Goal: Task Accomplishment & Management: Manage account settings

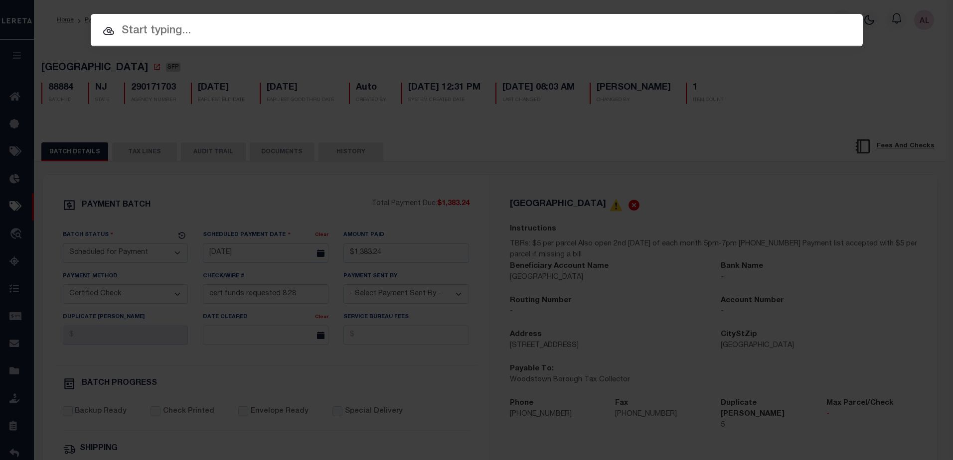
select select "SFP"
select select "CCK"
select select "FDX"
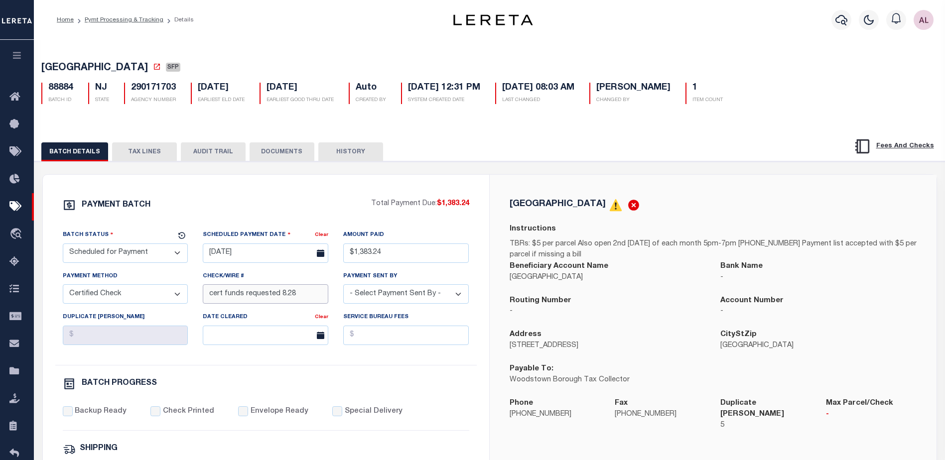
click at [299, 302] on input "cert funds requested 8.28" at bounding box center [266, 293] width 126 height 19
click at [679, 188] on div "WOODSTOWN BOROUGH Instructions TBRs: $5 per parcel Also open 2nd Wednesday of e…" at bounding box center [713, 321] width 447 height 293
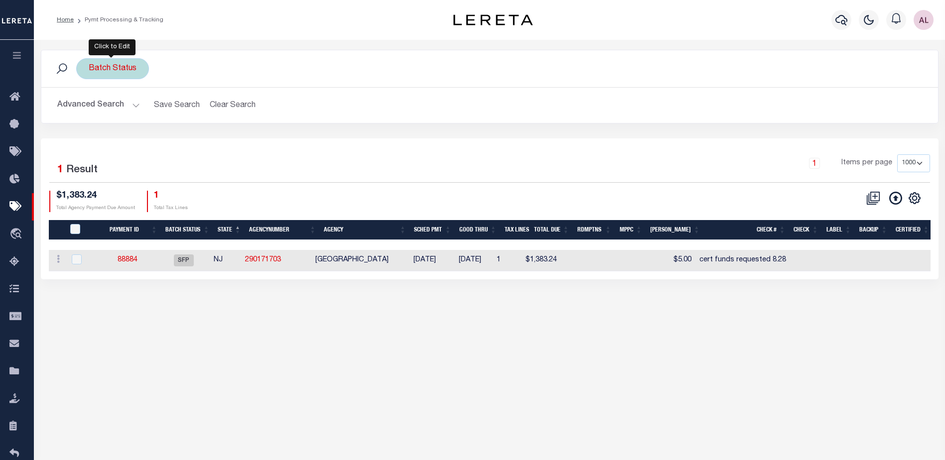
click at [124, 68] on div "Batch Status" at bounding box center [112, 68] width 73 height 21
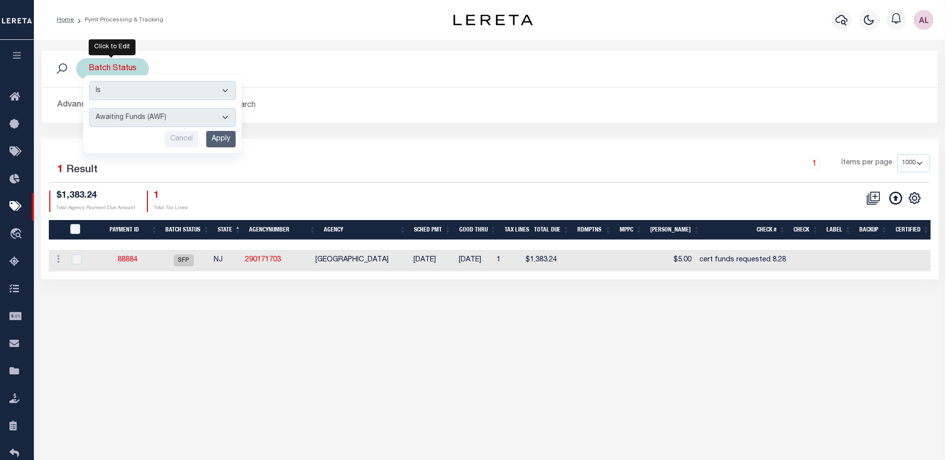
click at [162, 120] on select "Awaiting Funds (AWF) Cleared and Complete (CAC) New Check Needed (NCN) Payment …" at bounding box center [162, 117] width 146 height 19
select select "RSR"
click at [89, 108] on select "Awaiting Funds (AWF) Cleared and Complete (CAC) New Check Needed (NCN) Payment …" at bounding box center [162, 117] width 146 height 19
click at [216, 141] on input "Apply" at bounding box center [220, 139] width 29 height 16
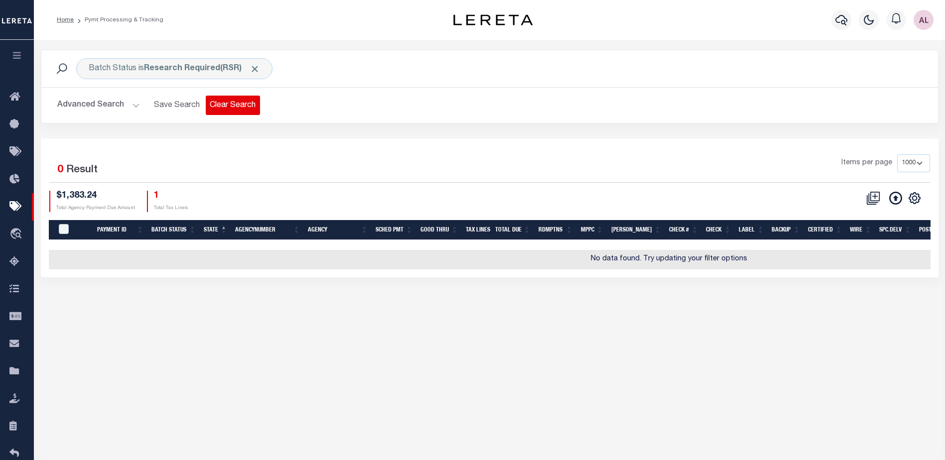
click at [244, 103] on button "Clear Search" at bounding box center [233, 105] width 54 height 19
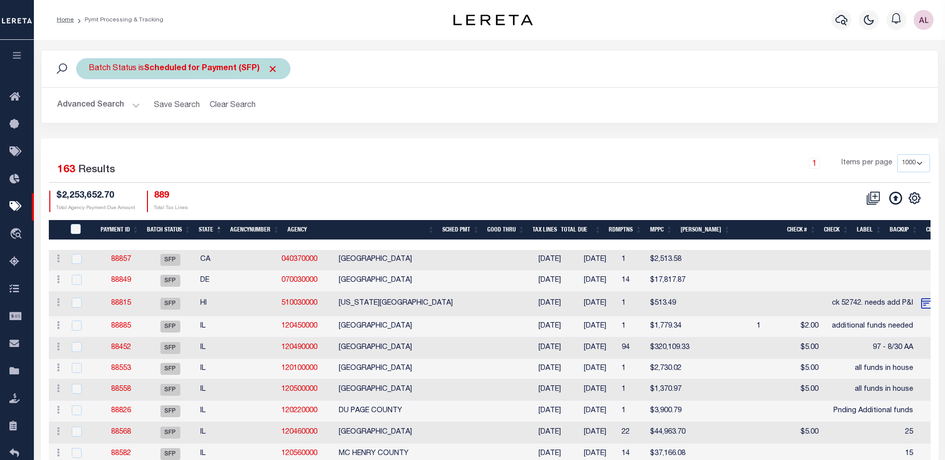
click at [213, 69] on b "Scheduled for Payment (SFP)" at bounding box center [211, 69] width 134 height 8
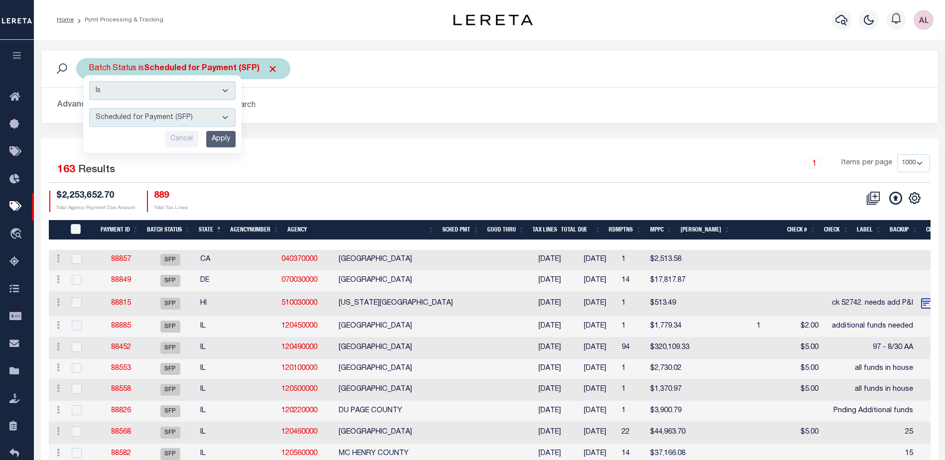
click at [185, 117] on select "Awaiting Funds (AWF) Cleared and Complete (CAC) New Check Needed (NCN) Payment …" at bounding box center [162, 117] width 146 height 19
select select "RSR"
click at [89, 108] on select "Awaiting Funds (AWF) Cleared and Complete (CAC) New Check Needed (NCN) Payment …" at bounding box center [162, 117] width 146 height 19
click at [221, 138] on input "Apply" at bounding box center [220, 139] width 29 height 16
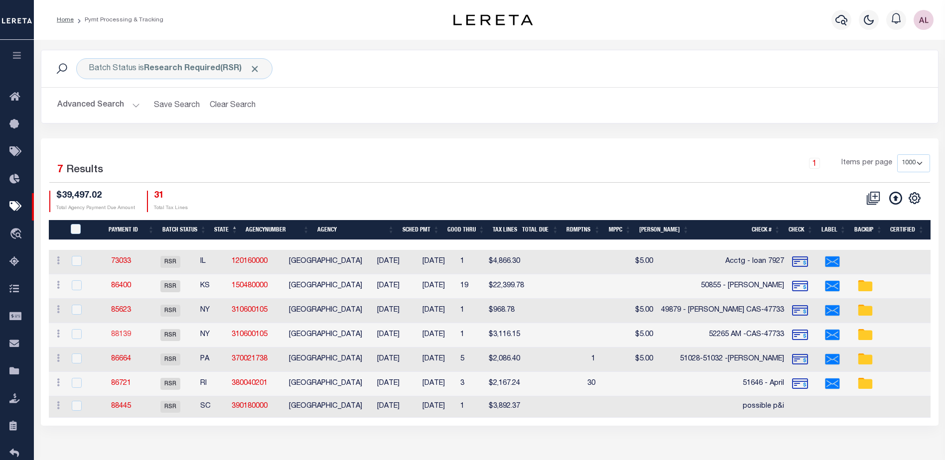
click at [130, 334] on link "88139" at bounding box center [121, 334] width 20 height 7
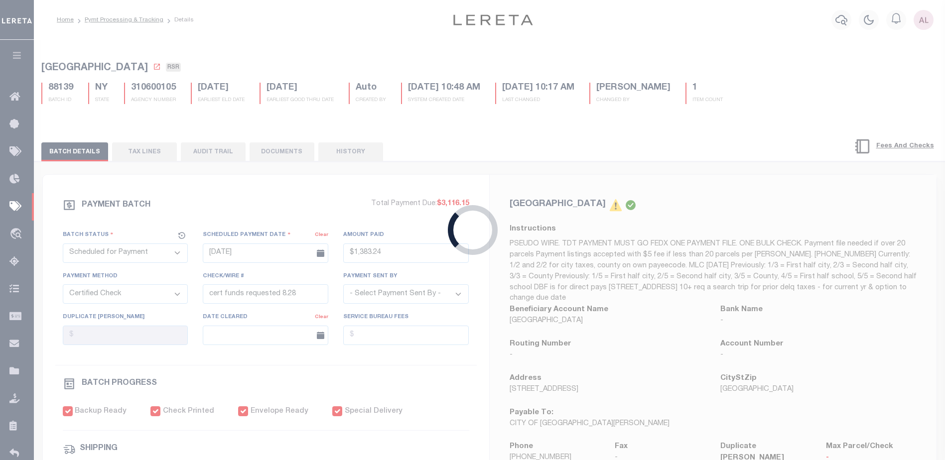
select select "RSR"
type input "07/30/2025"
type input "$3,116.15"
select select "CHK"
type input "52265 AM -CAS-47733"
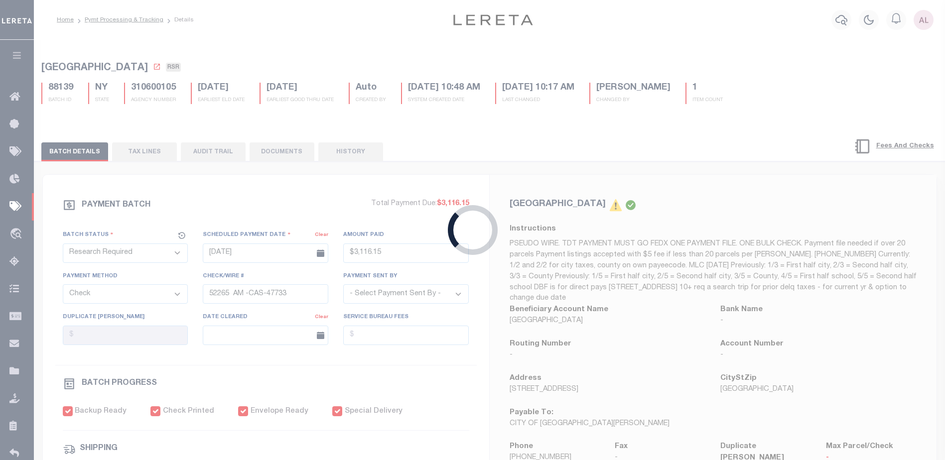
select select "Villatoro-Benitez, Andres"
checkbox input "true"
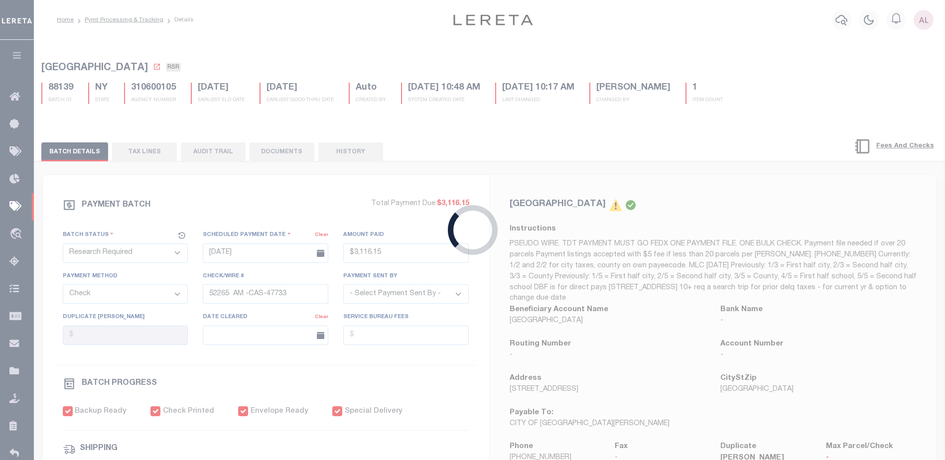
type input "07/30/2025"
type input "$9.85"
type input "9205590111312635103993"
type input "1"
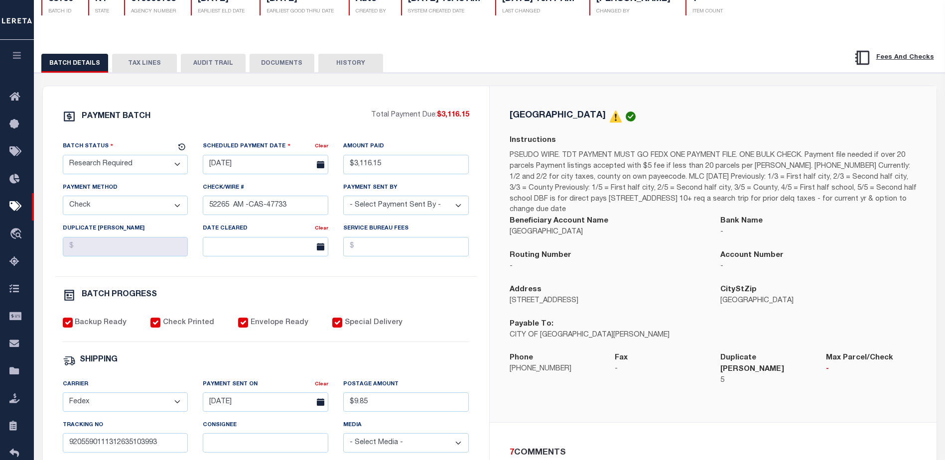
scroll to position [100, 0]
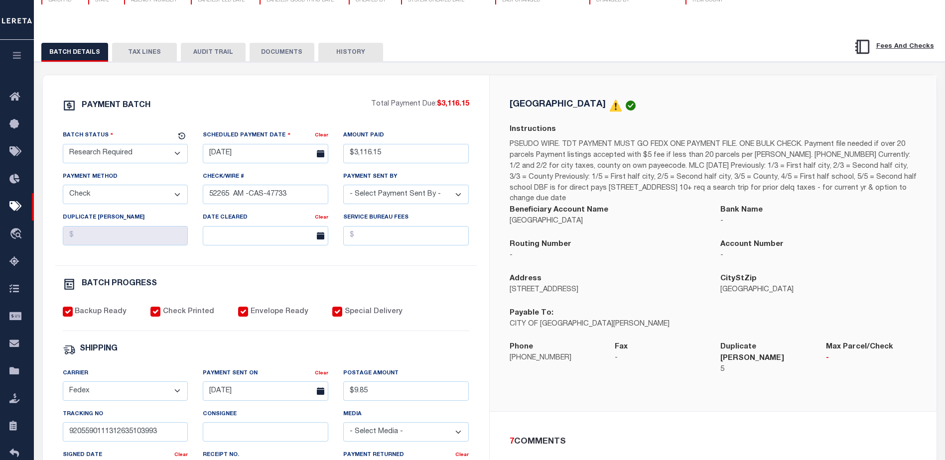
click at [154, 54] on button "TAX LINES" at bounding box center [144, 52] width 65 height 19
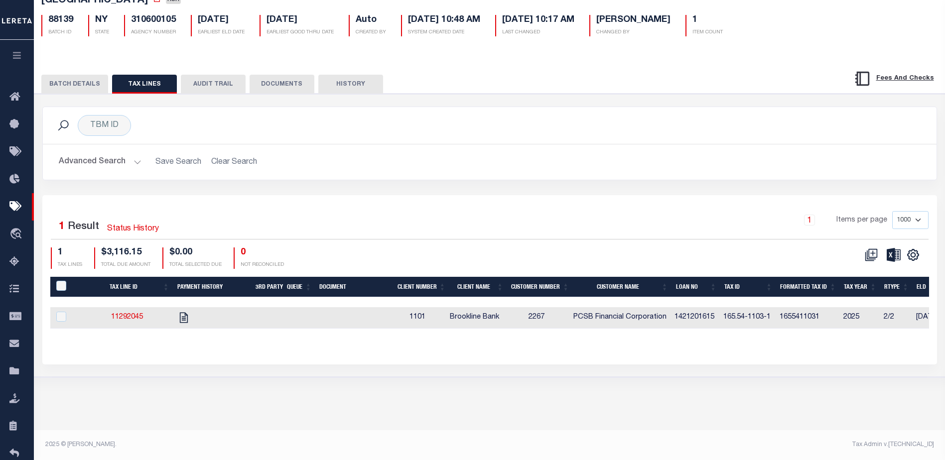
scroll to position [68, 0]
click at [131, 319] on link "11292045" at bounding box center [127, 317] width 32 height 7
checkbox input "true"
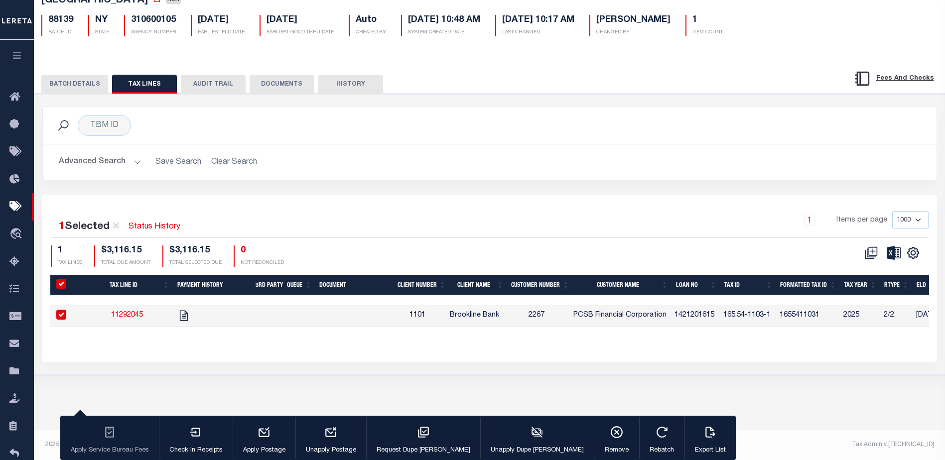
click at [58, 80] on button "BATCH DETAILS" at bounding box center [74, 84] width 67 height 19
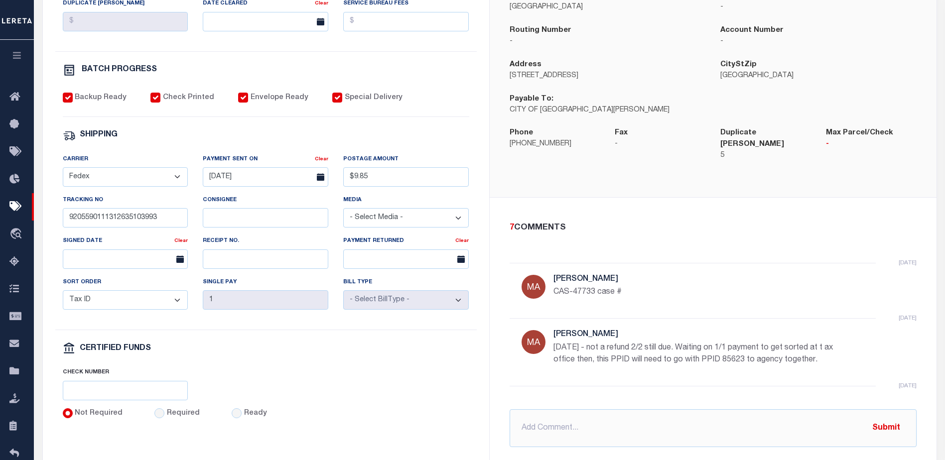
scroll to position [217, 0]
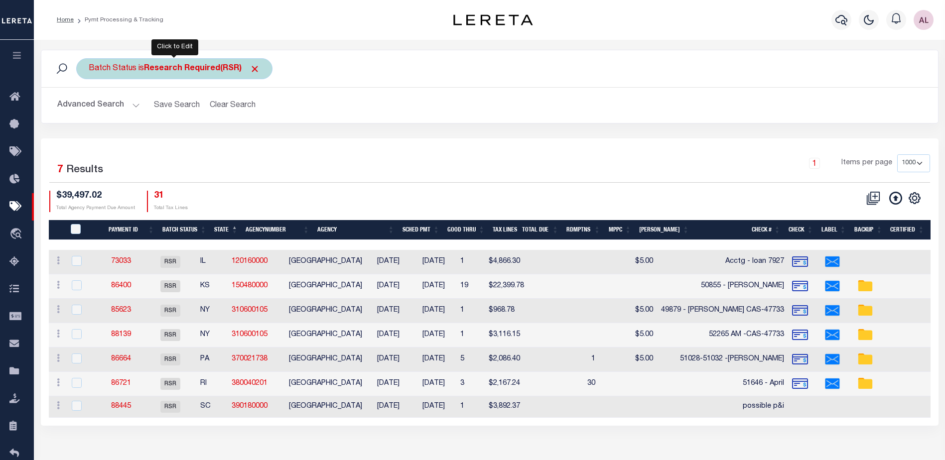
click at [215, 68] on b "Research Required(RSR)" at bounding box center [202, 69] width 116 height 8
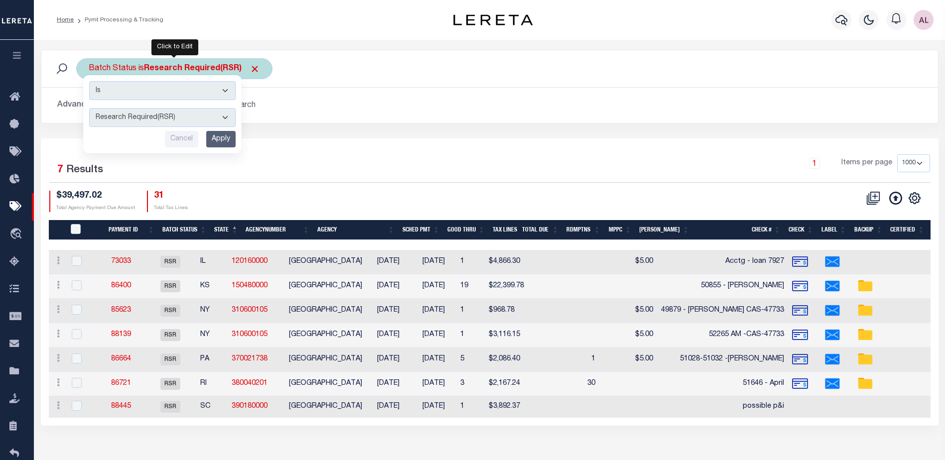
drag, startPoint x: 181, startPoint y: 120, endPoint x: 177, endPoint y: 125, distance: 6.1
click at [179, 120] on select "Awaiting Funds (AWF) Cleared and Complete (CAC) New Check Needed (NCN) Payment …" at bounding box center [162, 117] width 146 height 19
select select "SFP"
click at [89, 108] on select "Awaiting Funds (AWF) Cleared and Complete (CAC) New Check Needed (NCN) Payment …" at bounding box center [162, 117] width 146 height 19
click at [219, 134] on input "Apply" at bounding box center [220, 139] width 29 height 16
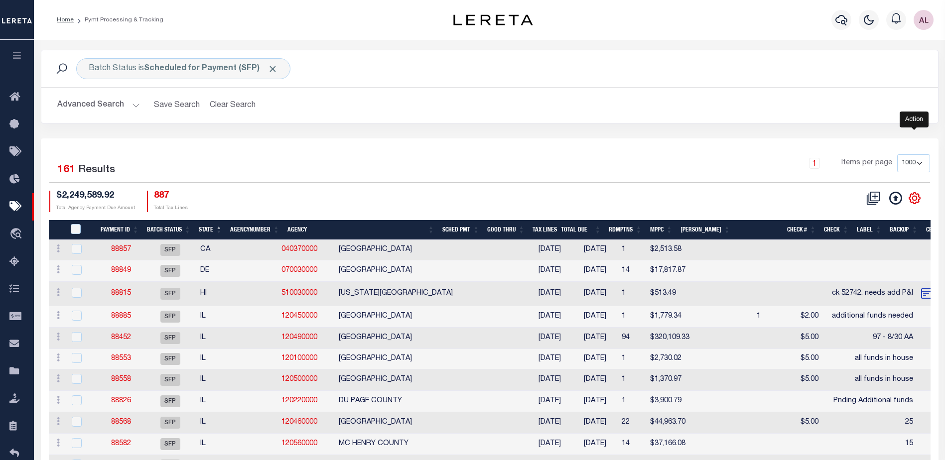
click at [911, 201] on icon "" at bounding box center [914, 198] width 13 height 13
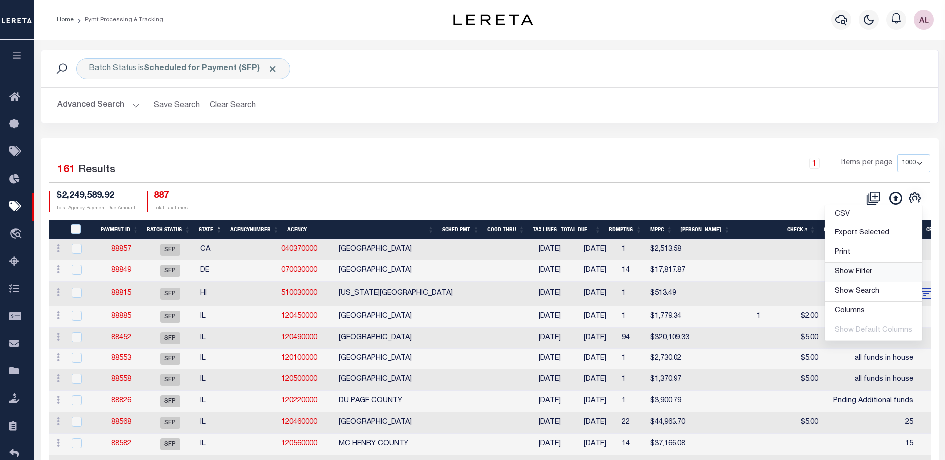
drag, startPoint x: 860, startPoint y: 270, endPoint x: 650, endPoint y: 246, distance: 212.1
click at [860, 270] on span "Show Filter" at bounding box center [853, 272] width 37 height 7
select select
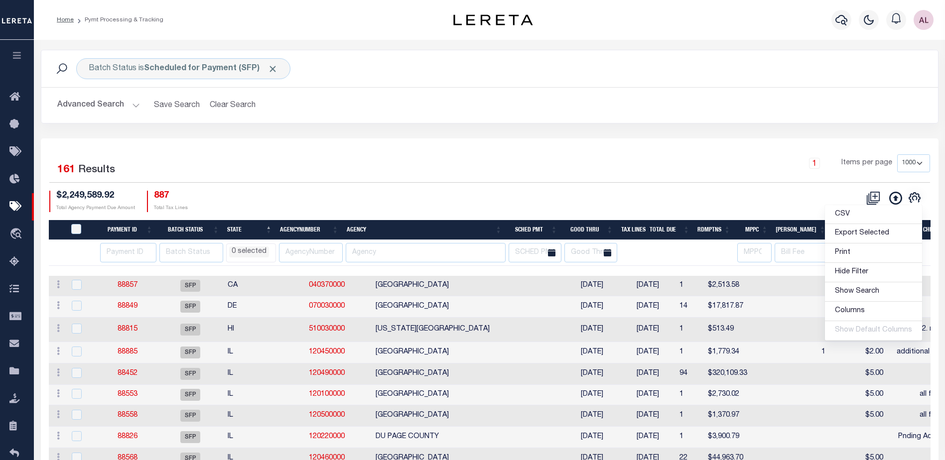
click at [254, 247] on li "0 selected" at bounding box center [249, 252] width 40 height 11
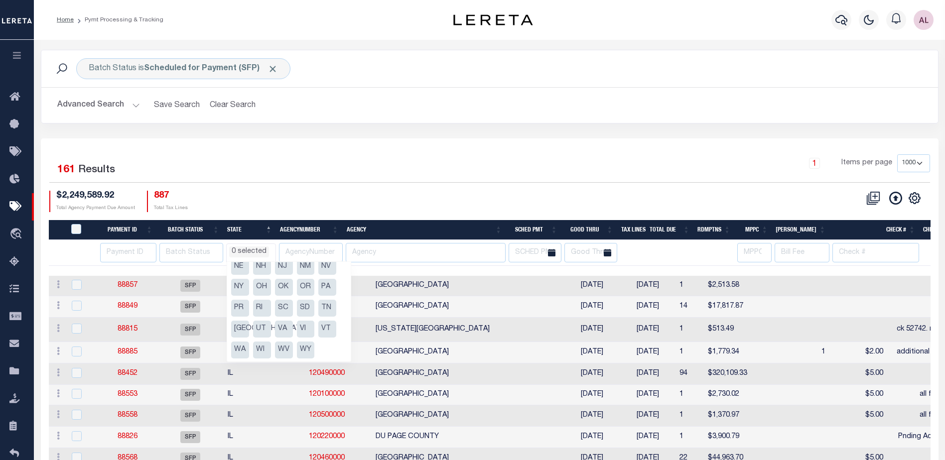
scroll to position [134, 0]
click at [323, 289] on li "PA" at bounding box center [327, 286] width 18 height 17
select select "PA"
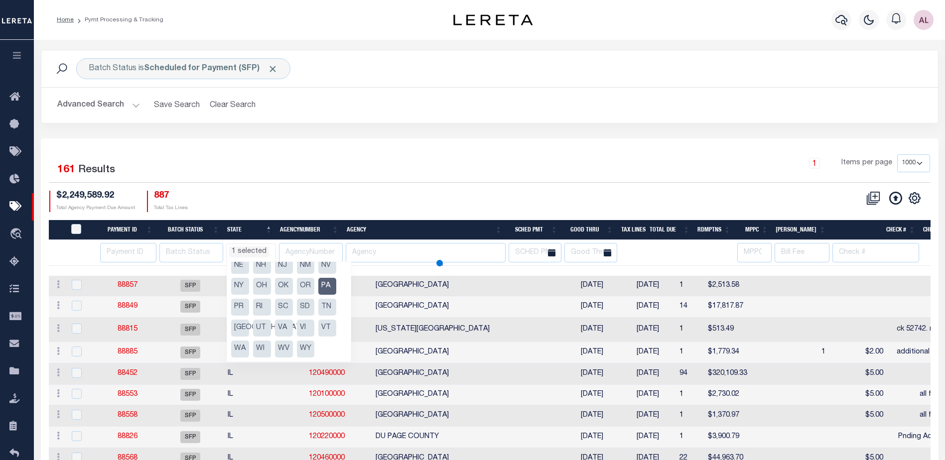
select select
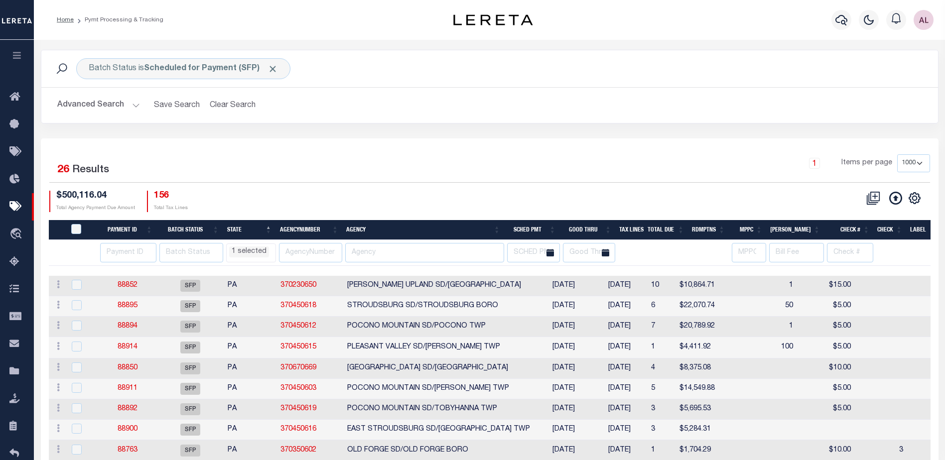
drag, startPoint x: 427, startPoint y: 269, endPoint x: 571, endPoint y: 273, distance: 144.0
click at [571, 273] on div at bounding box center [490, 271] width 882 height 10
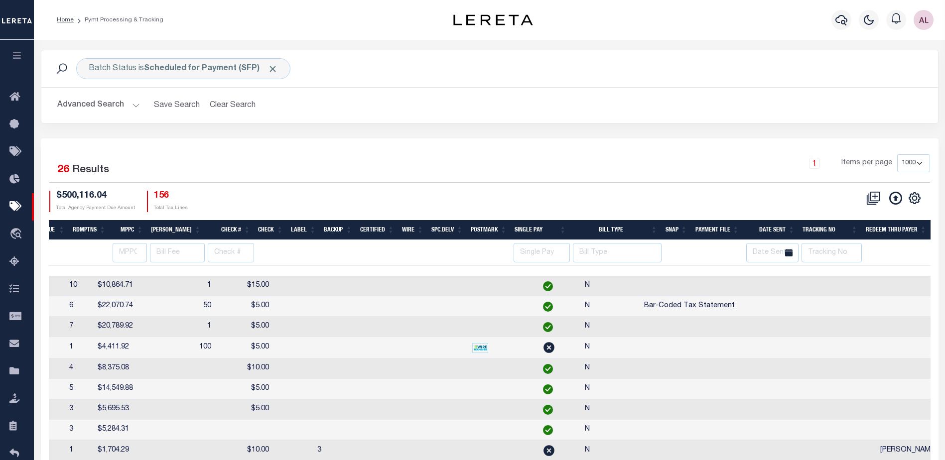
scroll to position [0, 0]
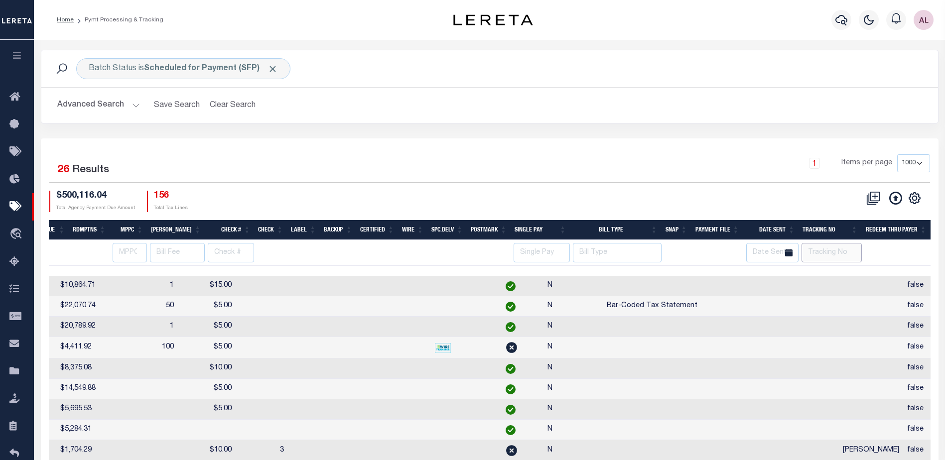
click at [831, 255] on input "text" at bounding box center [832, 252] width 60 height 19
type input "pa"
select select "PA"
select select
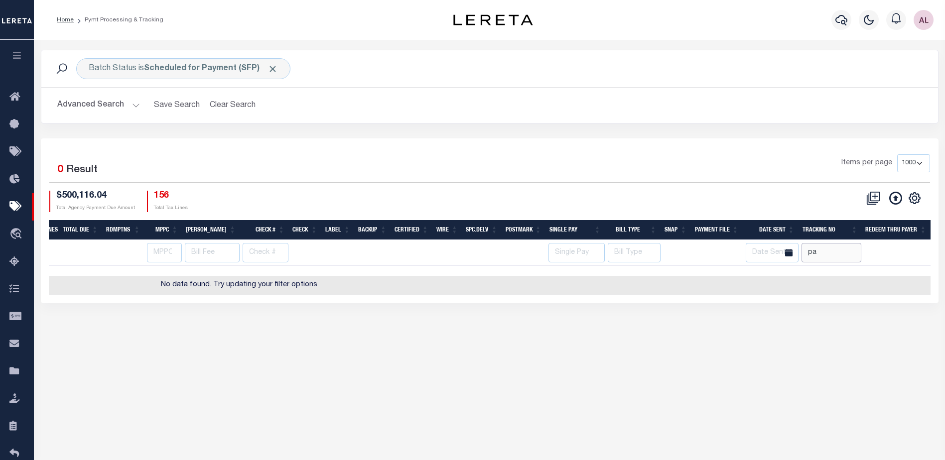
scroll to position [0, 501]
select select "PA"
select select
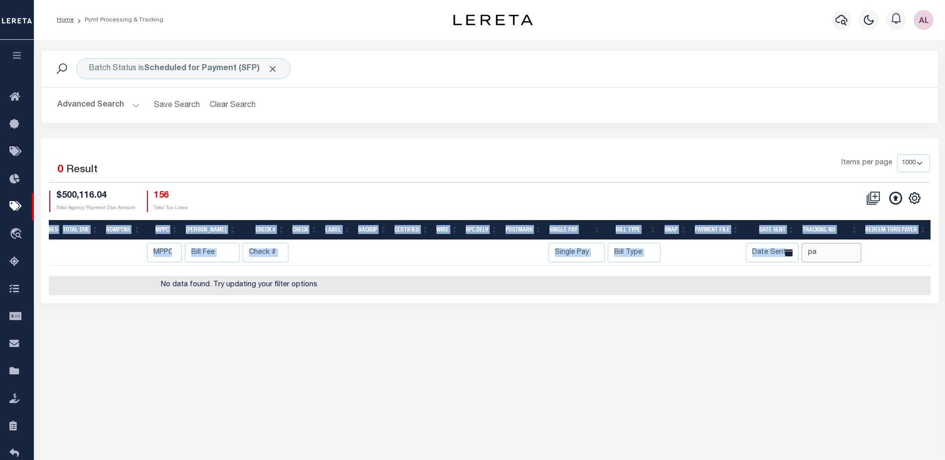
drag, startPoint x: 832, startPoint y: 251, endPoint x: 806, endPoint y: 251, distance: 26.9
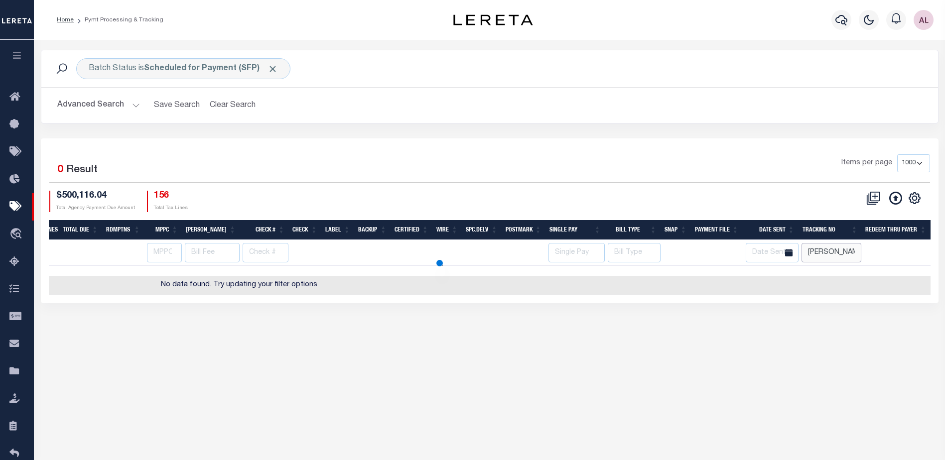
type input "audria"
select select "PA"
select select
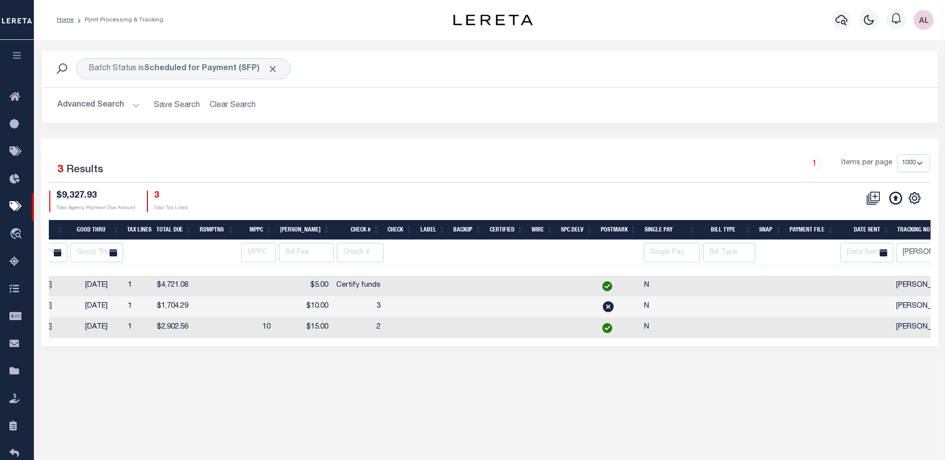
scroll to position [0, 528]
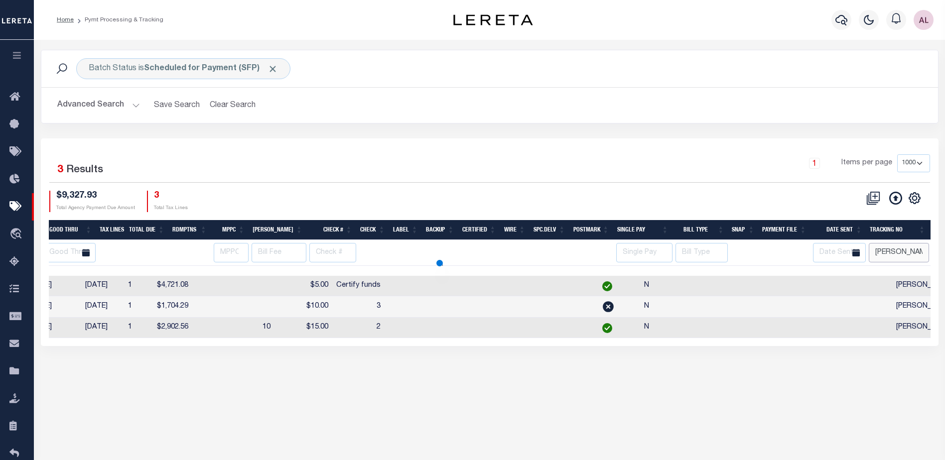
select select "PA"
select select
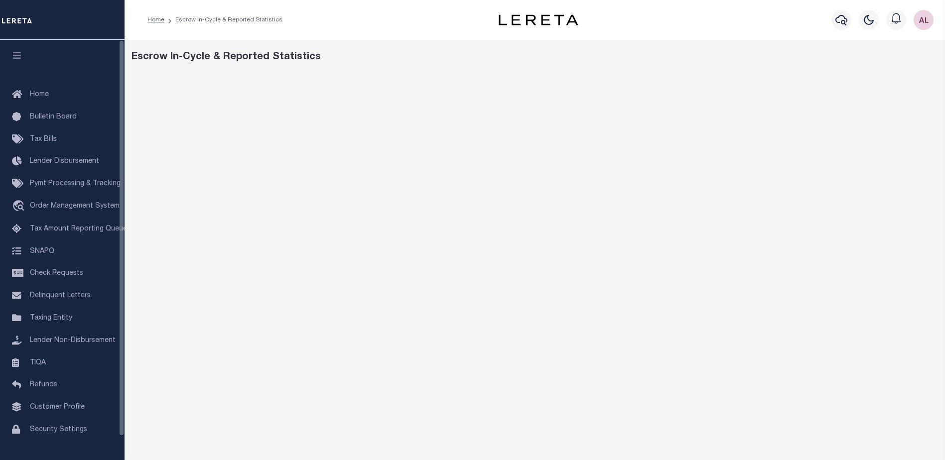
scroll to position [50, 0]
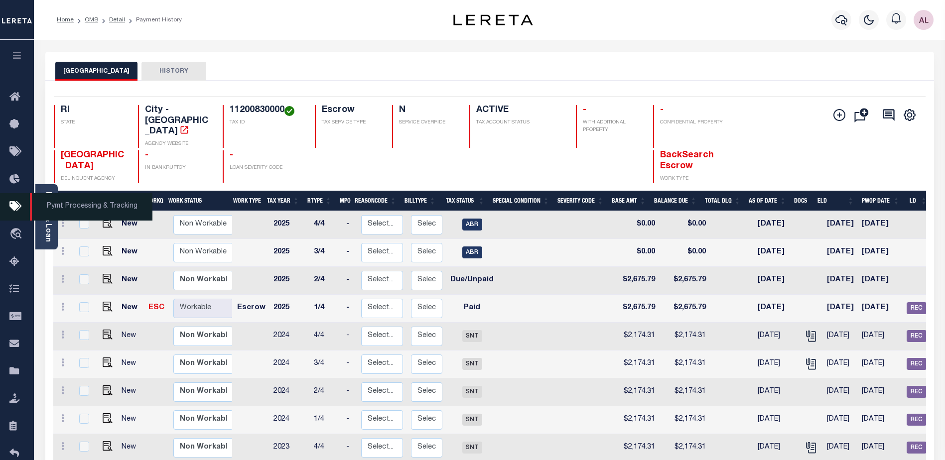
drag, startPoint x: 18, startPoint y: 204, endPoint x: 43, endPoint y: 204, distance: 25.4
click at [18, 204] on icon at bounding box center [17, 207] width 16 height 12
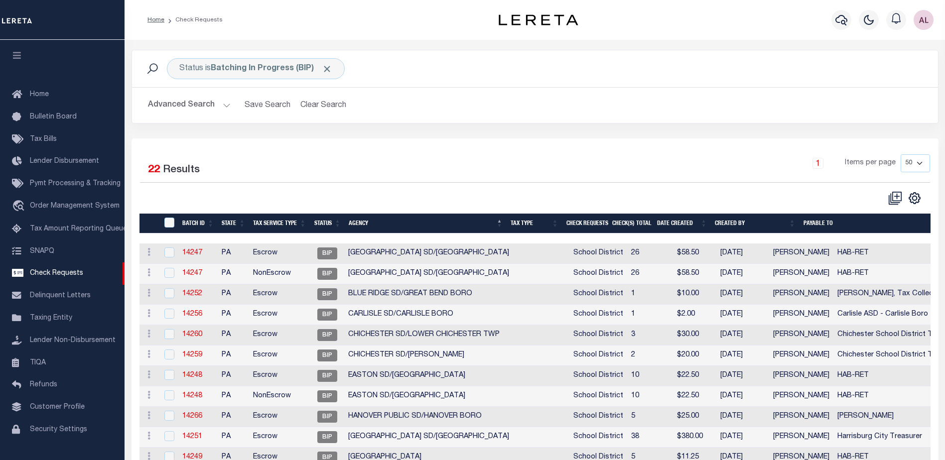
select select "50"
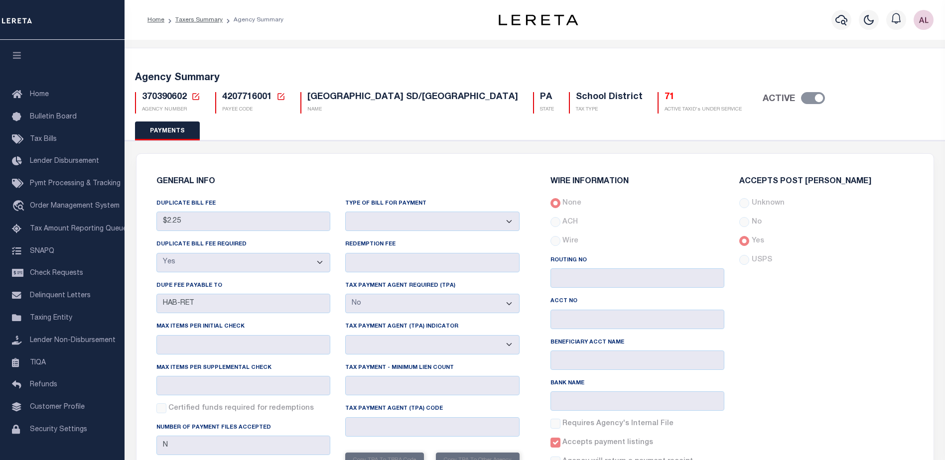
select select "true"
select select "false"
click at [840, 24] on icon "button" at bounding box center [841, 20] width 12 height 12
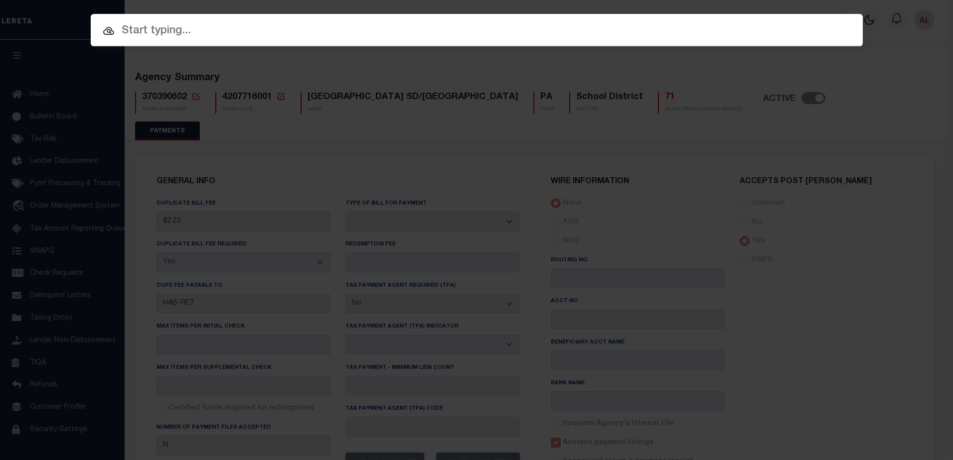
click at [177, 30] on input "text" at bounding box center [477, 30] width 772 height 17
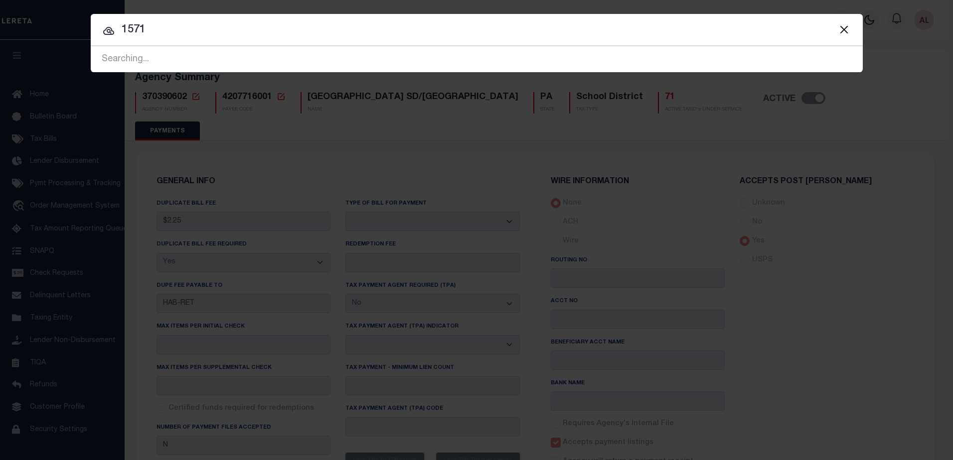
type input "15718"
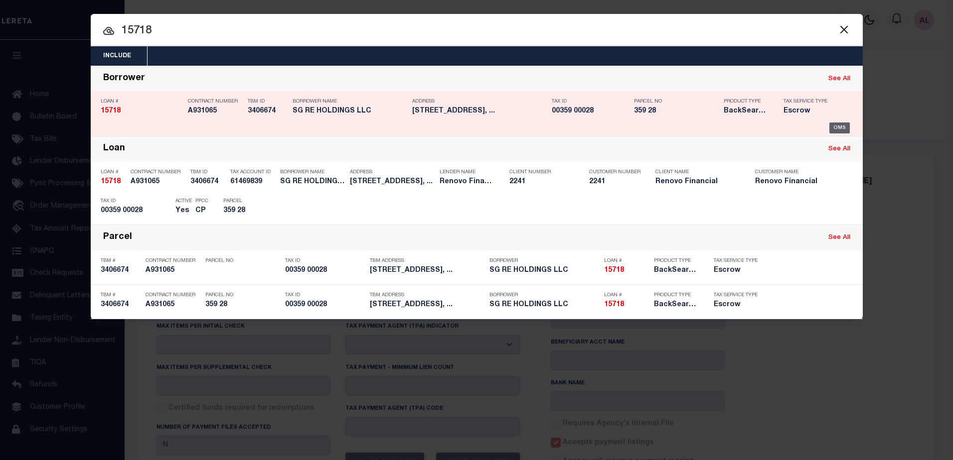
click at [836, 129] on div "OMS" at bounding box center [839, 128] width 20 height 11
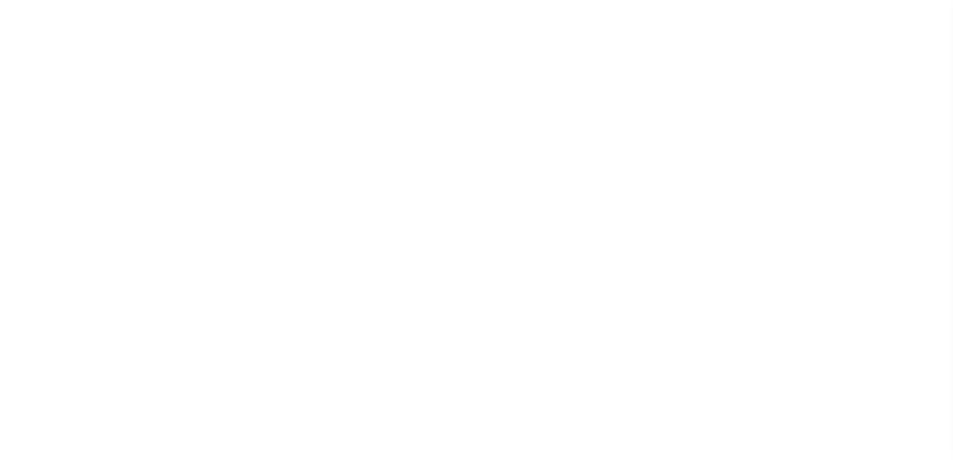
select select "1000"
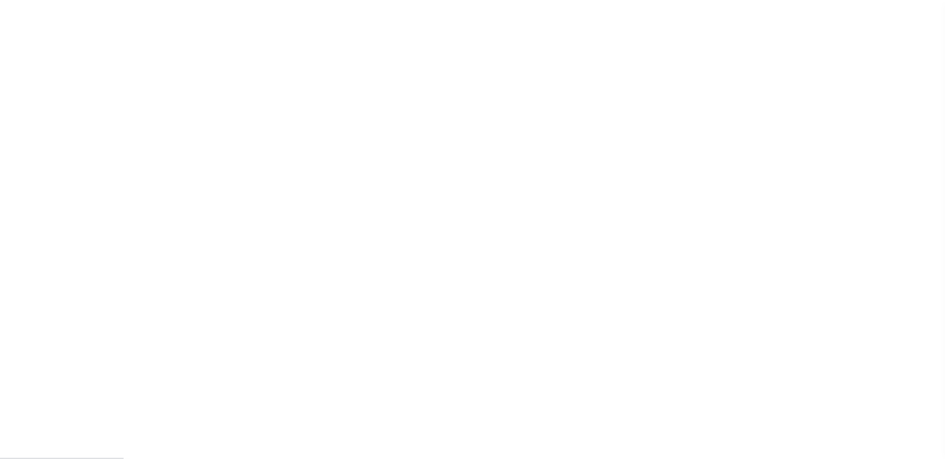
scroll to position [25, 0]
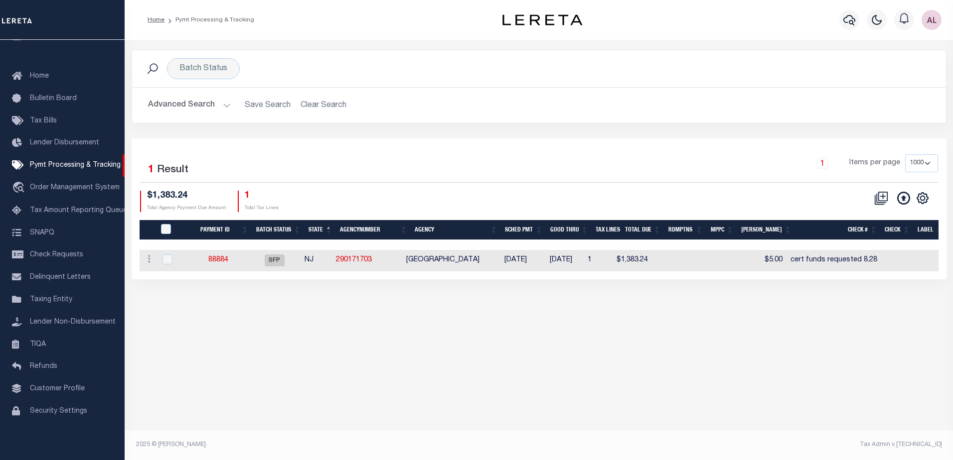
click at [319, 104] on h2 "Advanced Search Save Search Clear Search PayeeSearchTable_dynamictable_____Defa…" at bounding box center [539, 105] width 798 height 19
click at [317, 107] on h2 "Advanced Search Save Search Clear Search PayeeSearchTable_dynamictable_____Defa…" at bounding box center [539, 105] width 798 height 19
click at [217, 71] on div "Batch Status" at bounding box center [203, 68] width 73 height 21
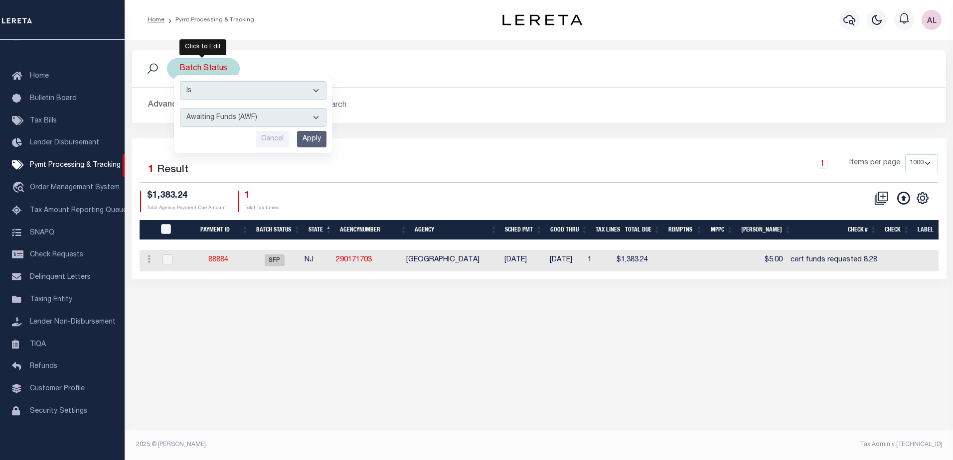
click at [260, 115] on select "Awaiting Funds (AWF) Cleared and Complete (CAC) New Check Needed (NCN) Payment …" at bounding box center [253, 117] width 146 height 19
select select "SFP"
click at [180, 108] on select "Awaiting Funds (AWF) Cleared and Complete (CAC) New Check Needed (NCN) Payment …" at bounding box center [253, 117] width 146 height 19
click at [316, 138] on input "Apply" at bounding box center [311, 139] width 29 height 16
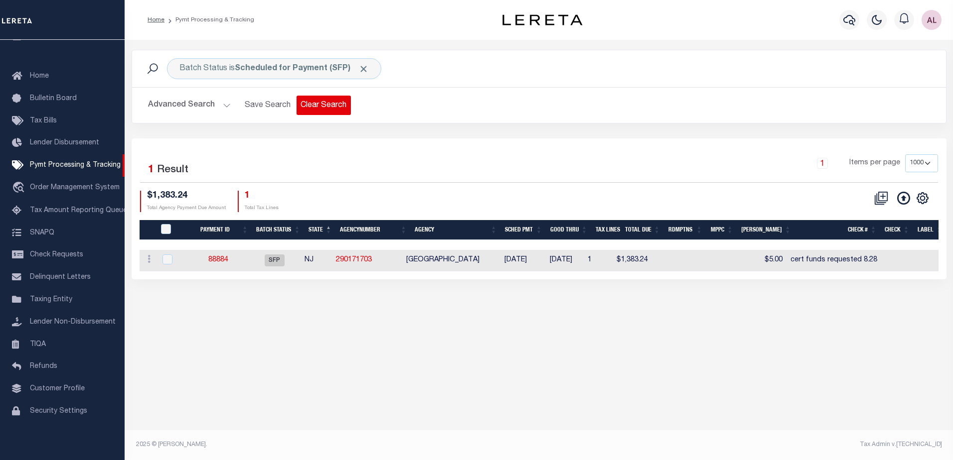
click at [315, 99] on button "Clear Search" at bounding box center [323, 105] width 54 height 19
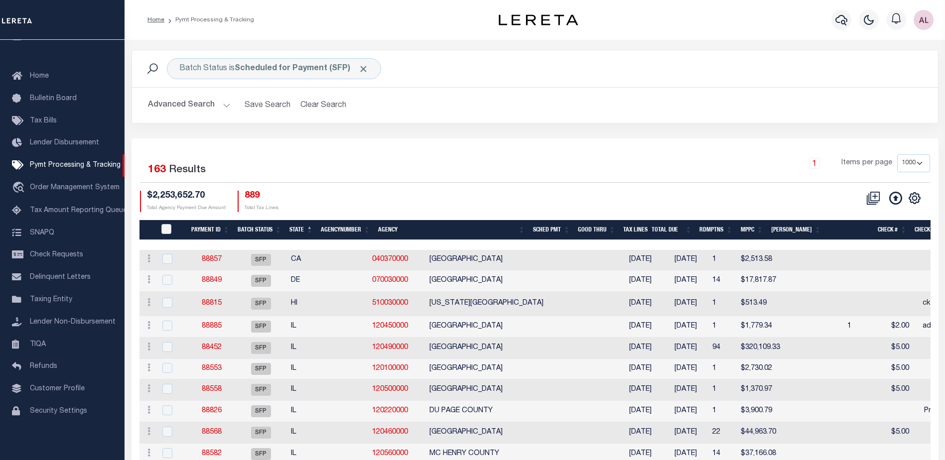
click at [302, 229] on th "State" at bounding box center [300, 230] width 31 height 20
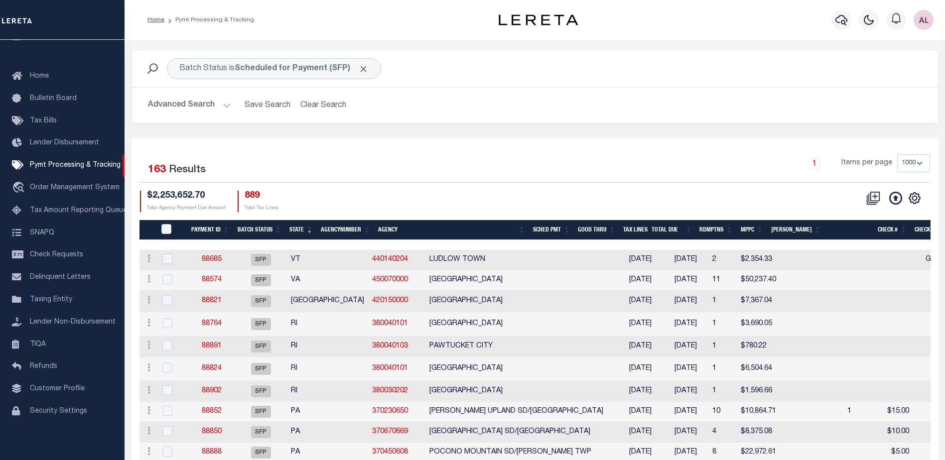
click at [302, 229] on th "State" at bounding box center [300, 230] width 31 height 20
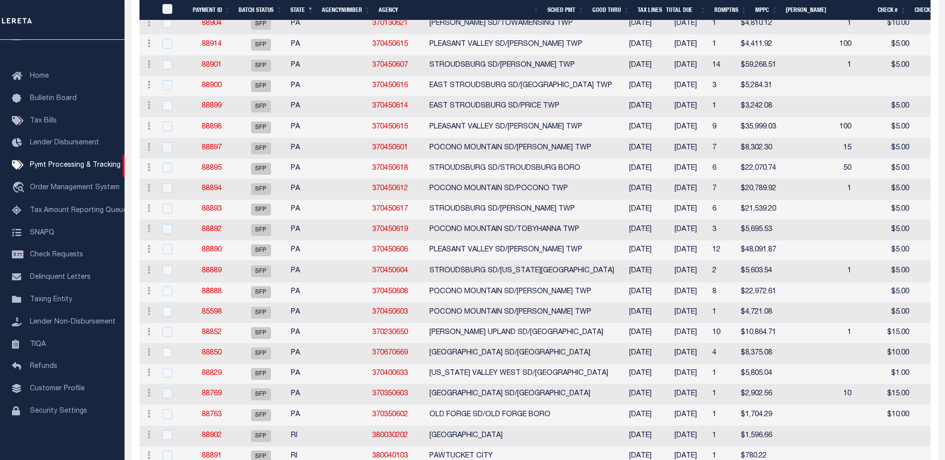
scroll to position [3288, 0]
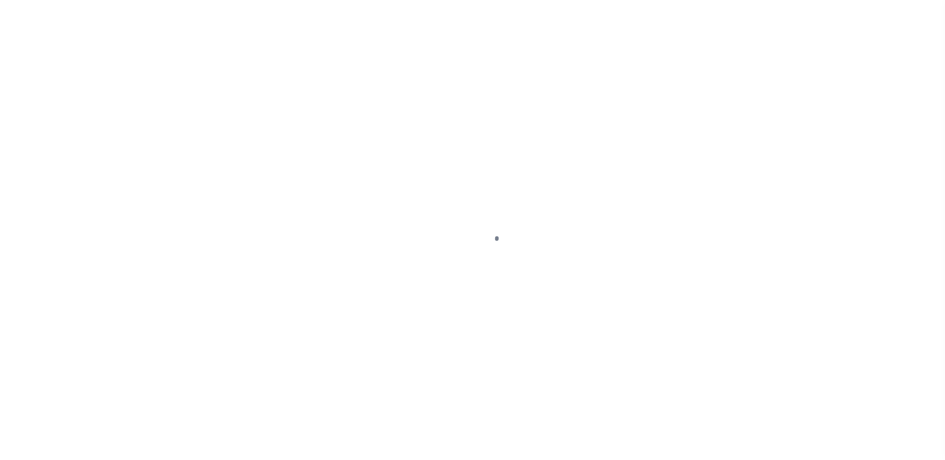
select select "PYD"
select select "17"
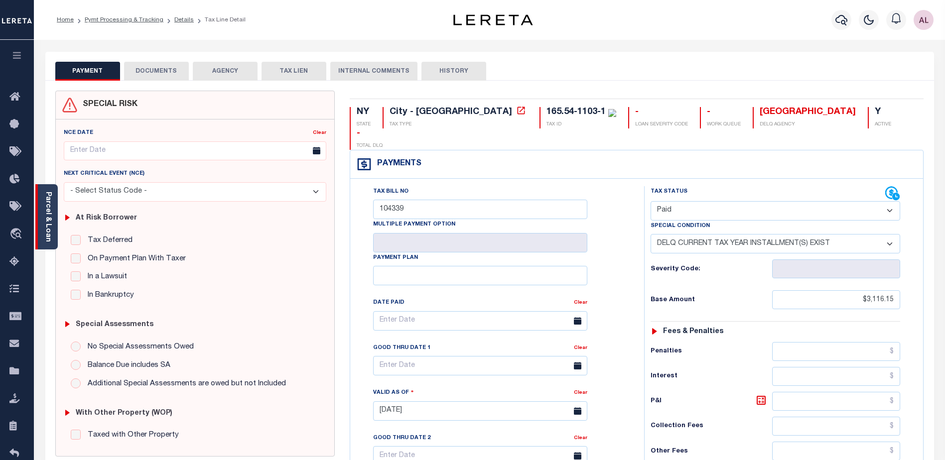
click at [50, 215] on link "Parcel & Loan" at bounding box center [47, 217] width 7 height 50
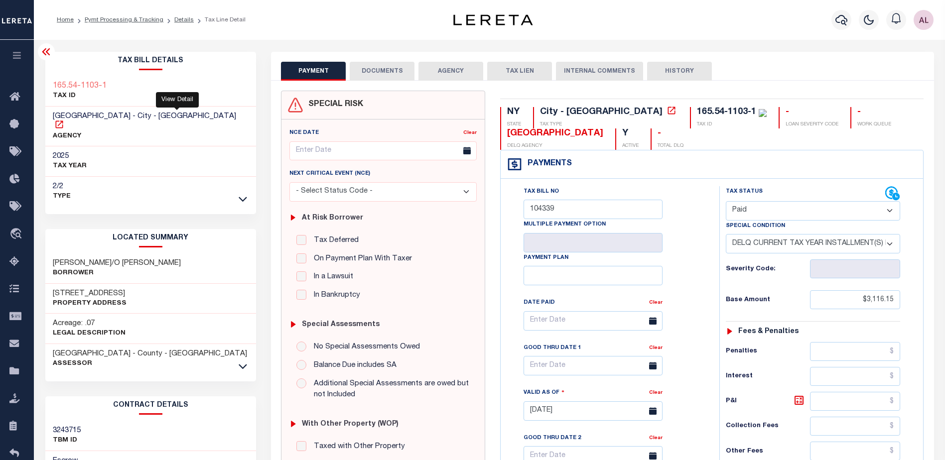
click at [63, 121] on icon at bounding box center [58, 124] width 7 height 7
drag, startPoint x: 112, startPoint y: 88, endPoint x: 54, endPoint y: 83, distance: 58.5
click at [54, 83] on div "165.54-1103-1 TAX ID" at bounding box center [150, 91] width 211 height 30
copy h3 "165.54-1103-1"
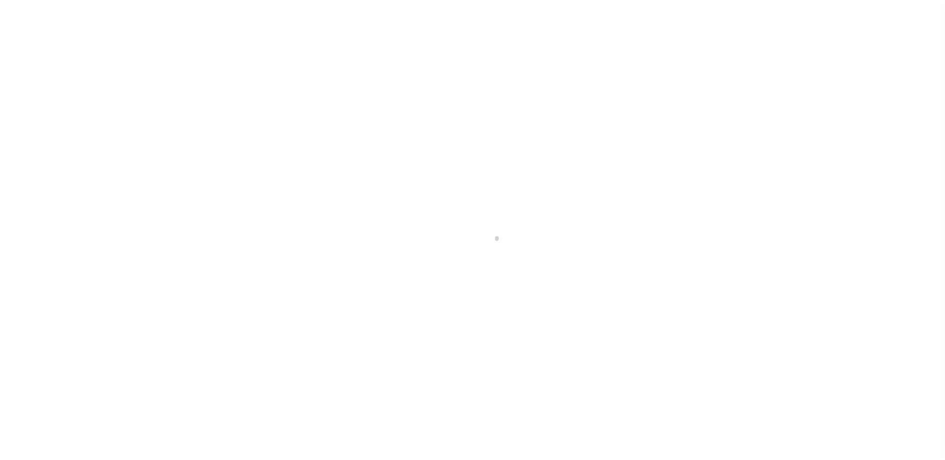
select select "25066"
select select "10"
select select "Escrow"
type input "[STREET_ADDRESS]"
select select
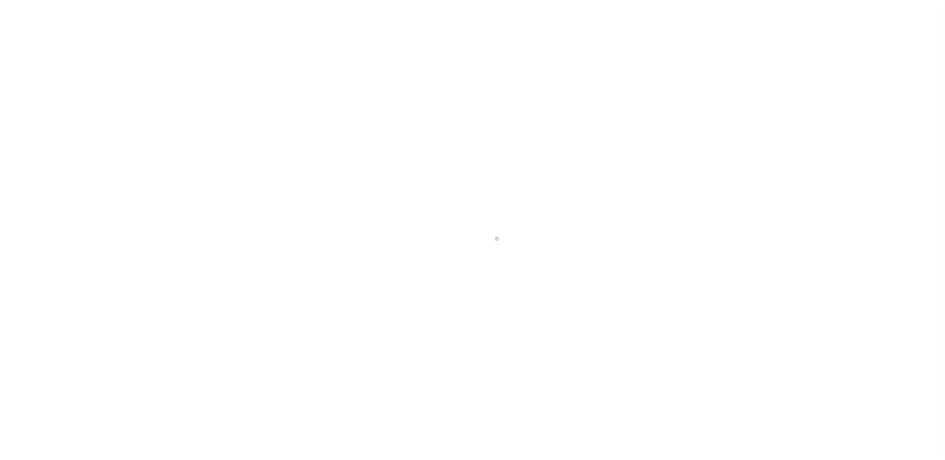
type input "[GEOGRAPHIC_DATA]"
type input "a0kUS0000073DxZ"
type input "NJ"
select select
type textarea "LEGAL REQUIRED"
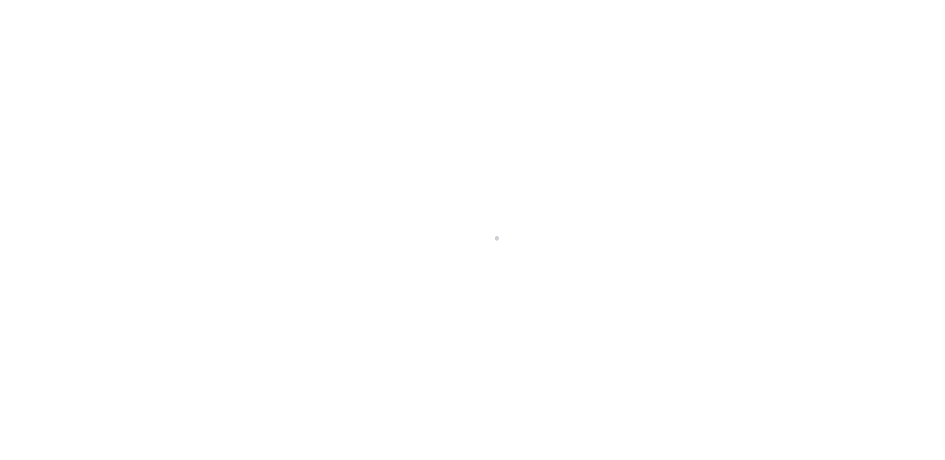
type textarea "Liability Limited to Customer Provided Parcel"
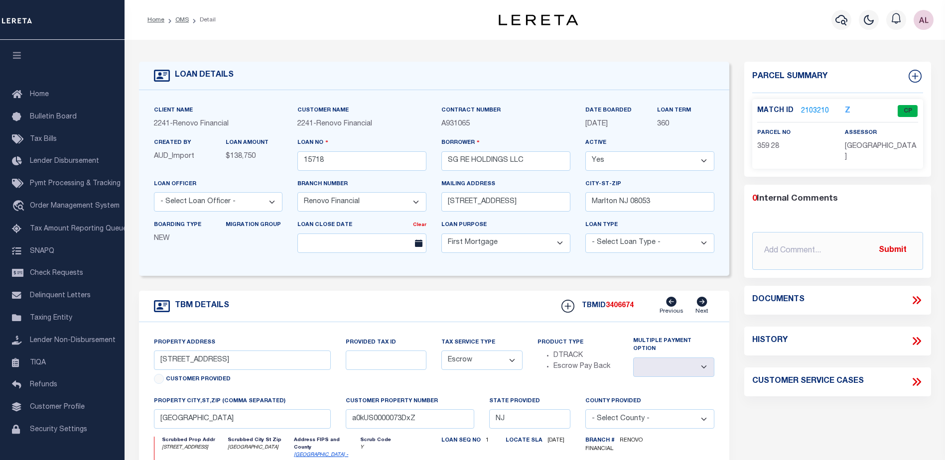
click at [809, 110] on link "2103210" at bounding box center [815, 111] width 28 height 10
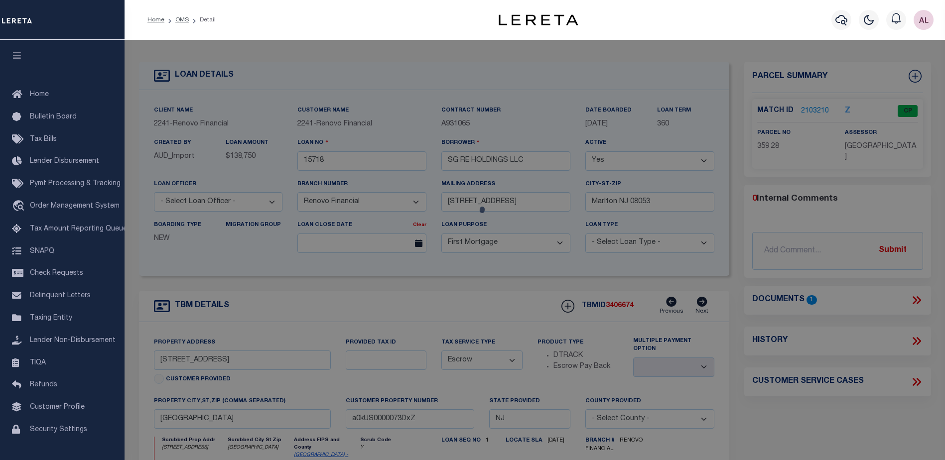
checkbox input "false"
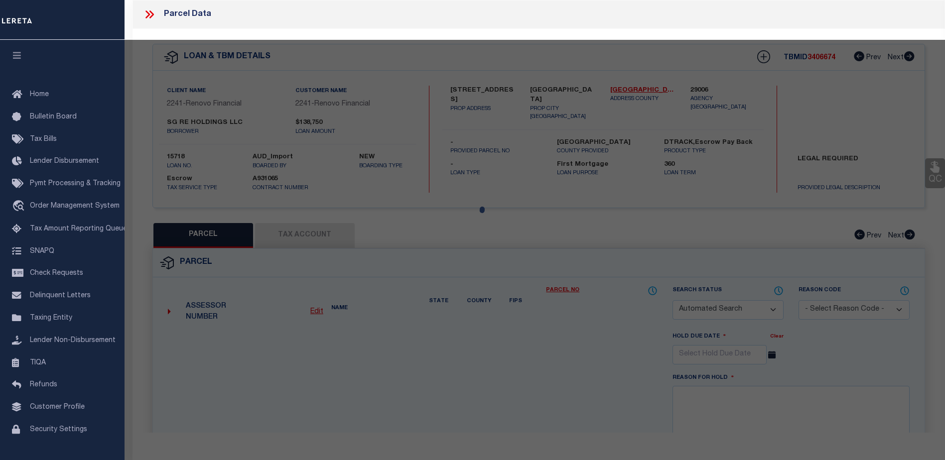
select select "CP"
type input "SG RE HOLDINGS LLC"
select select "AGW"
select select
type input "204 E OAK ST"
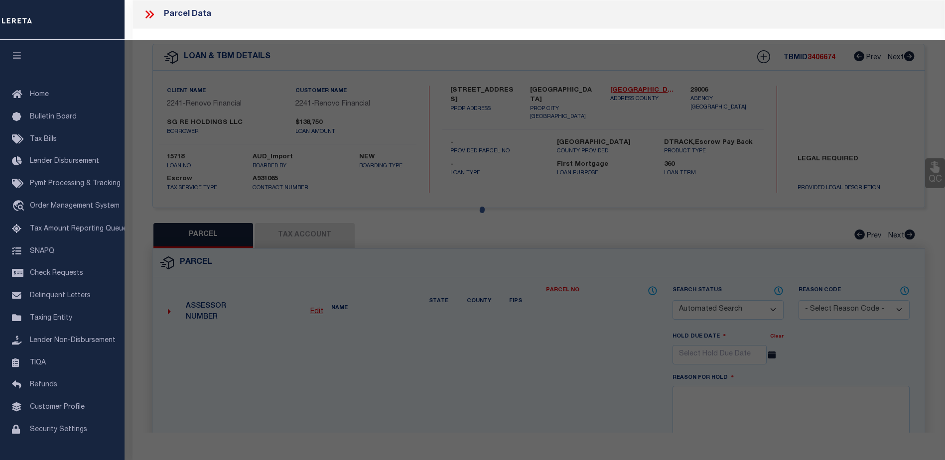
checkbox input "false"
type input "Millville, NJ 08332"
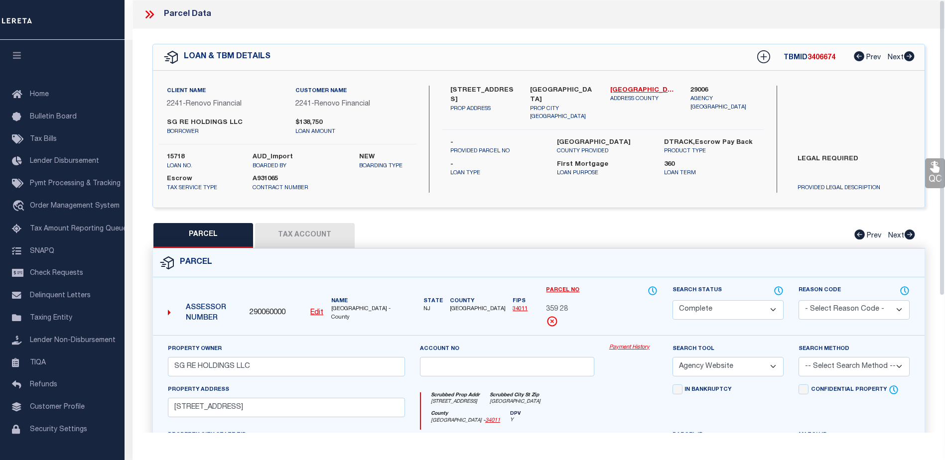
click at [627, 344] on link "Payment History" at bounding box center [633, 348] width 48 height 8
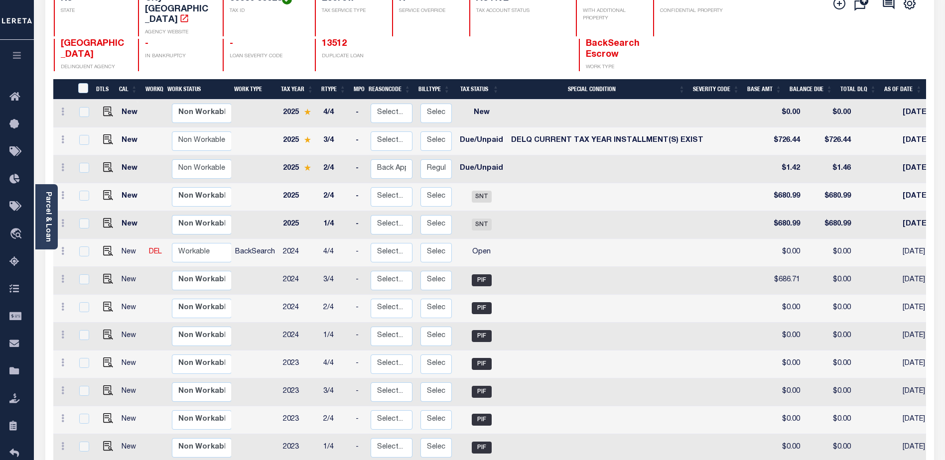
scroll to position [50, 0]
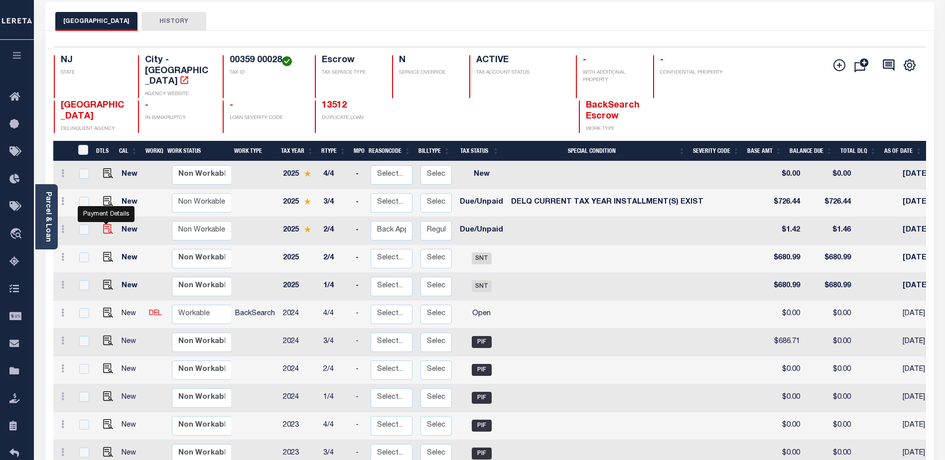
click at [106, 224] on img "" at bounding box center [108, 229] width 10 height 10
checkbox input "true"
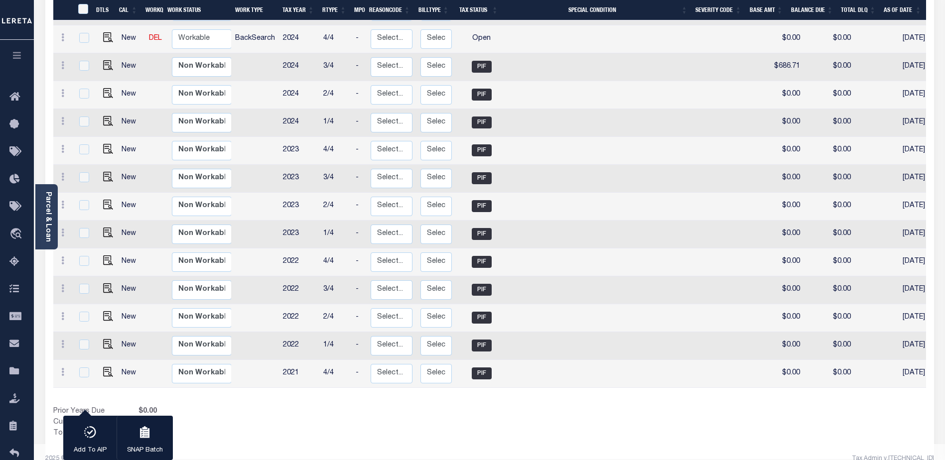
scroll to position [0, 136]
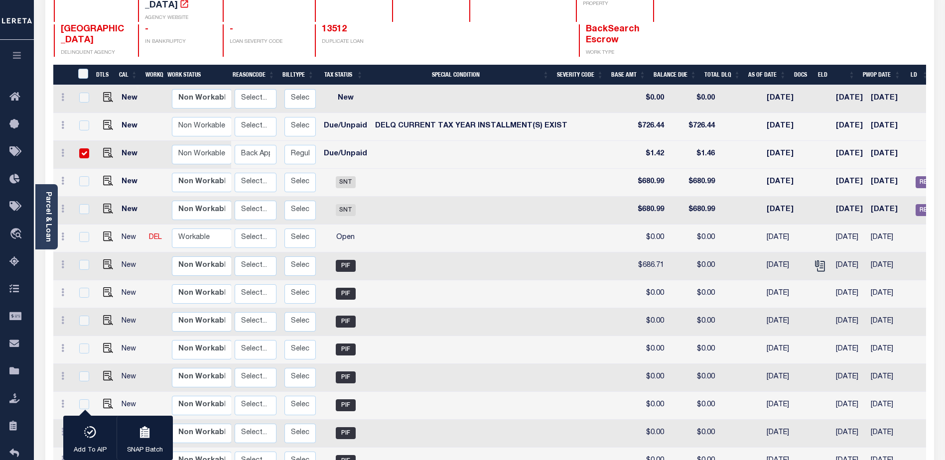
click at [85, 148] on input "checkbox" at bounding box center [84, 153] width 10 height 10
checkbox input "false"
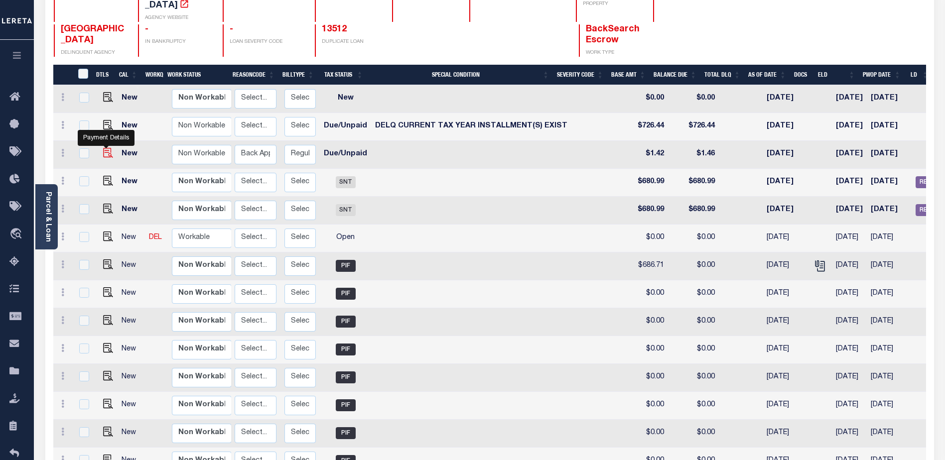
click at [106, 148] on img "" at bounding box center [108, 153] width 10 height 10
checkbox input "true"
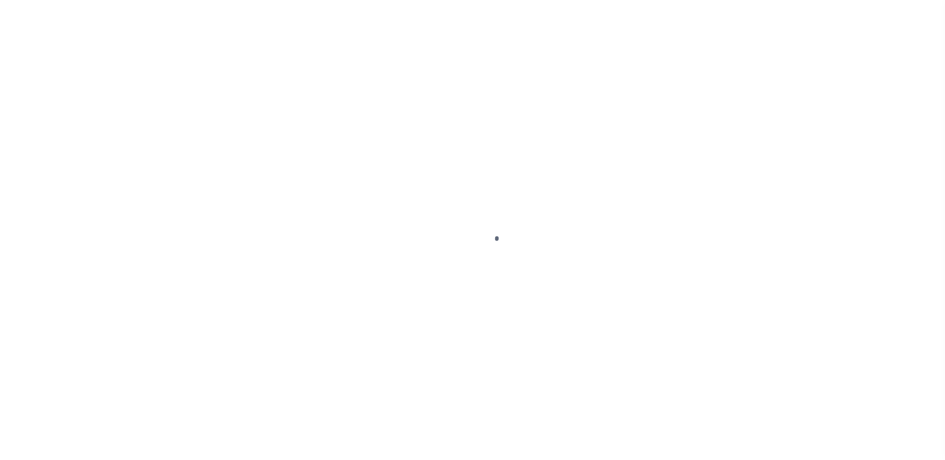
select select "DUE"
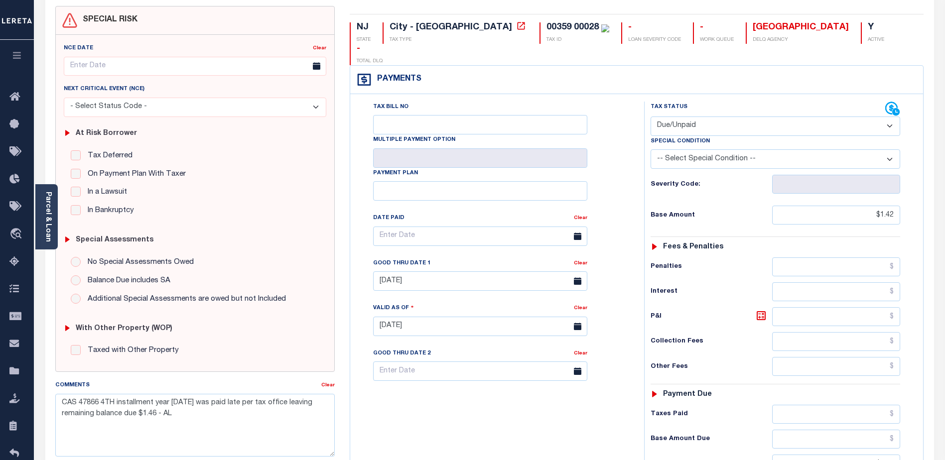
scroll to position [100, 0]
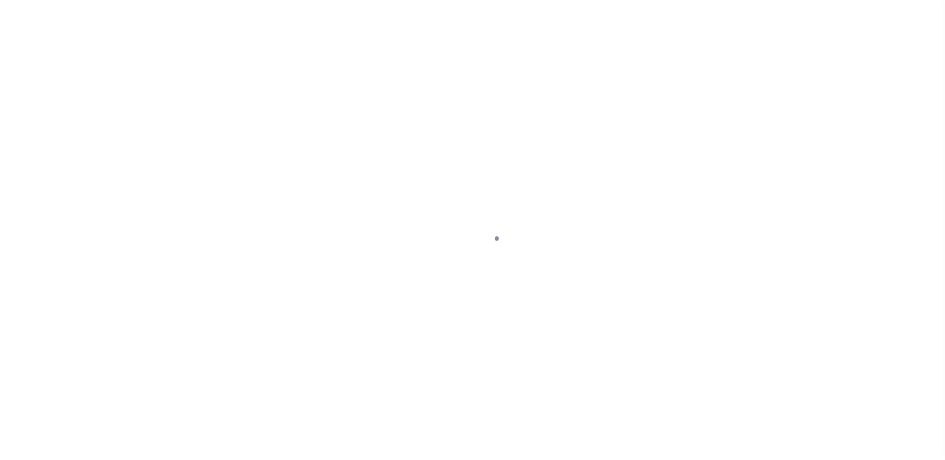
select select "DUE"
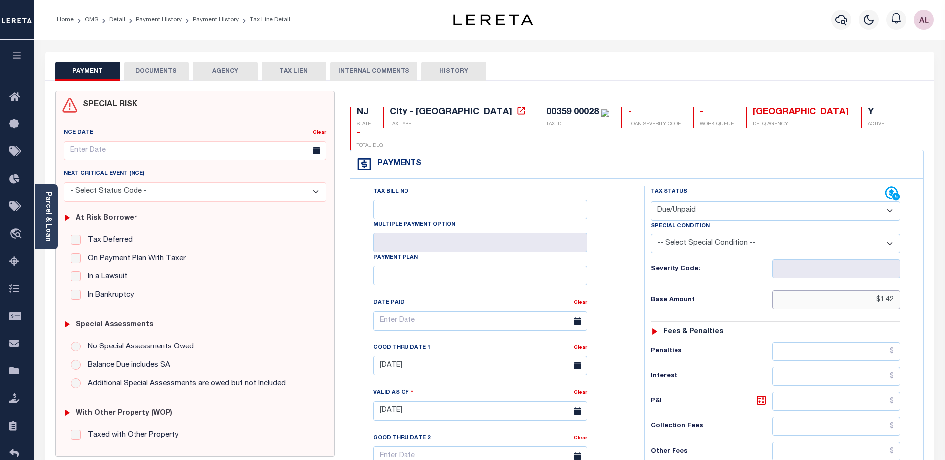
drag, startPoint x: 867, startPoint y: 278, endPoint x: 916, endPoint y: 279, distance: 49.3
click at [916, 279] on div "Tax Status Status" at bounding box center [779, 406] width 284 height 440
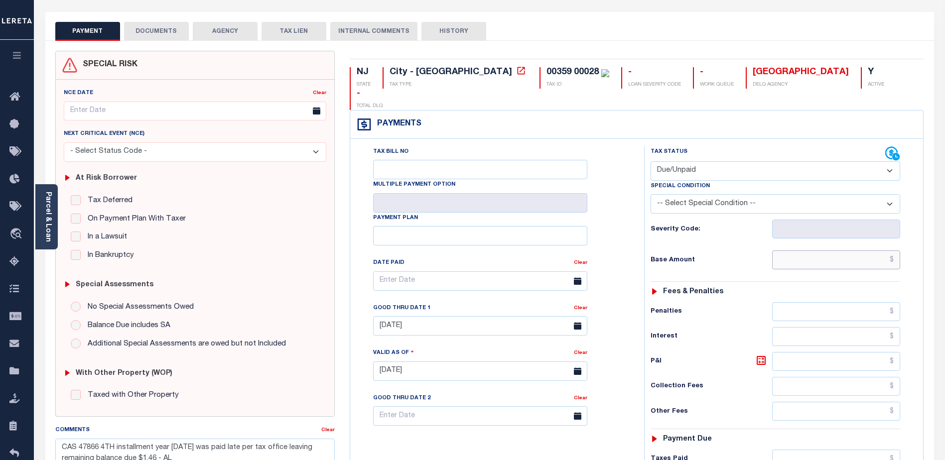
scroll to position [249, 0]
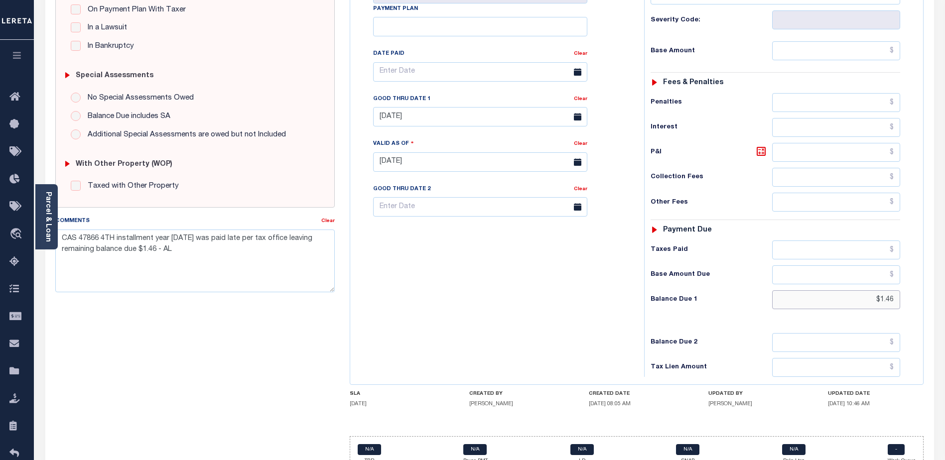
type input "[DATE]"
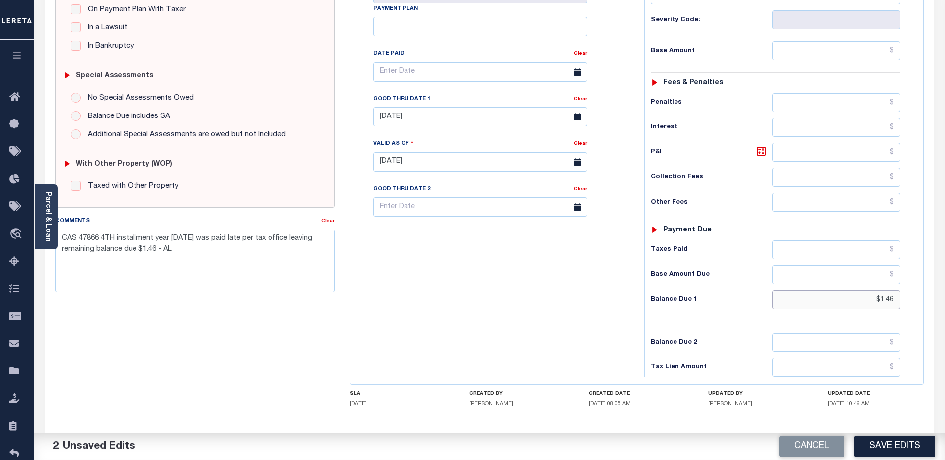
drag, startPoint x: 848, startPoint y: 281, endPoint x: 954, endPoint y: 282, distance: 105.1
click at [945, 282] on html "Home OMS Detail Payment History Payment History Tax Line Detail Profile" at bounding box center [472, 127] width 945 height 753
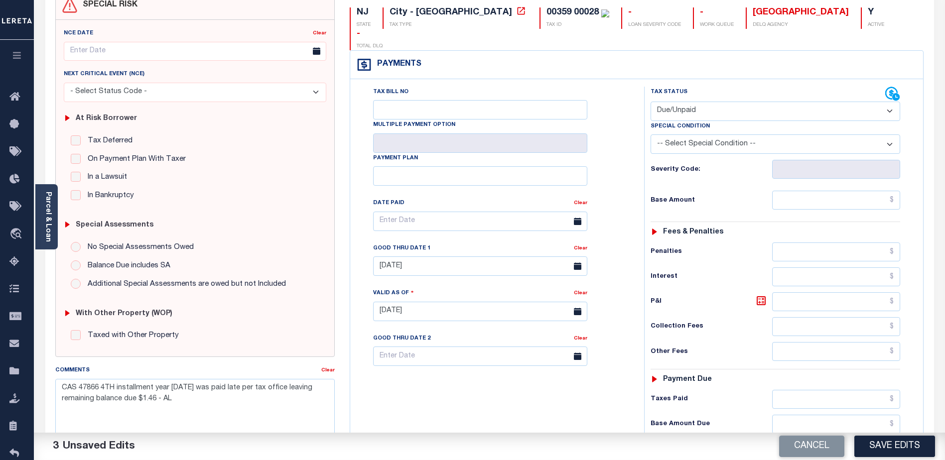
click at [750, 102] on select "- Select Status Code - Open Due/Unpaid Paid Incomplete No Tax Due Internal Refu…" at bounding box center [776, 111] width 250 height 19
select select "NW2"
click at [651, 102] on select "- Select Status Code - Open Due/Unpaid Paid Incomplete No Tax Due Internal Refu…" at bounding box center [776, 111] width 250 height 19
click at [901, 446] on button "Save Edits" at bounding box center [894, 446] width 81 height 21
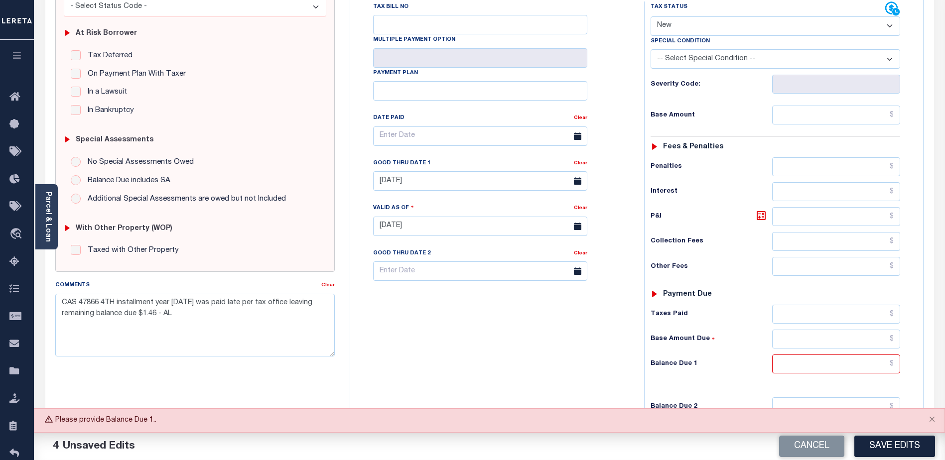
scroll to position [273, 0]
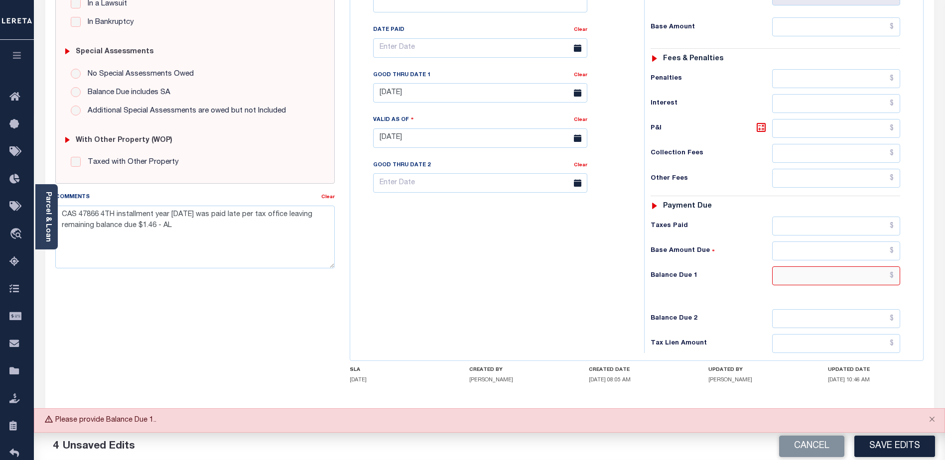
click at [864, 267] on input "text" at bounding box center [836, 276] width 128 height 19
type input "$0.00"
click at [904, 443] on button "Save Edits" at bounding box center [894, 446] width 81 height 21
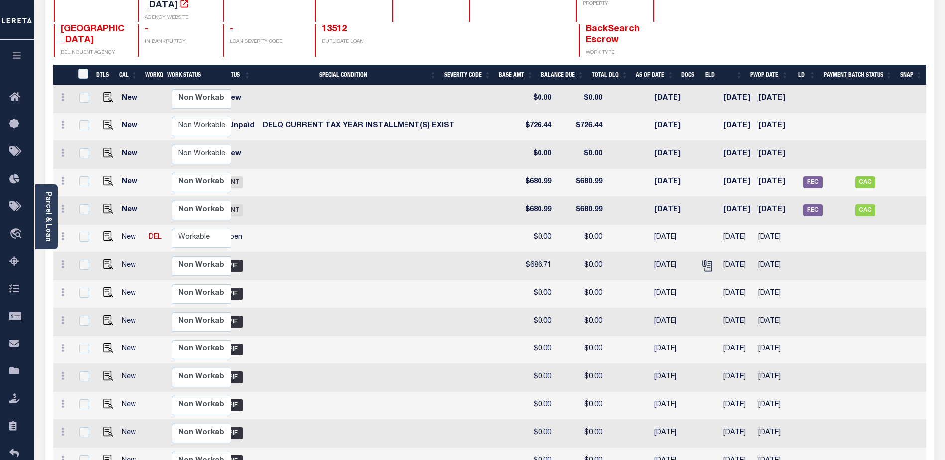
scroll to position [26, 0]
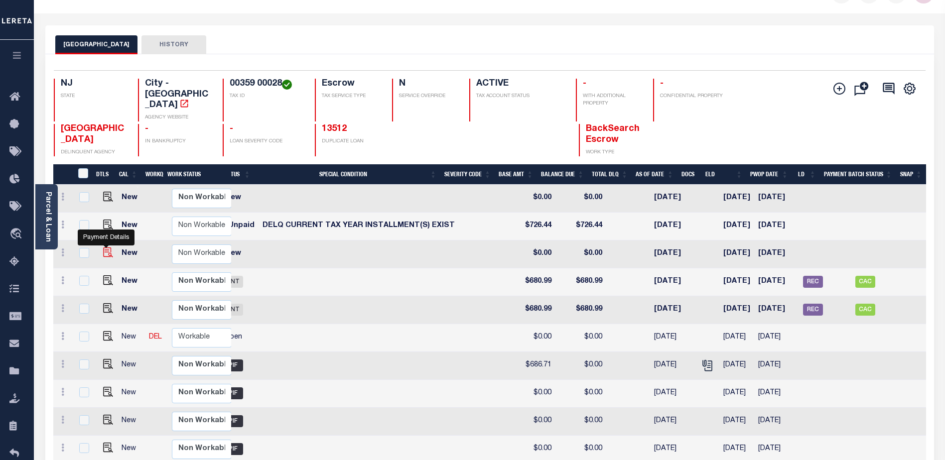
click at [105, 248] on img "" at bounding box center [108, 253] width 10 height 10
checkbox input "true"
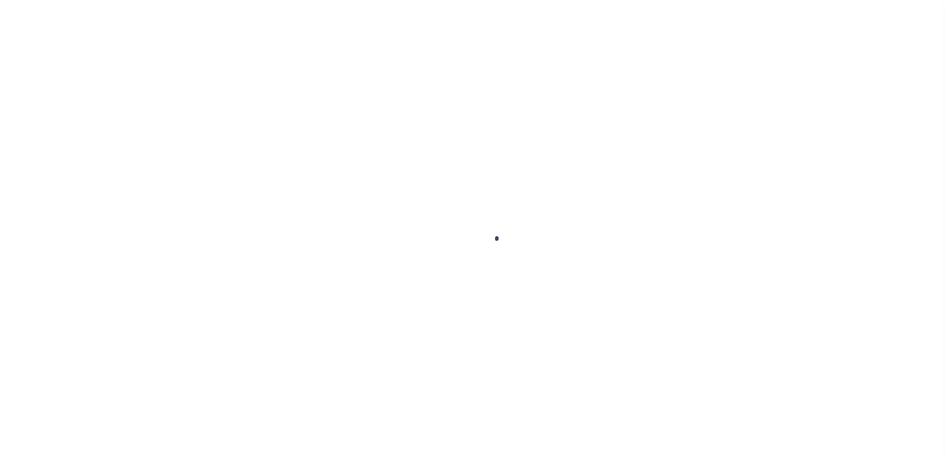
select select "NW2"
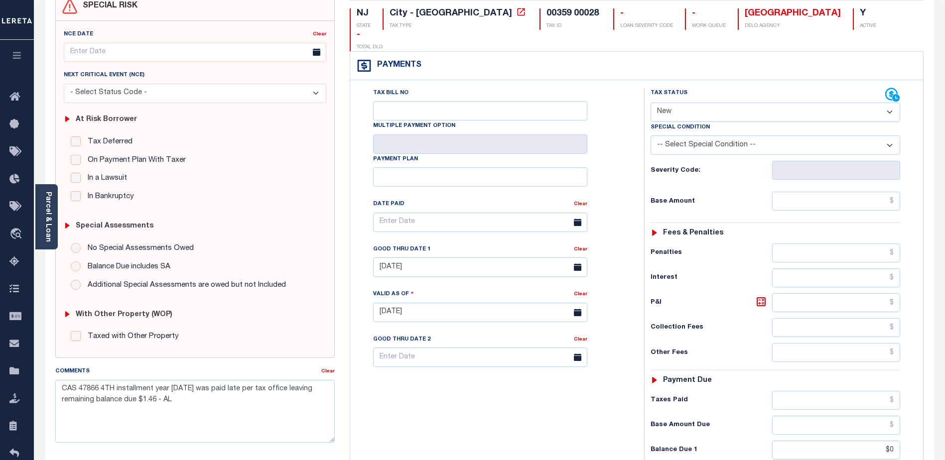
scroll to position [149, 0]
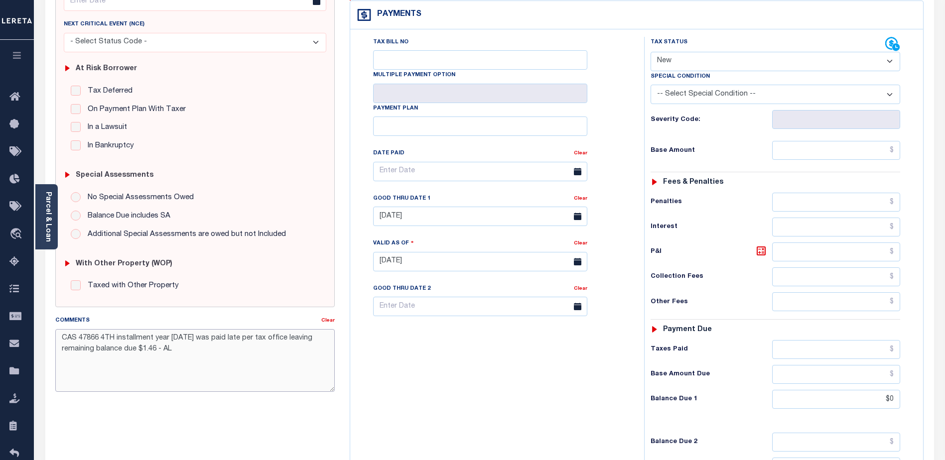
drag, startPoint x: 216, startPoint y: 348, endPoint x: 35, endPoint y: 325, distance: 182.8
click at [38, 325] on div "Parcel & Loan Tax Bill Details 00359 00028 TAX ID AGENCY 2025/2025 2025 -" at bounding box center [490, 246] width 904 height 713
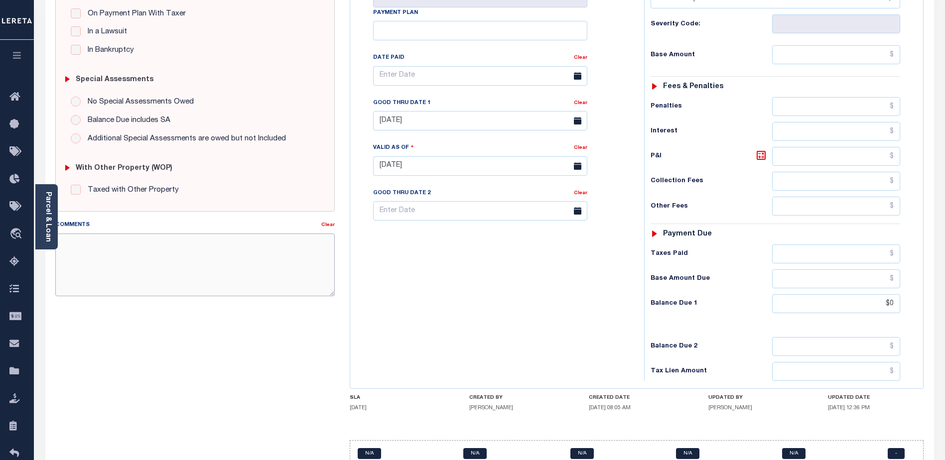
scroll to position [273, 0]
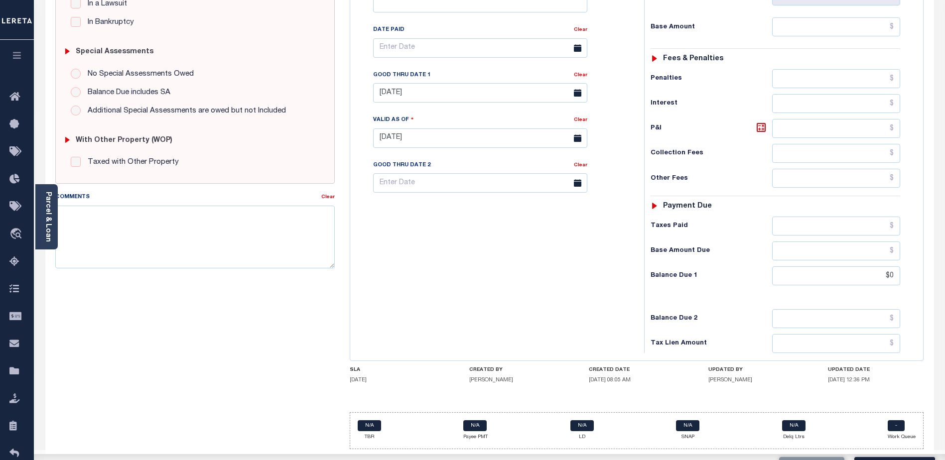
click at [851, 413] on div "N/A TBR N/A Payee PMT N/A LD N/A SNAP N/A Delq Ltrs - Work Queue" at bounding box center [637, 431] width 574 height 37
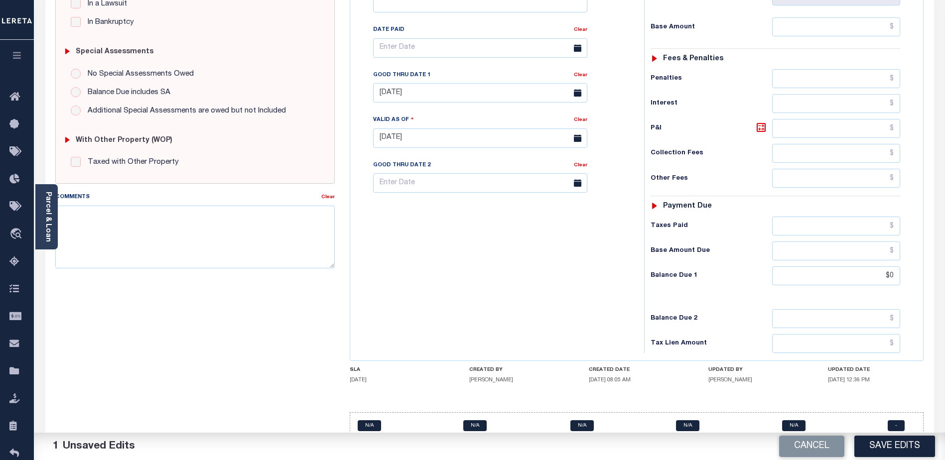
click at [763, 377] on h5 "[PERSON_NAME]" at bounding box center [756, 380] width 96 height 6
click at [890, 446] on button "Save Edits" at bounding box center [894, 446] width 81 height 21
checkbox input "false"
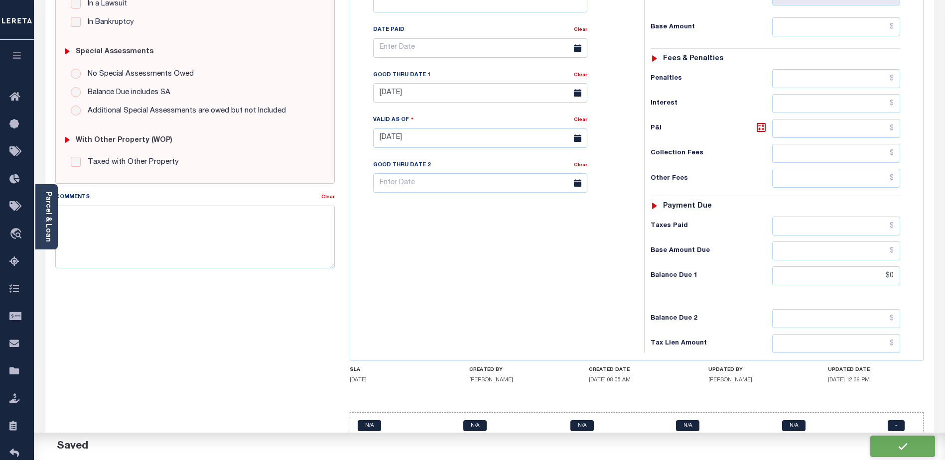
checkbox input "false"
type input "$0"
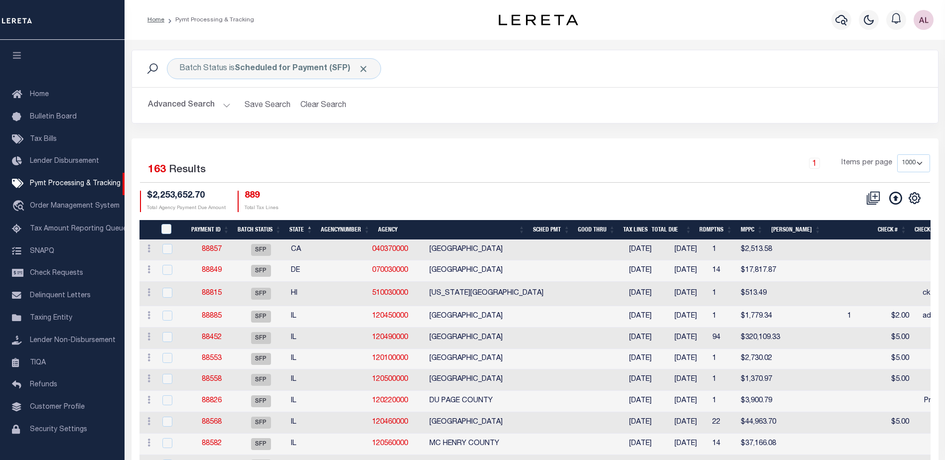
select select "1000"
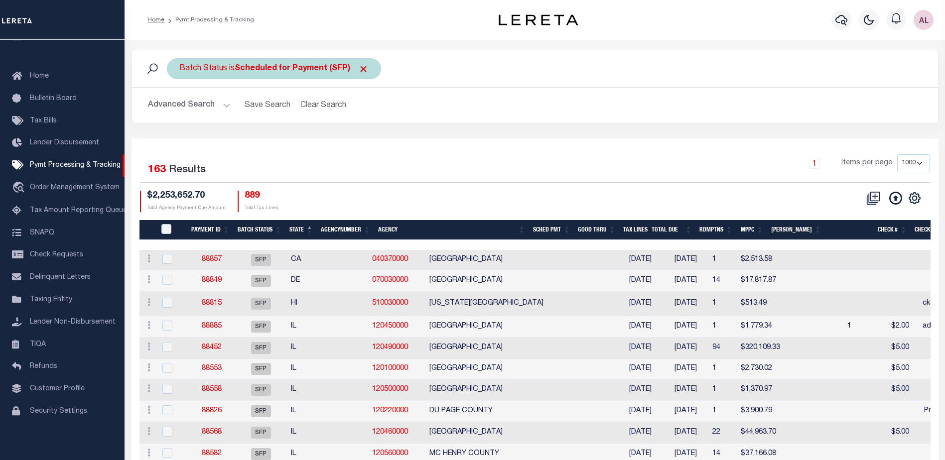
click at [263, 60] on div "Batch Status is Scheduled for Payment (SFP)" at bounding box center [274, 68] width 214 height 21
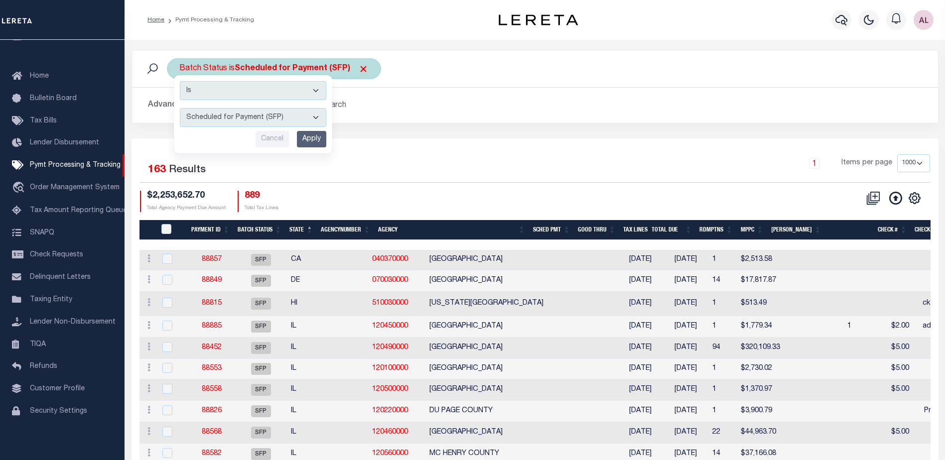
click at [234, 117] on select "Awaiting Funds (AWF) Cleared and Complete (CAC) New Check Needed (NCN) Payment …" at bounding box center [253, 117] width 146 height 19
select select "RFP"
click at [180, 108] on select "Awaiting Funds (AWF) Cleared and Complete (CAC) New Check Needed (NCN) Payment …" at bounding box center [253, 117] width 146 height 19
click at [319, 137] on input "Apply" at bounding box center [311, 139] width 29 height 16
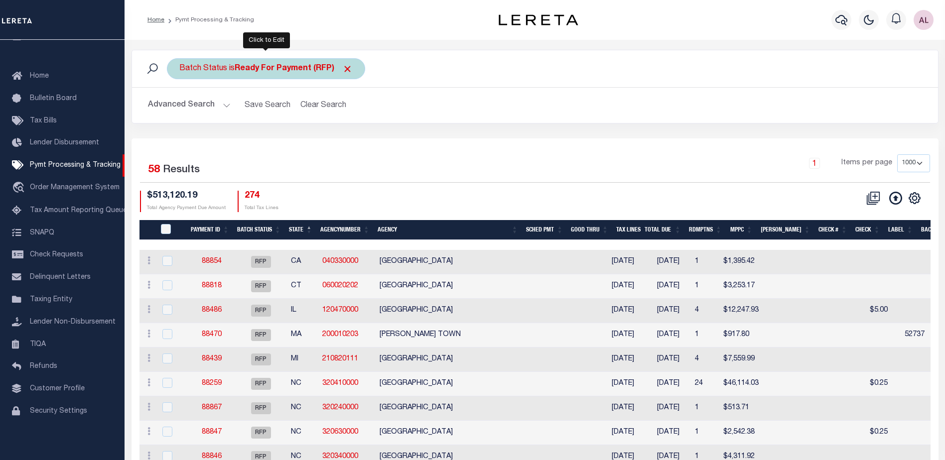
click at [282, 71] on b "Ready For Payment (RFP)" at bounding box center [294, 69] width 118 height 8
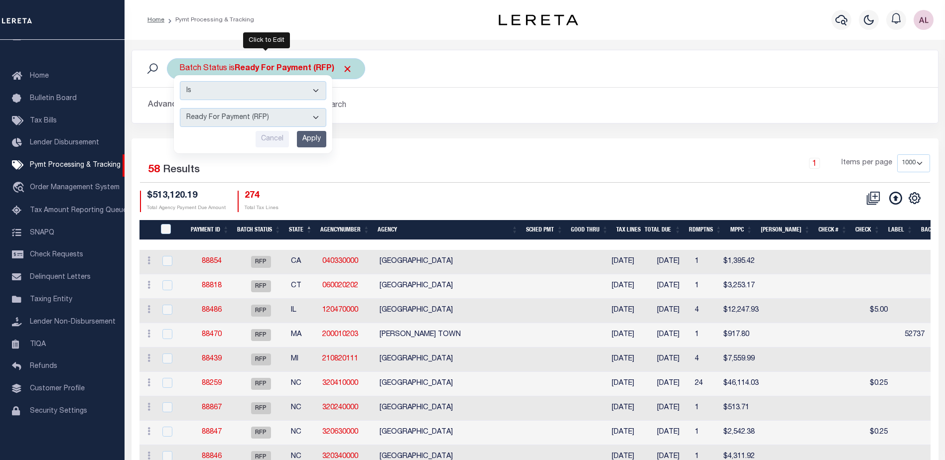
click at [226, 121] on select "Awaiting Funds (AWF) Cleared and Complete (CAC) New Check Needed (NCN) Payment …" at bounding box center [253, 117] width 146 height 19
select select "RFF"
click at [180, 108] on select "Awaiting Funds (AWF) Cleared and Complete (CAC) New Check Needed (NCN) Payment …" at bounding box center [253, 117] width 146 height 19
click at [314, 142] on input "Apply" at bounding box center [311, 139] width 29 height 16
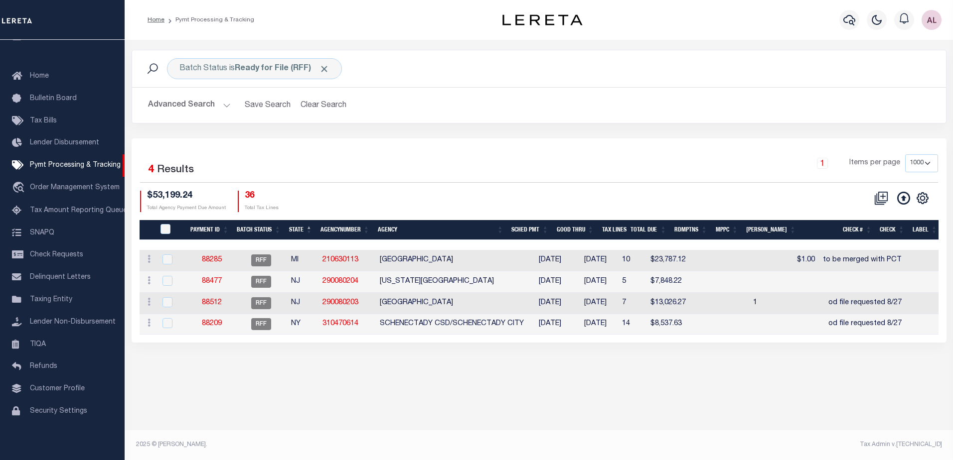
click at [453, 196] on div "$53,199.24 Total Agency Payment Due Amount 36 Total Tax Lines" at bounding box center [339, 201] width 399 height 21
click at [300, 67] on b "Ready for File (RFF)" at bounding box center [282, 69] width 95 height 8
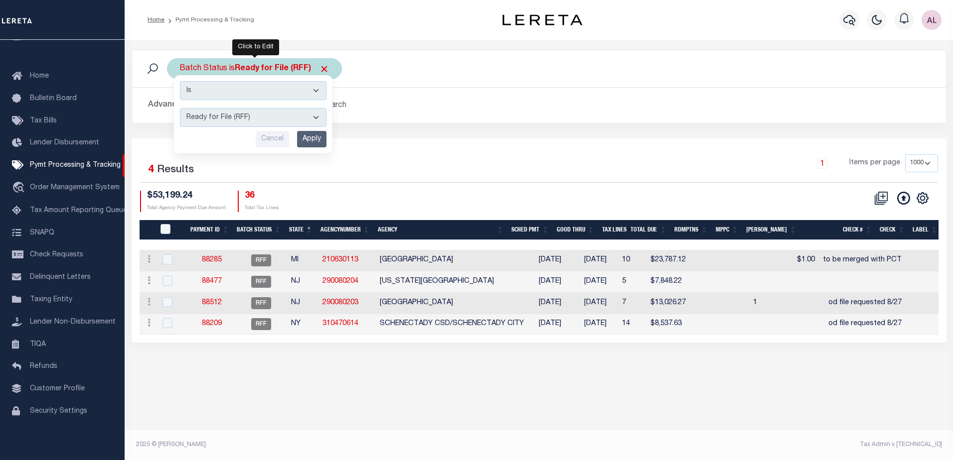
click at [220, 119] on select "Awaiting Funds (AWF) Cleared and Complete (CAC) New Check Needed (NCN) Payment …" at bounding box center [253, 117] width 146 height 19
select select "RFW"
click at [180, 108] on select "Awaiting Funds (AWF) Cleared and Complete (CAC) New Check Needed (NCN) Payment …" at bounding box center [253, 117] width 146 height 19
click at [319, 134] on input "Apply" at bounding box center [311, 139] width 29 height 16
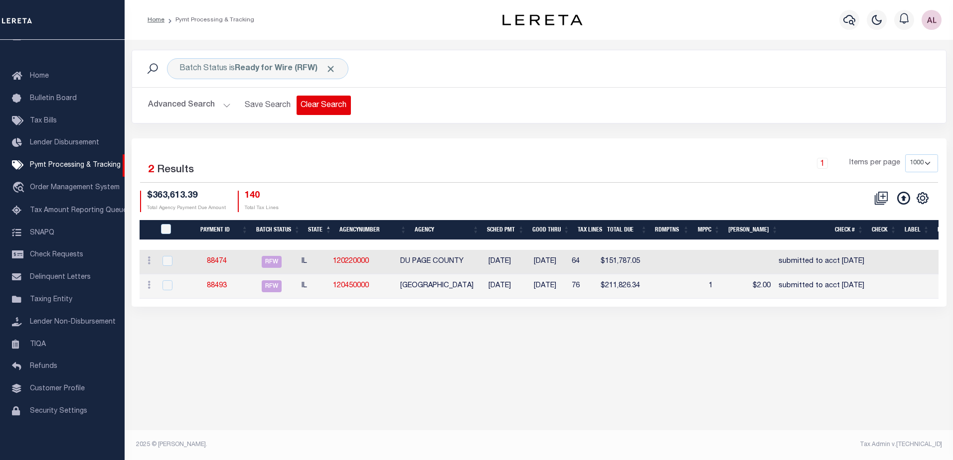
click at [323, 103] on button "Clear Search" at bounding box center [323, 105] width 54 height 19
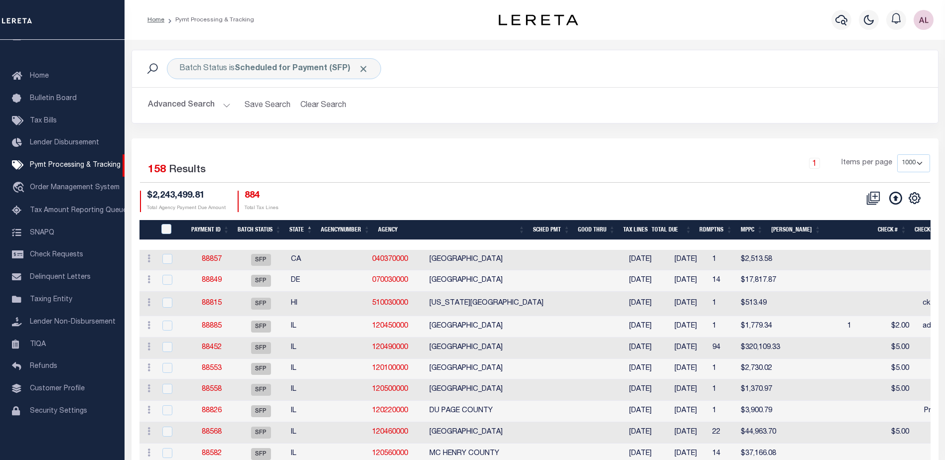
click at [225, 105] on button "Advanced Search" at bounding box center [189, 105] width 83 height 19
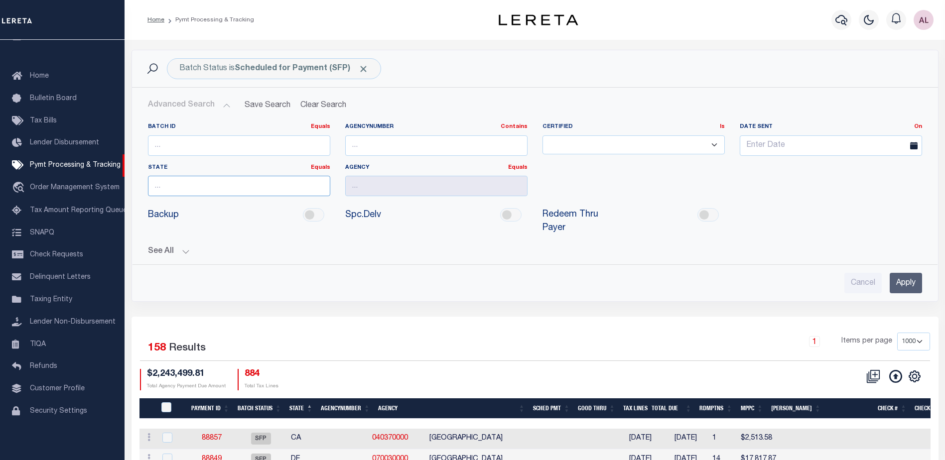
click at [176, 178] on input "text" at bounding box center [239, 186] width 182 height 20
type input "NC"
click at [365, 180] on input "text" at bounding box center [436, 186] width 182 height 20
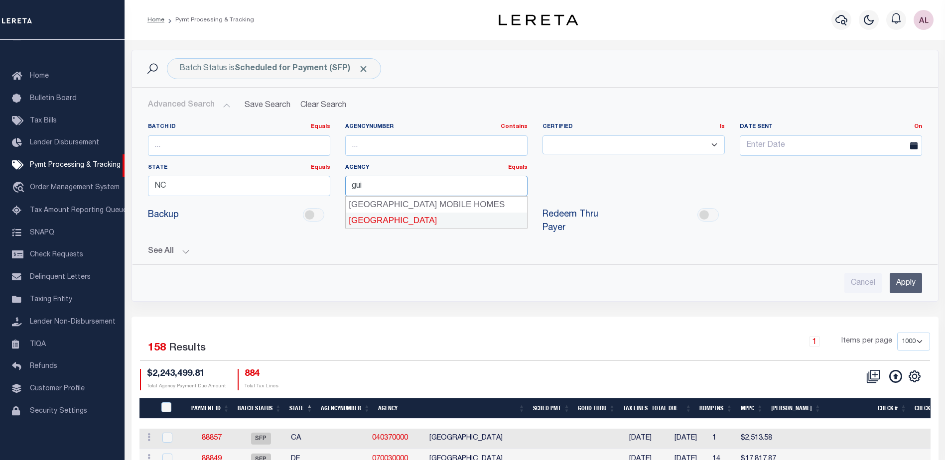
click at [383, 218] on div "GUILFORD COUNTY" at bounding box center [436, 221] width 181 height 16
type input "GUILFORD COUNTY"
click at [907, 273] on input "Apply" at bounding box center [906, 283] width 32 height 20
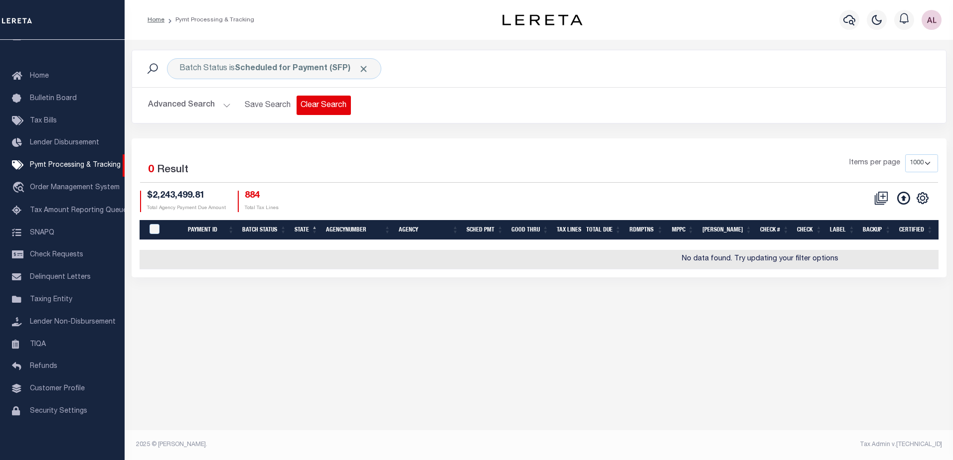
click at [304, 105] on button "Clear Search" at bounding box center [323, 105] width 54 height 19
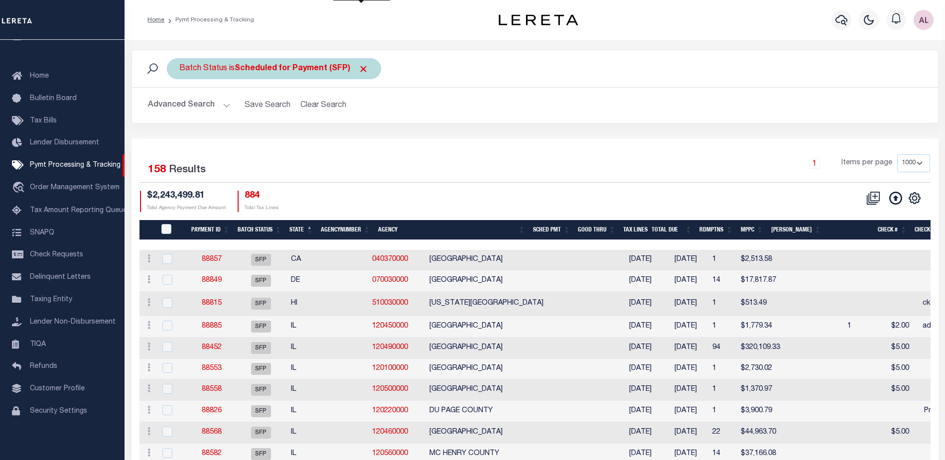
click at [361, 67] on span "Click to Remove" at bounding box center [363, 69] width 10 height 10
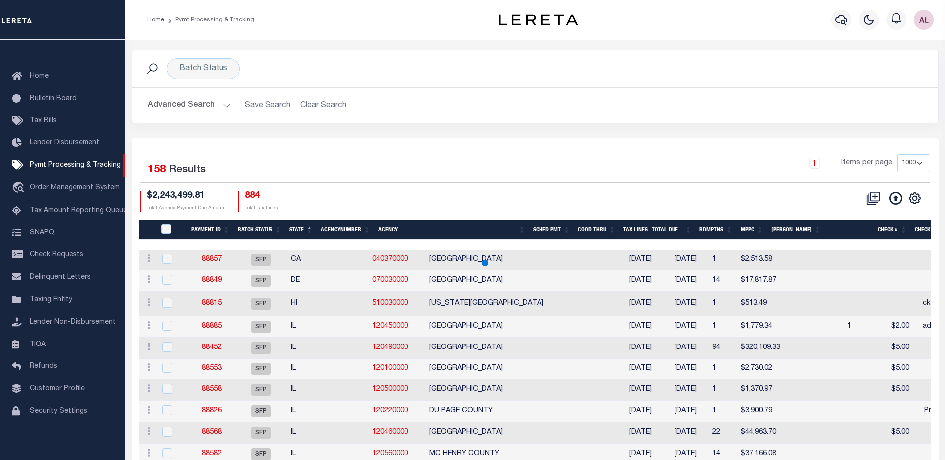
click at [224, 108] on button "Advanced Search" at bounding box center [189, 105] width 83 height 19
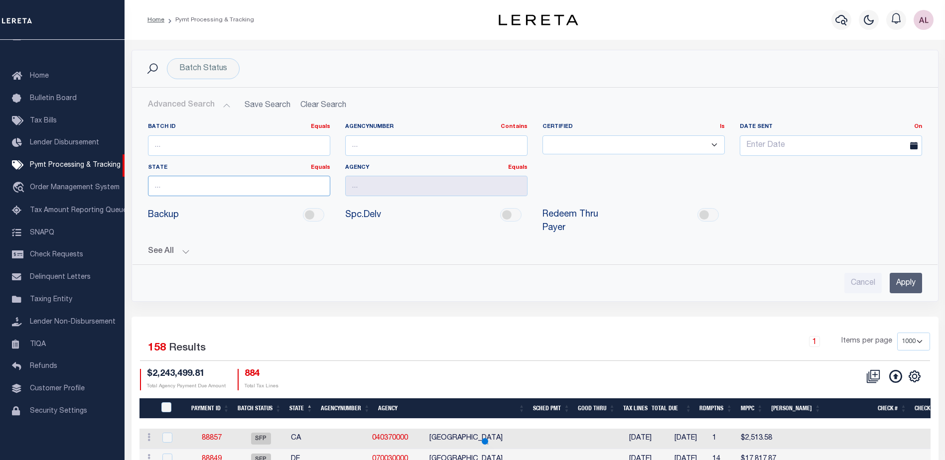
click at [182, 188] on input "text" at bounding box center [239, 186] width 182 height 20
type input "NC"
click at [382, 187] on input "text" at bounding box center [436, 186] width 182 height 20
type input "guilford"
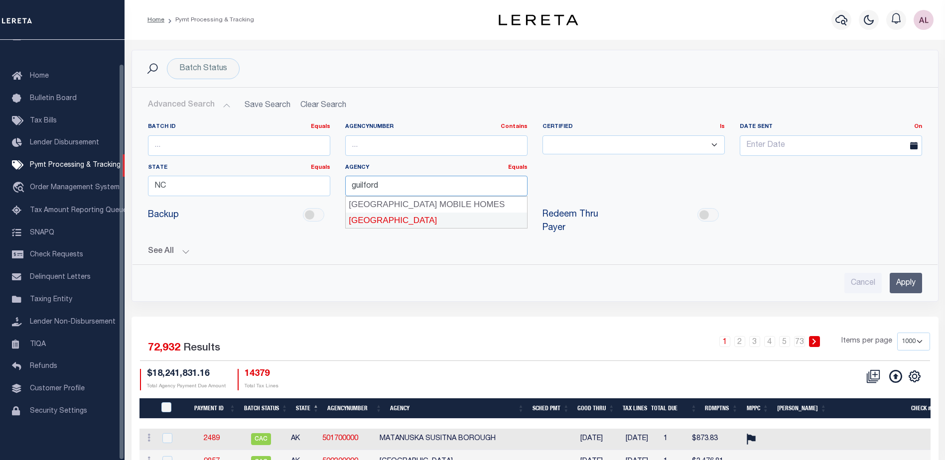
click at [400, 222] on div "GUILFORD COUNTY" at bounding box center [436, 221] width 181 height 16
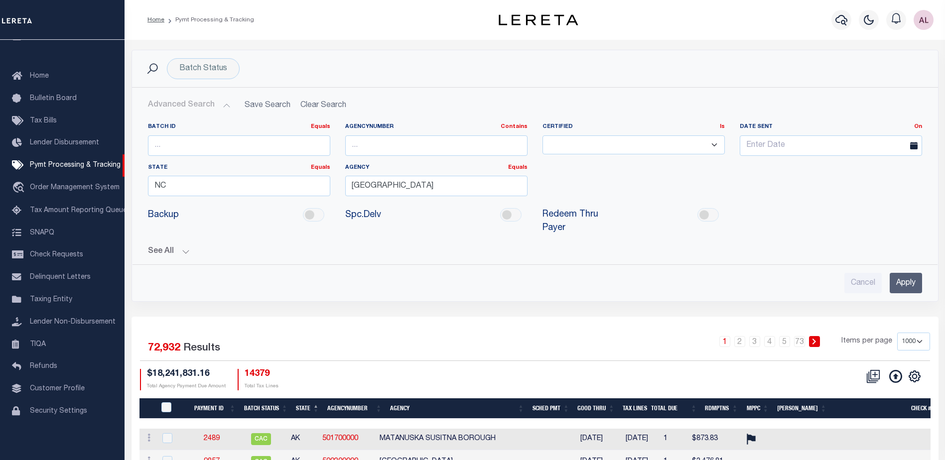
click at [903, 273] on input "Apply" at bounding box center [906, 283] width 32 height 20
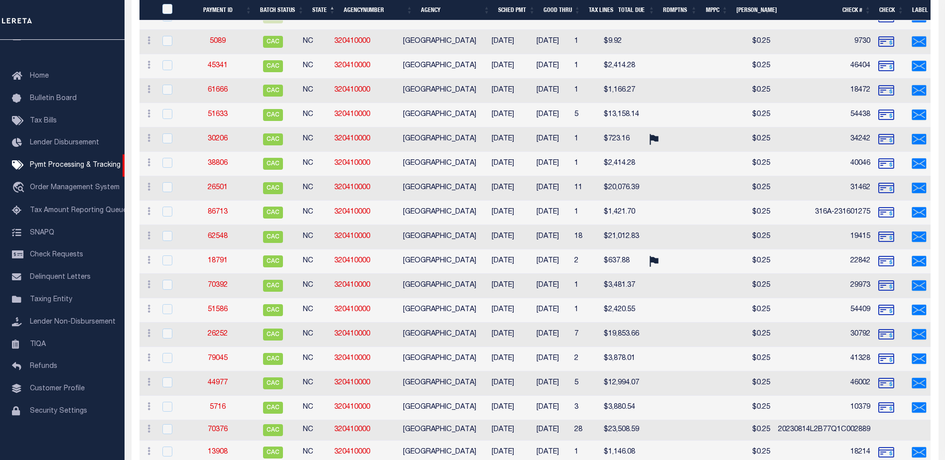
scroll to position [502, 0]
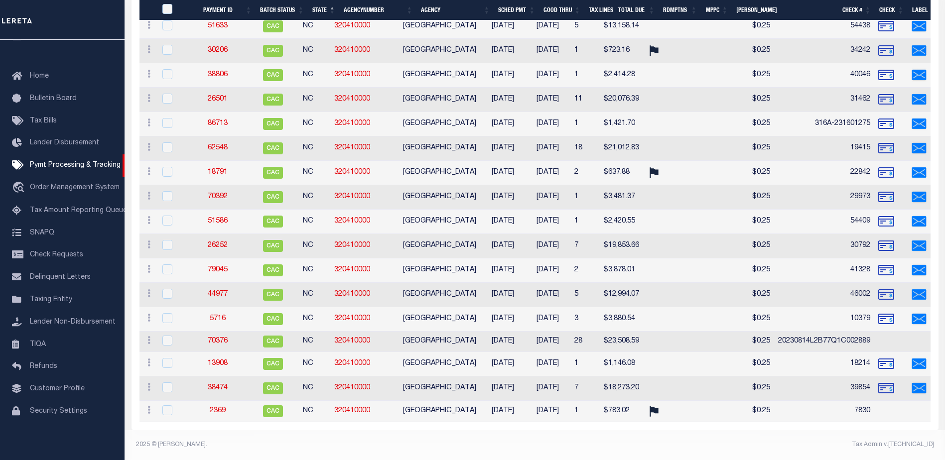
click at [564, 7] on th "Good Thru" at bounding box center [562, 10] width 45 height 20
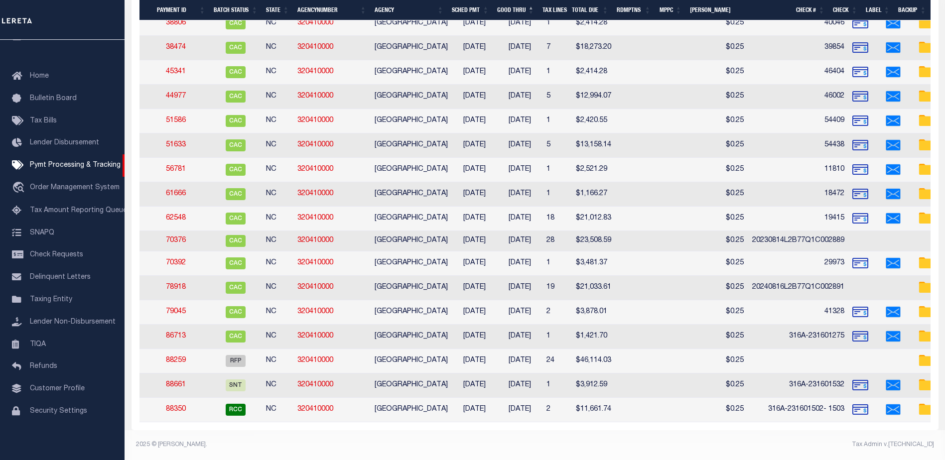
scroll to position [0, 0]
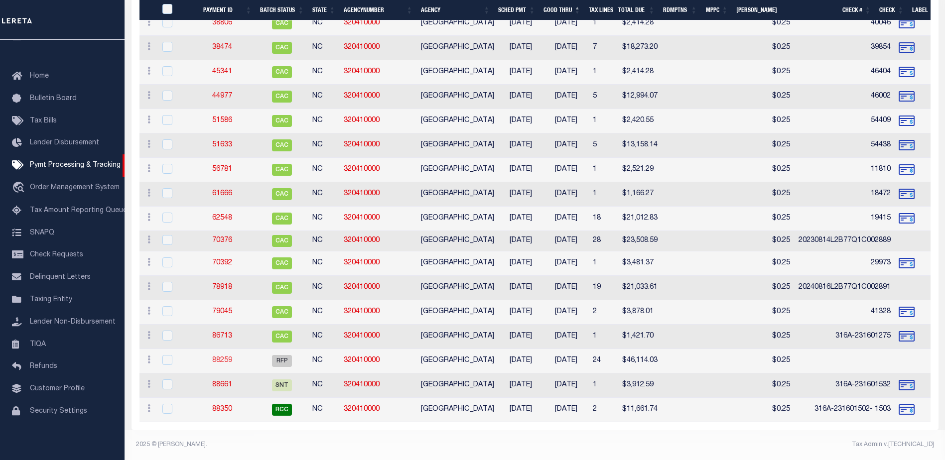
click at [223, 357] on link "88259" at bounding box center [222, 360] width 20 height 7
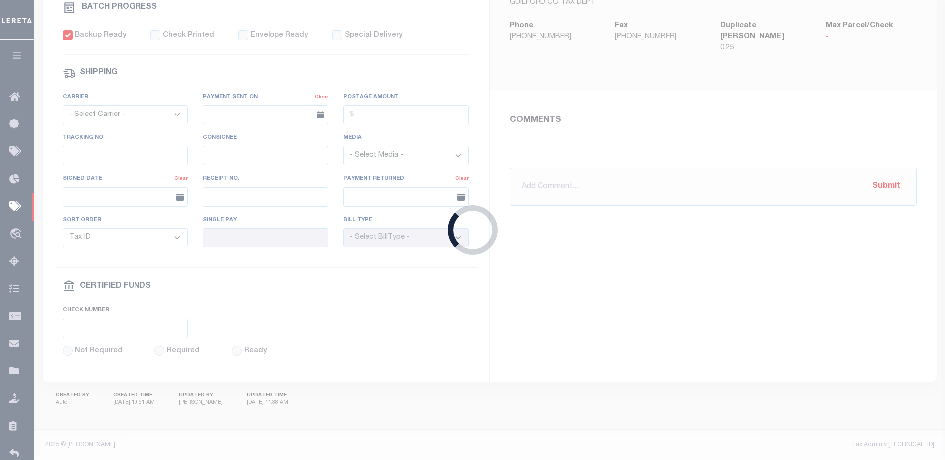
select select "RFP"
type input "[DATE]"
type input "$46,114.03"
select select "CHK"
select select "Villatoro-Benitez, Andres"
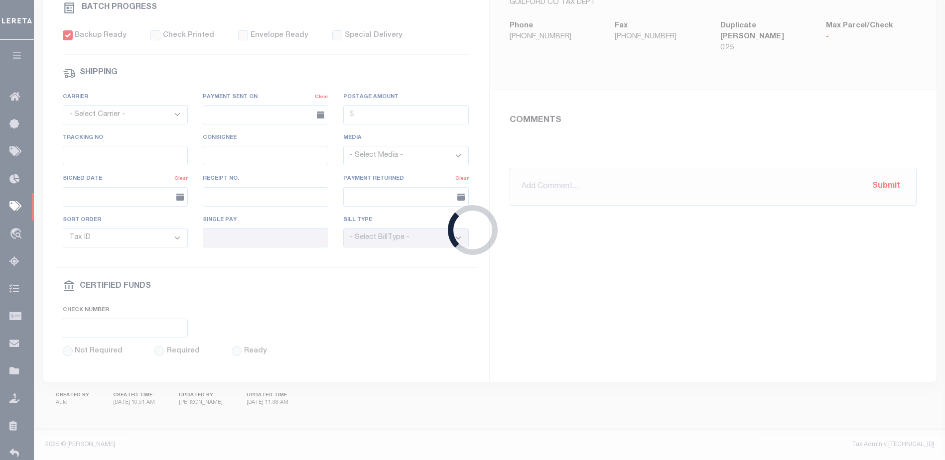
type input "$6"
checkbox input "true"
select select "USS"
type input "N"
radio input "true"
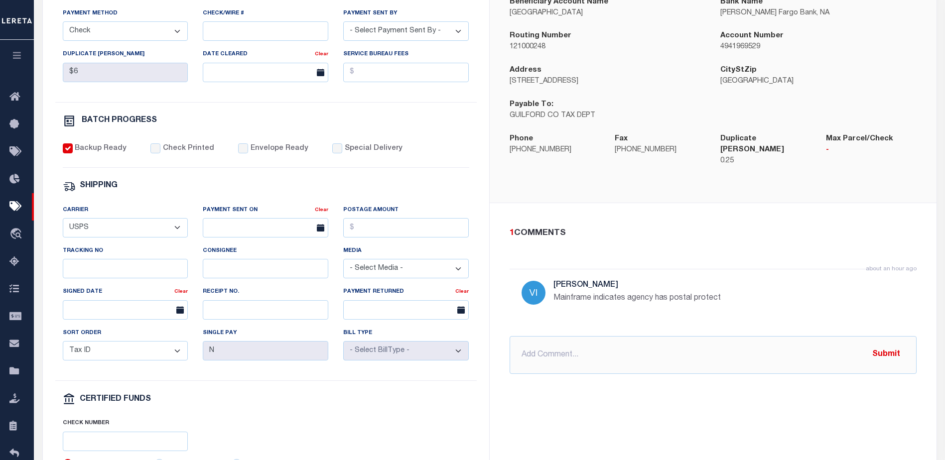
scroll to position [52, 0]
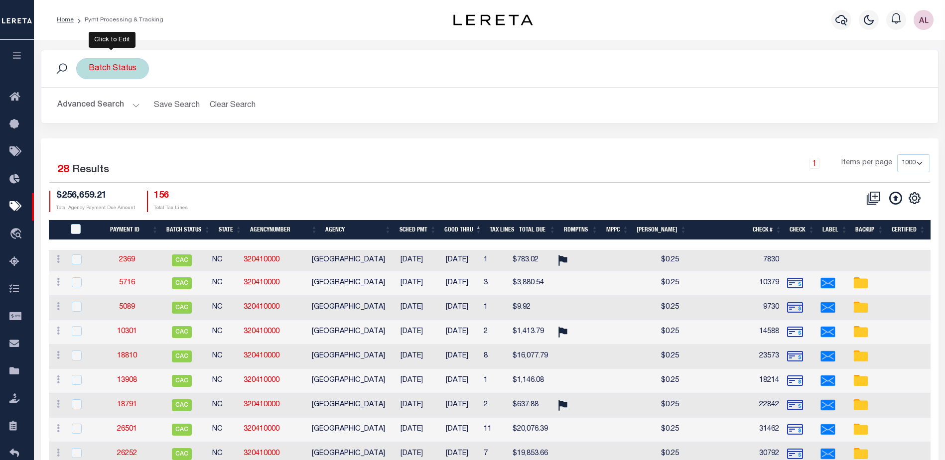
click at [131, 65] on div "Batch Status" at bounding box center [112, 68] width 73 height 21
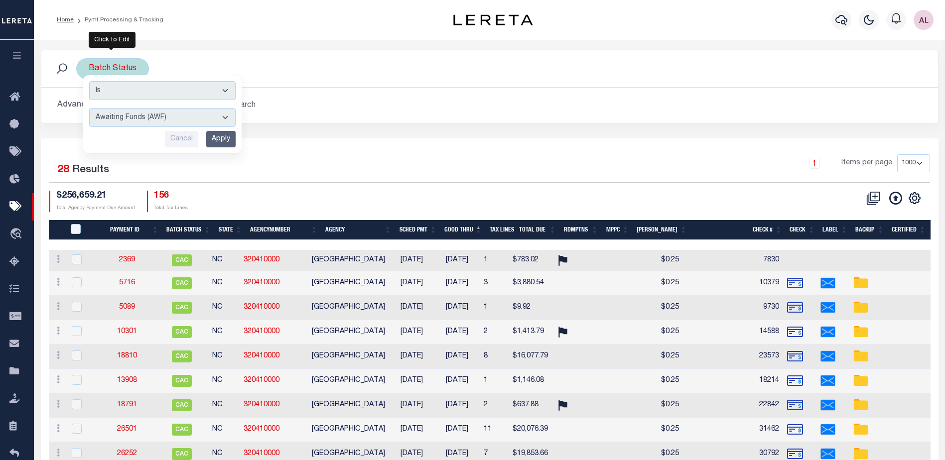
click at [216, 135] on input "Apply" at bounding box center [220, 139] width 29 height 16
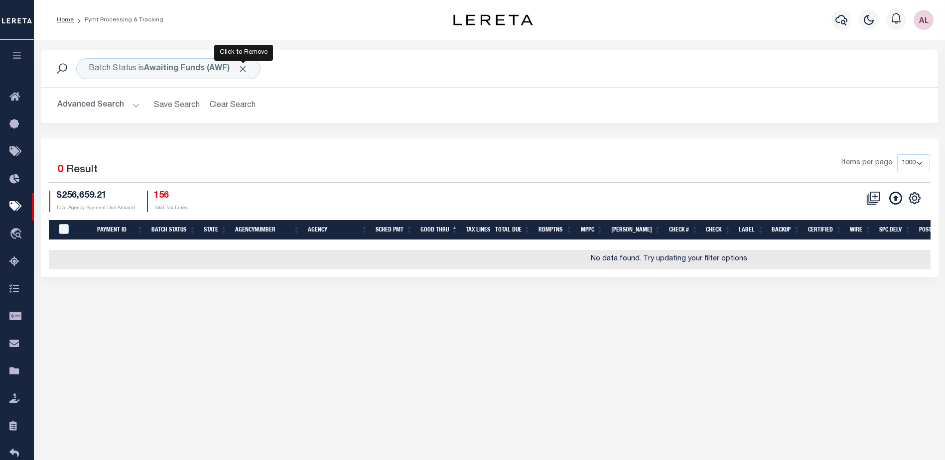
click at [246, 67] on span "Click to Remove" at bounding box center [243, 69] width 10 height 10
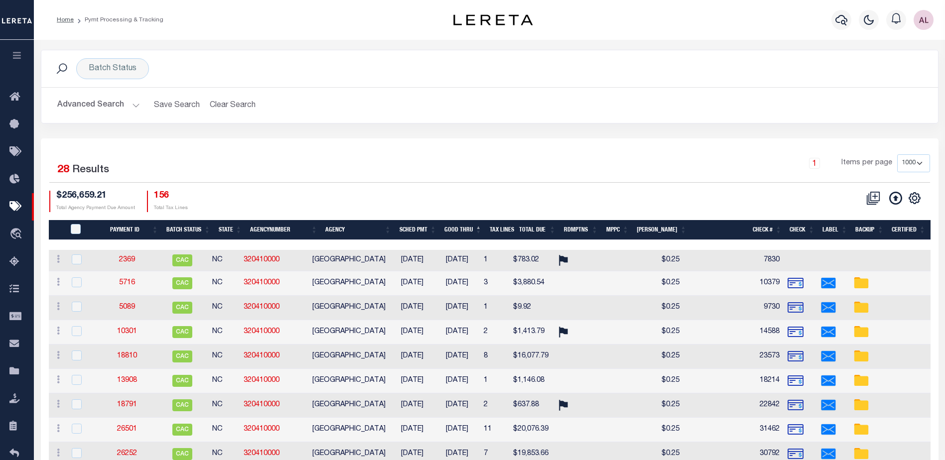
click at [132, 105] on button "Advanced Search" at bounding box center [98, 105] width 83 height 19
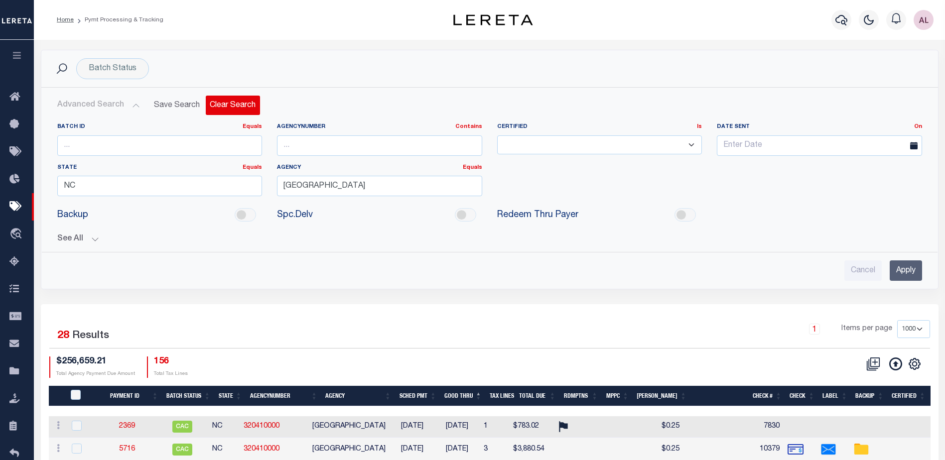
click at [236, 106] on button "Clear Search" at bounding box center [233, 105] width 54 height 19
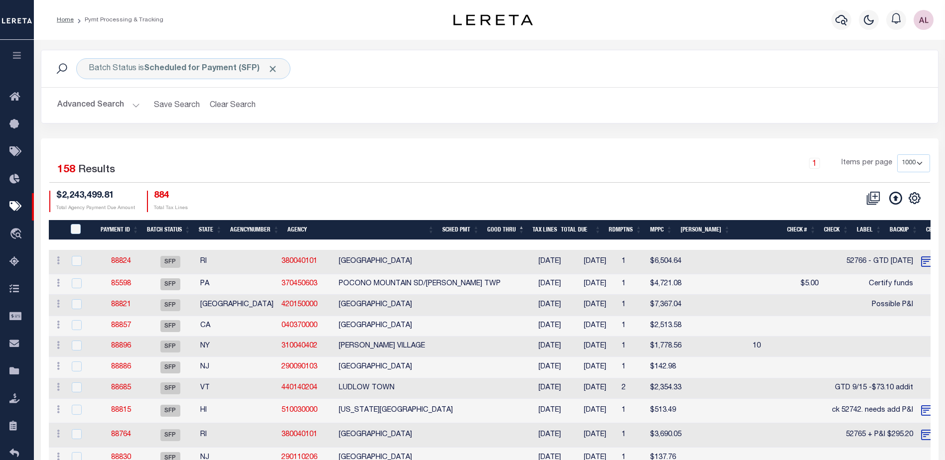
click at [210, 231] on th "State" at bounding box center [210, 230] width 31 height 20
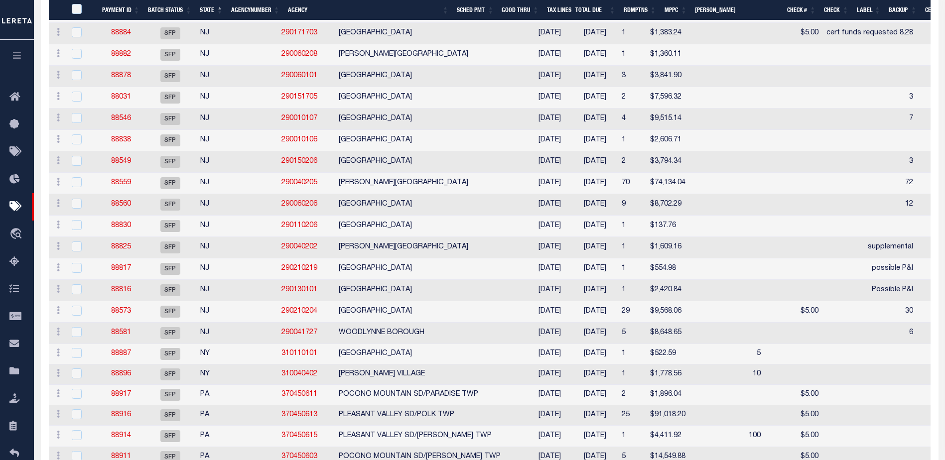
scroll to position [2790, 0]
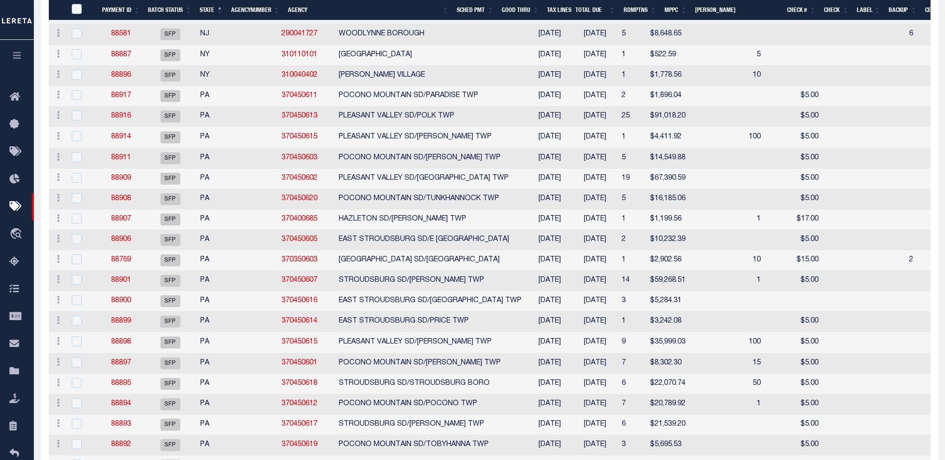
select select
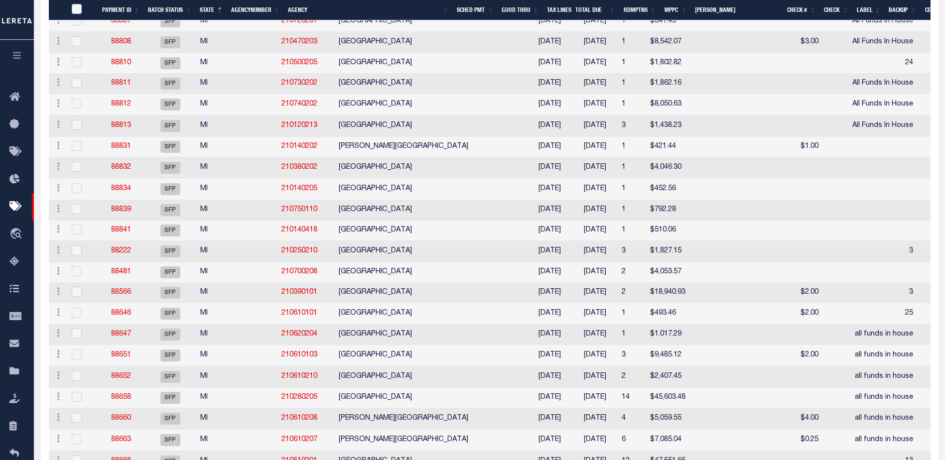
select select
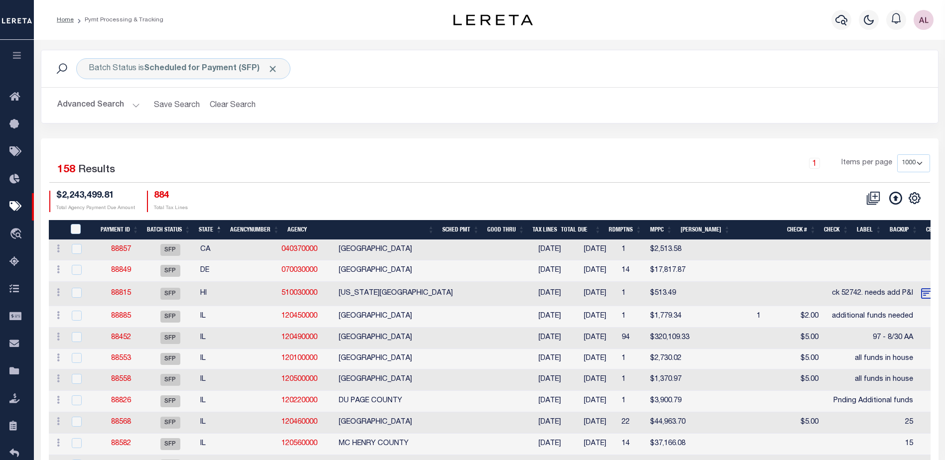
select select
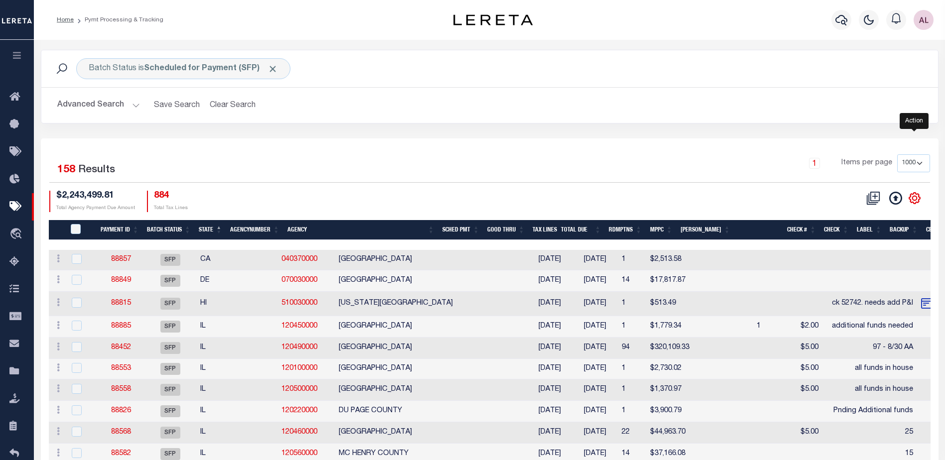
click at [914, 200] on icon "" at bounding box center [914, 198] width 13 height 13
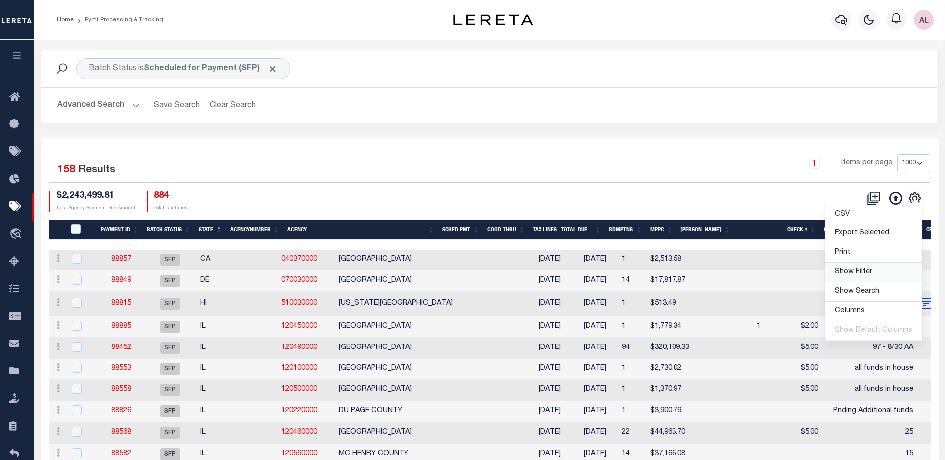
click at [864, 273] on span "Show Filter" at bounding box center [853, 272] width 37 height 7
select select
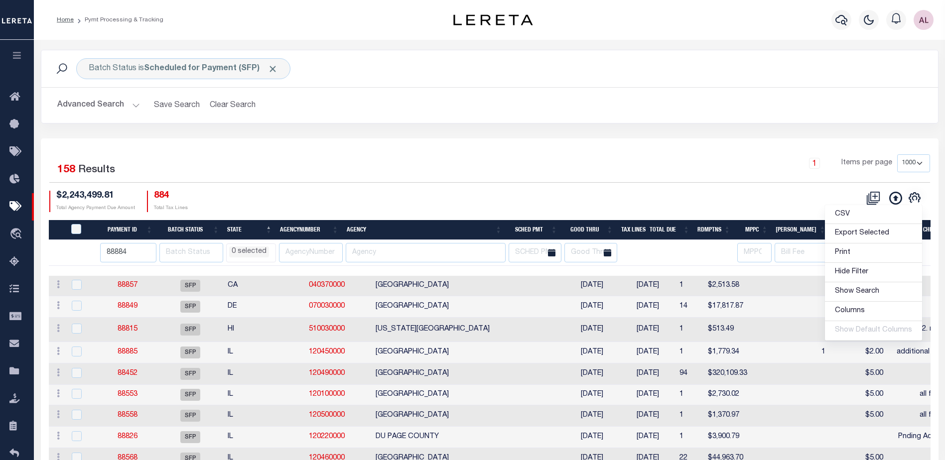
click at [258, 251] on li "0 selected" at bounding box center [249, 252] width 40 height 11
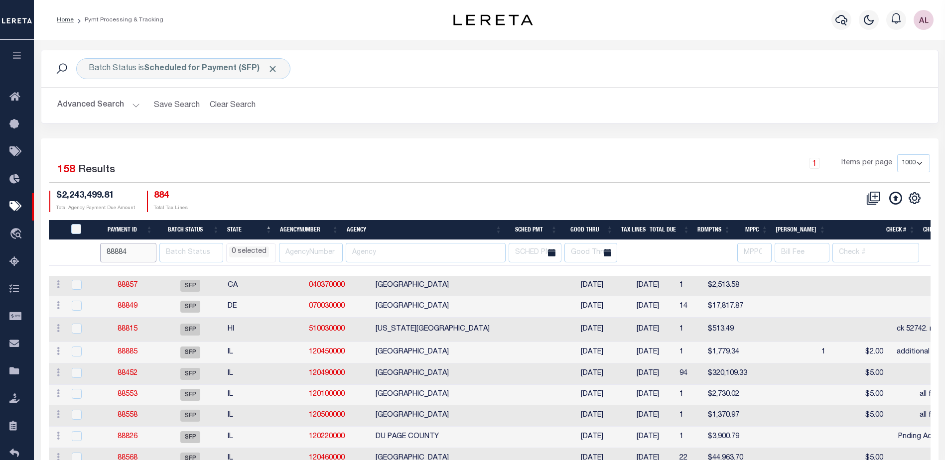
drag, startPoint x: 138, startPoint y: 257, endPoint x: 66, endPoint y: 255, distance: 71.8
click at [66, 255] on tr "88884 AK AL AR AZ CA CO CT DC DE FL GA GU HI IA ID IL IN KS KY LA MA MD ME MI M…" at bounding box center [822, 253] width 1547 height 26
click at [254, 252] on li "0 selected" at bounding box center [249, 252] width 40 height 11
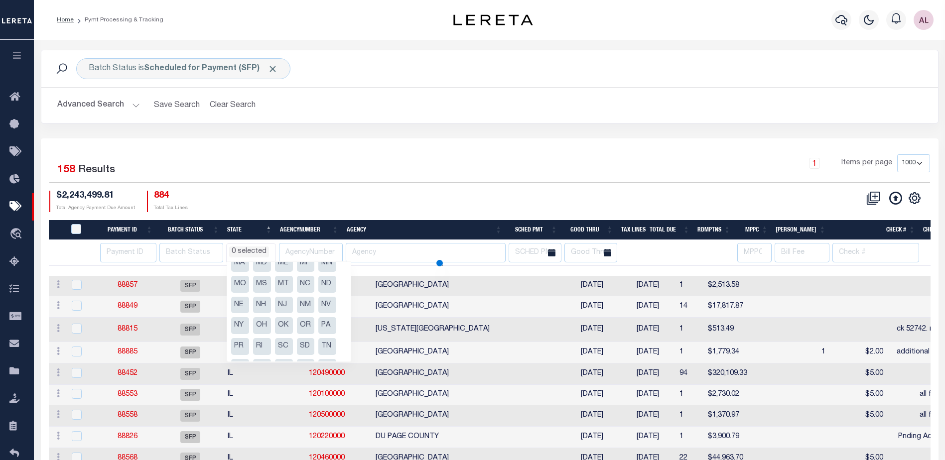
scroll to position [100, 0]
select select
click at [329, 322] on li "PA" at bounding box center [327, 320] width 18 height 17
select select "PA"
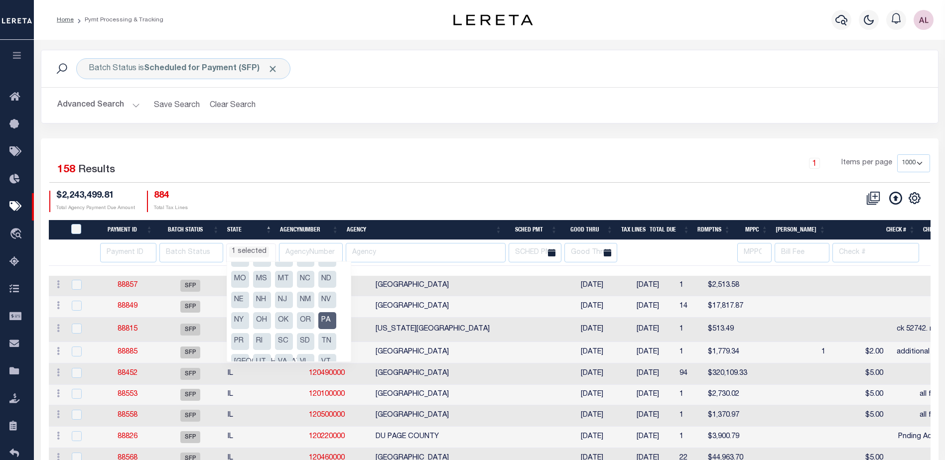
scroll to position [350, 0]
select select "PA"
select select
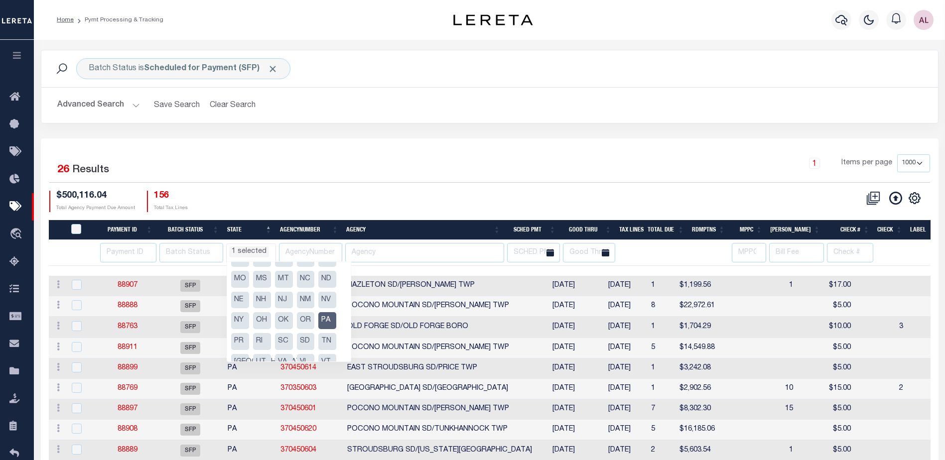
click at [405, 185] on div "1 Selected 26 Results 1 Items per page 100 200 500 1000 $500,116.04 Total Agenc…" at bounding box center [489, 182] width 897 height 57
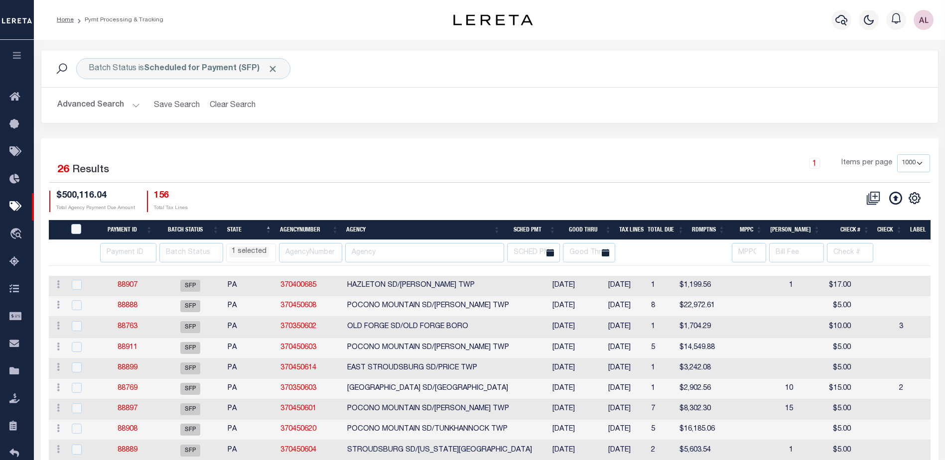
click at [600, 226] on th "Good Thru" at bounding box center [588, 230] width 56 height 20
select select "PA"
select select
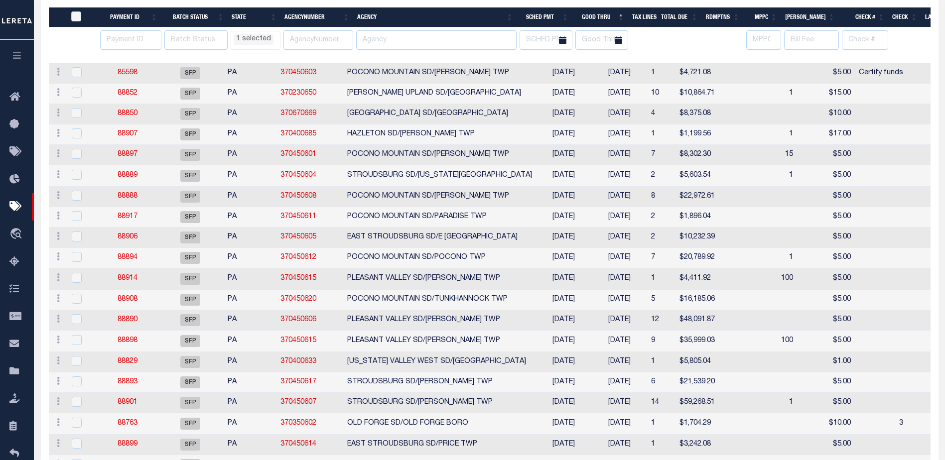
select select "PA"
select select
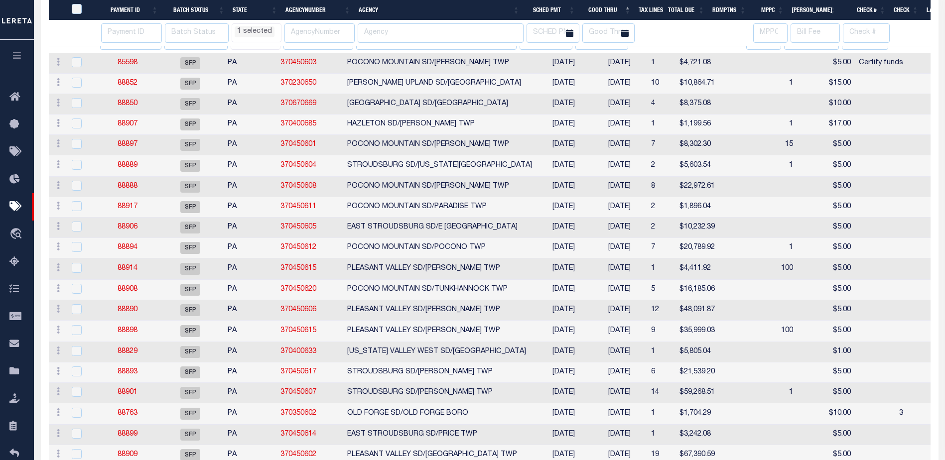
scroll to position [389, 0]
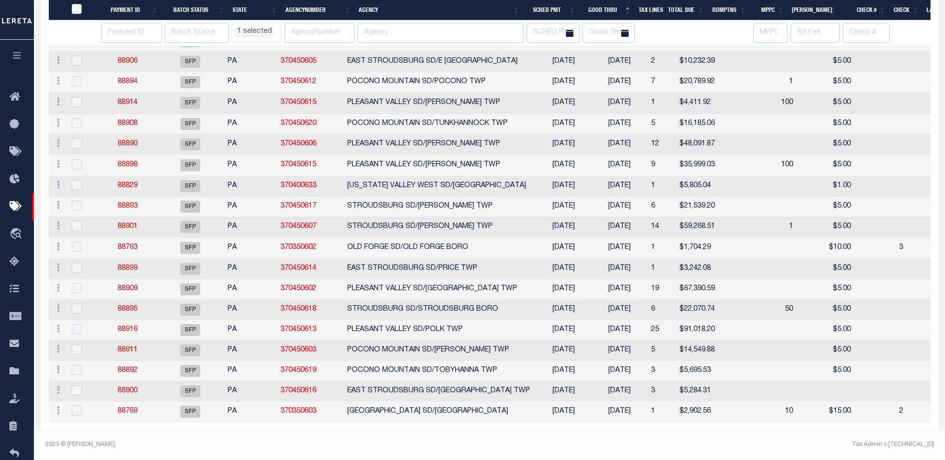
select select "PA"
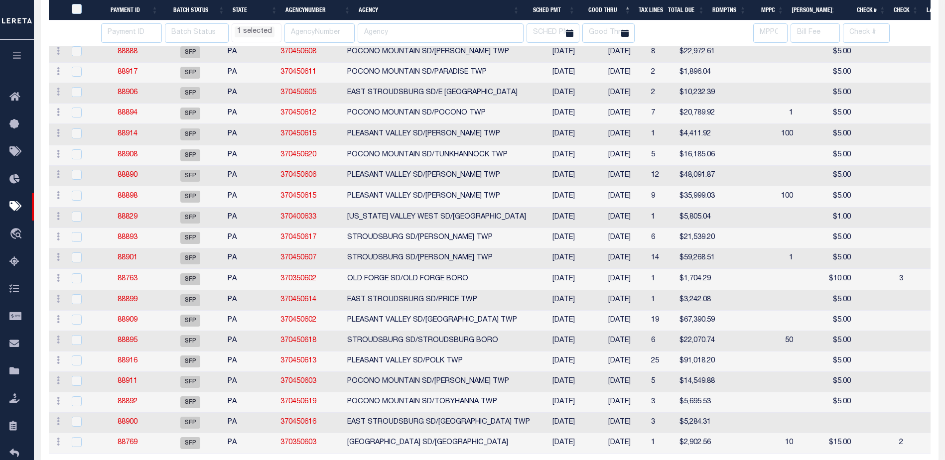
select select "PA"
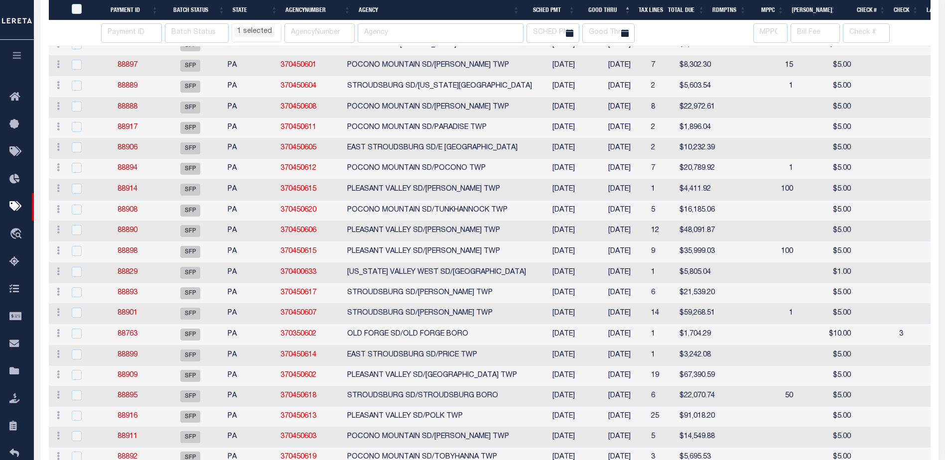
select select "PA"
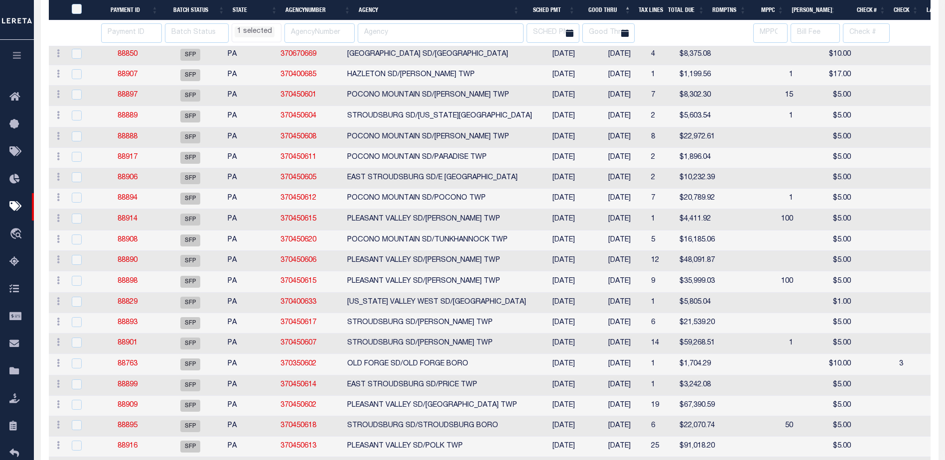
select select "PA"
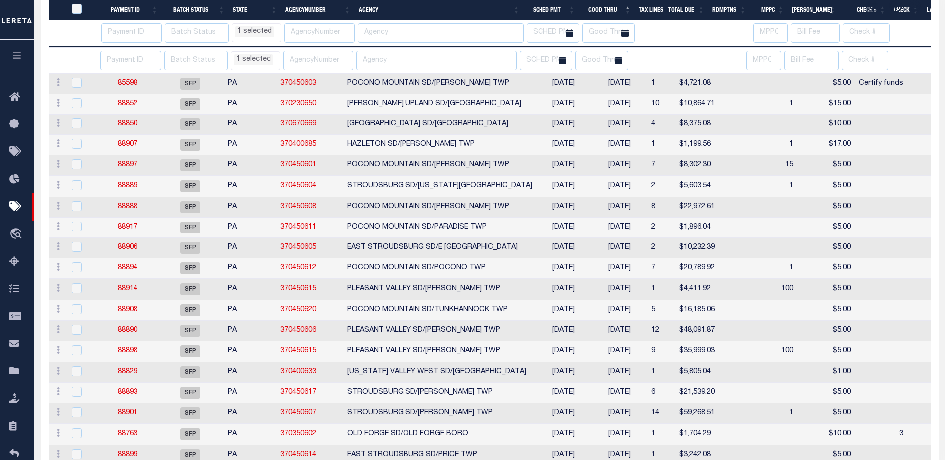
select select "PA"
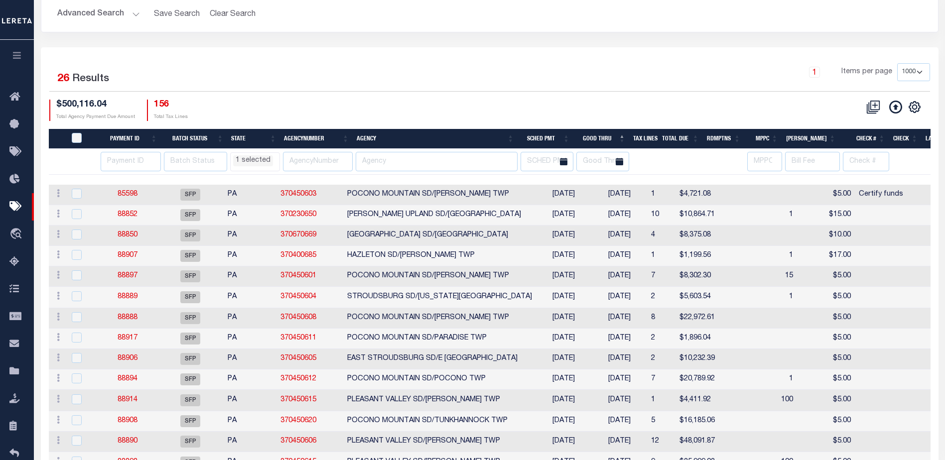
scroll to position [90, 0]
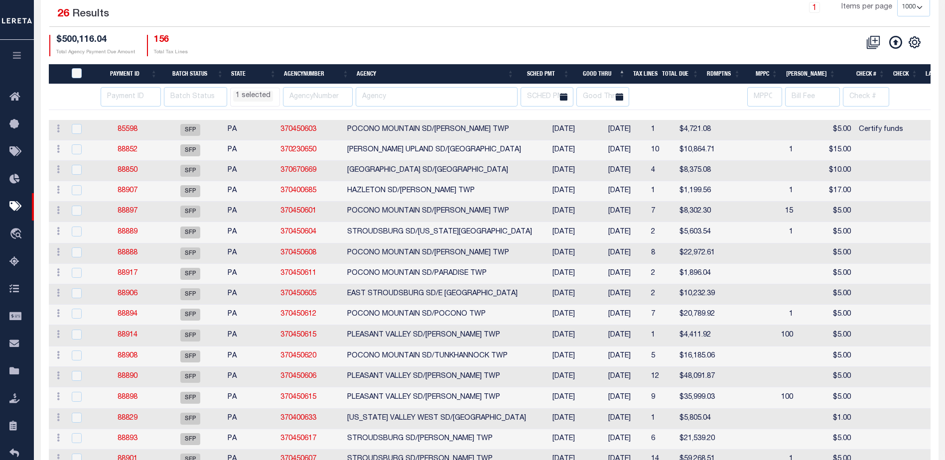
select select "PA"
select select
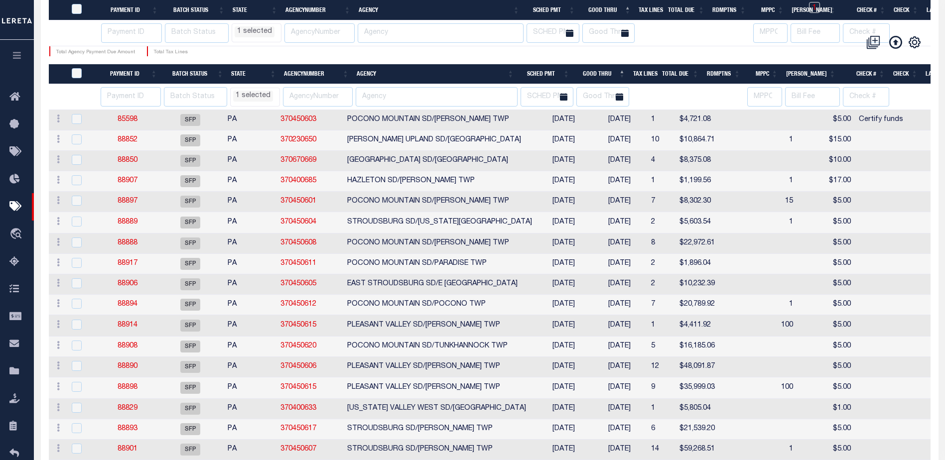
scroll to position [289, 0]
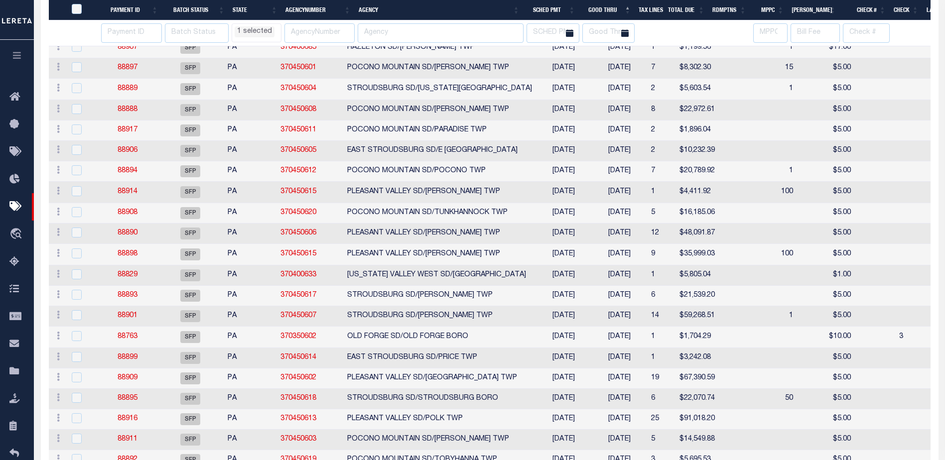
select select "PA"
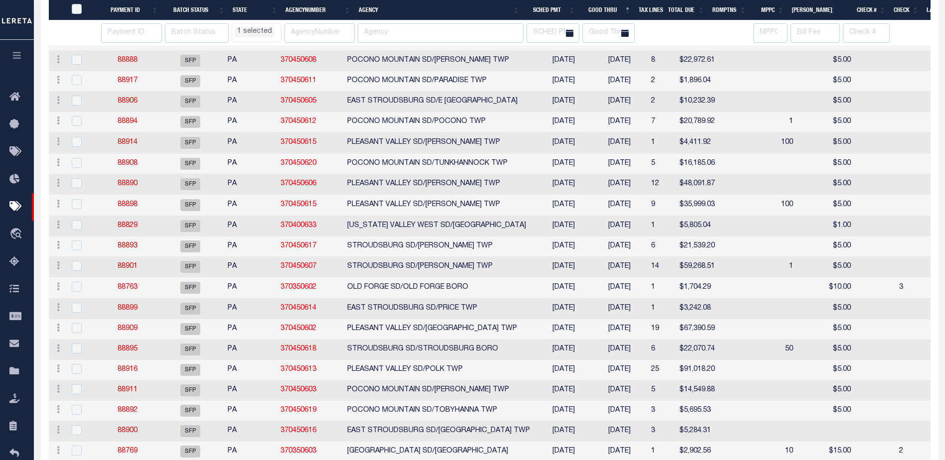
select select "PA"
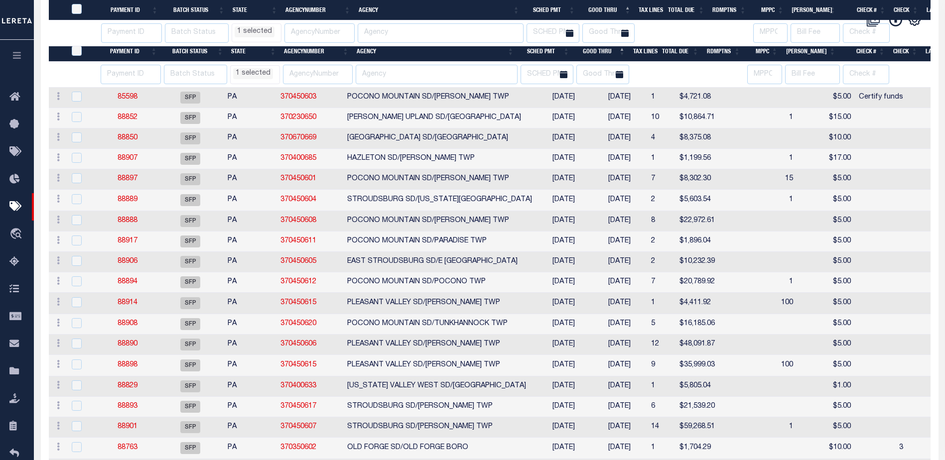
select select "PA"
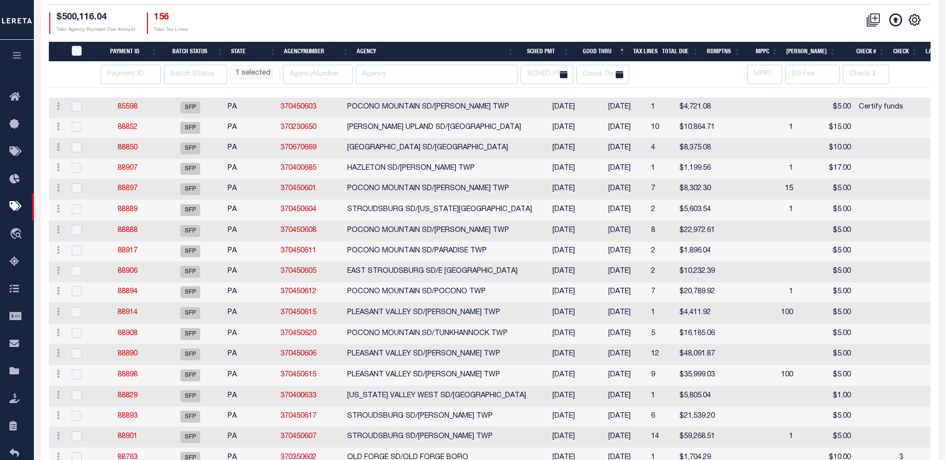
scroll to position [140, 0]
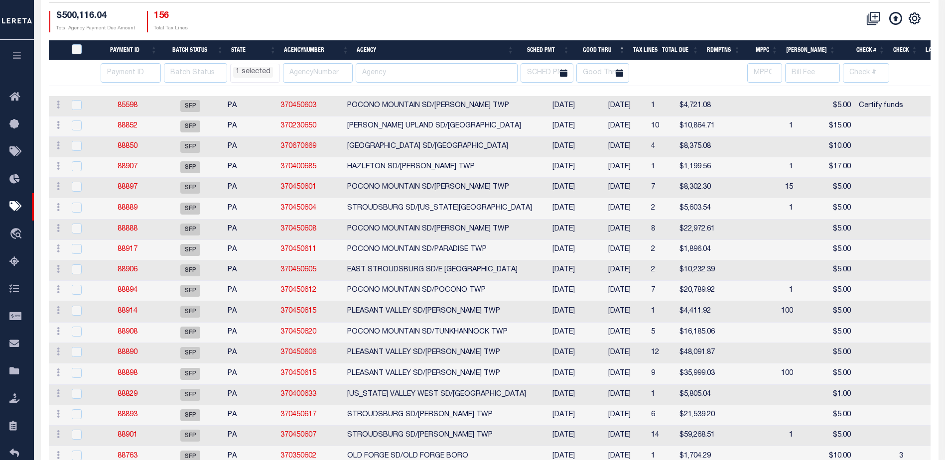
select select "PA"
select select
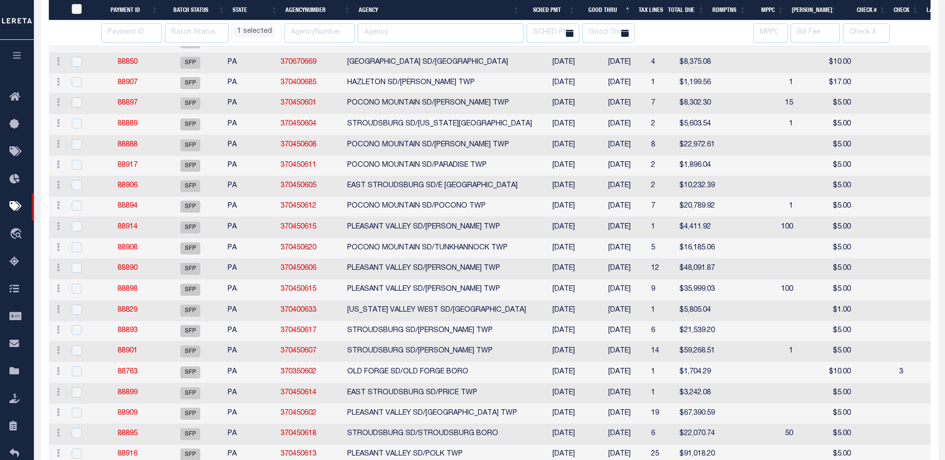
select select "PA"
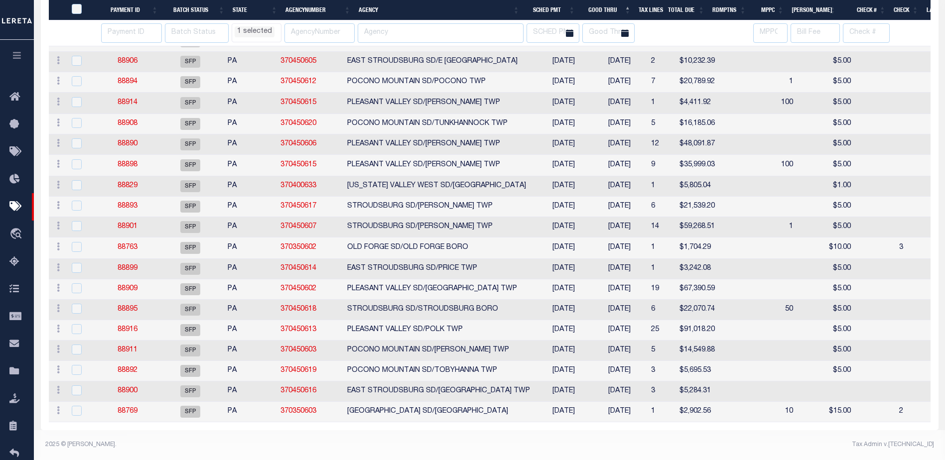
select select "PA"
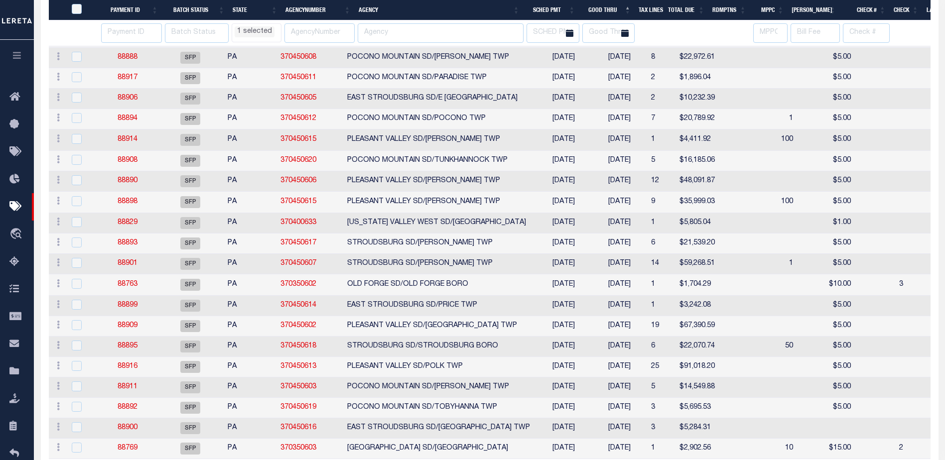
select select "PA"
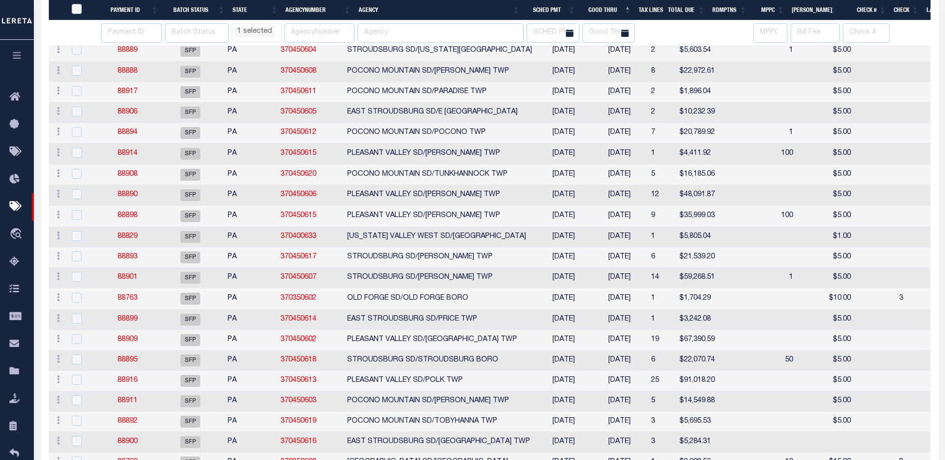
select select "PA"
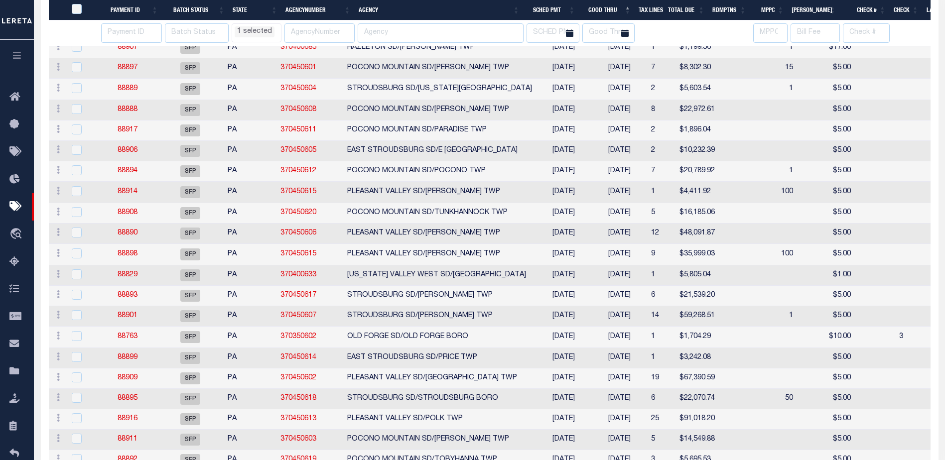
select select "PA"
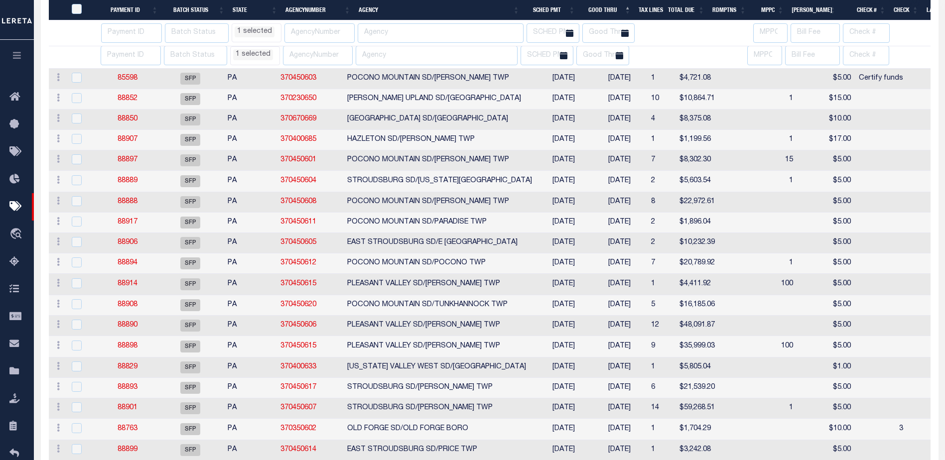
select select "PA"
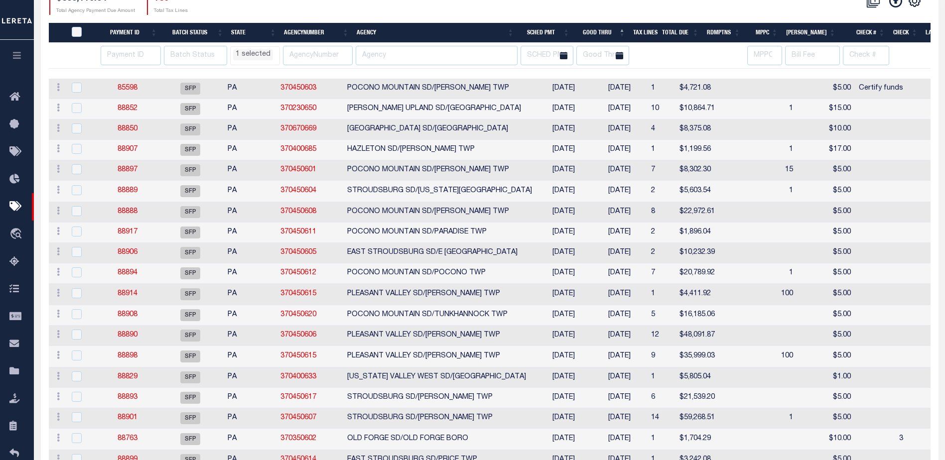
scroll to position [140, 0]
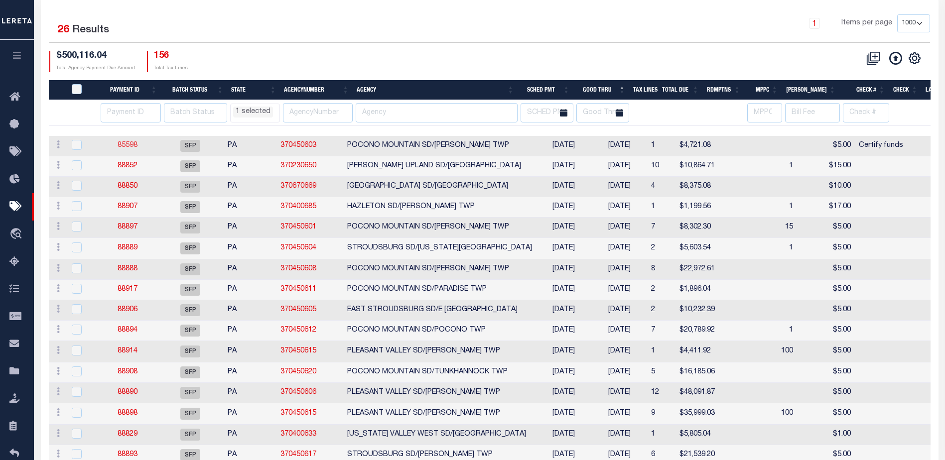
click at [131, 143] on link "85598" at bounding box center [128, 145] width 20 height 7
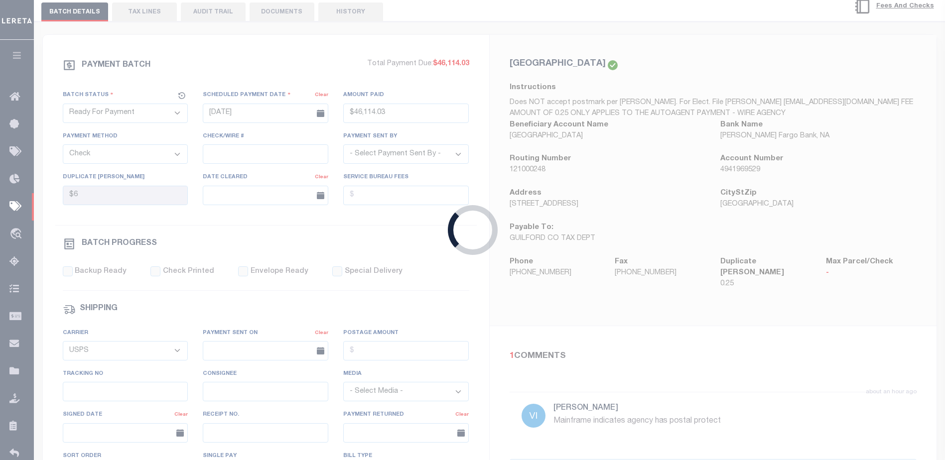
select select "SFP"
type input "04/30/2025"
type input "$4,721.08"
select select
type input "Certify funds"
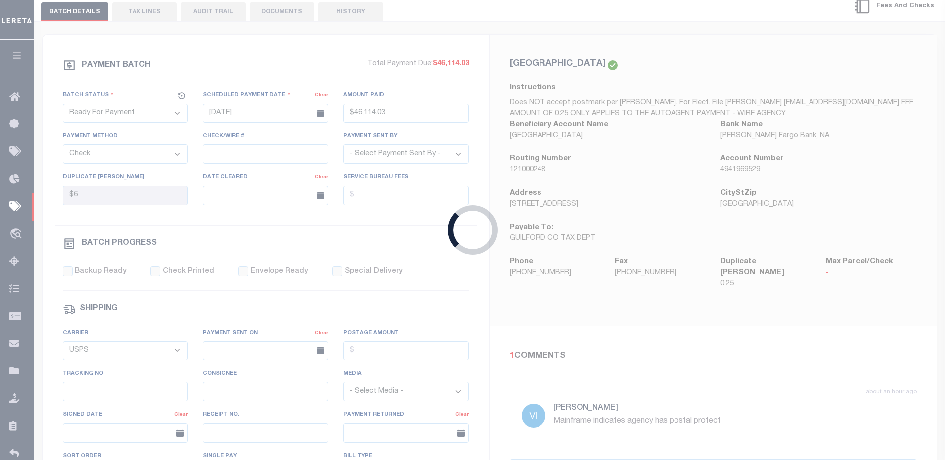
select select "Little, Audria"
checkbox input "false"
select select
type input "Audria"
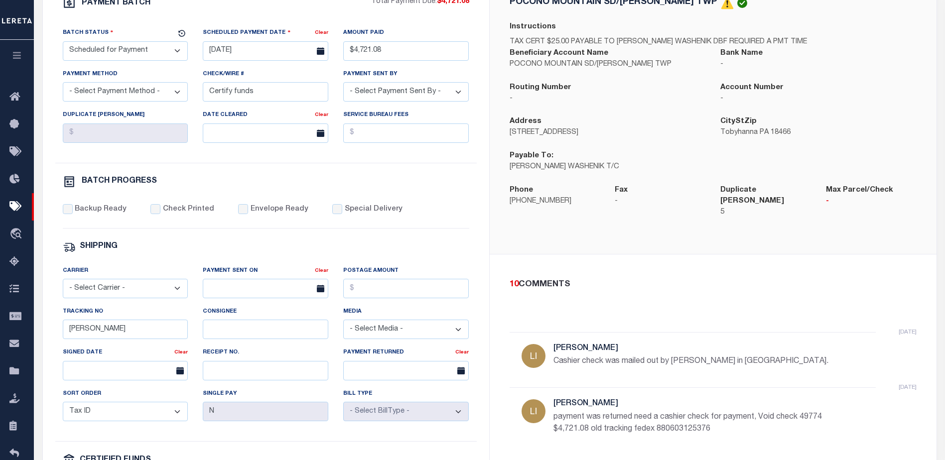
scroll to position [491, 0]
drag, startPoint x: 717, startPoint y: 422, endPoint x: 665, endPoint y: 422, distance: 52.3
click at [665, 422] on p "payment was returned need a cashier check for payment, Void check 49774 $4,721.…" at bounding box center [703, 423] width 299 height 24
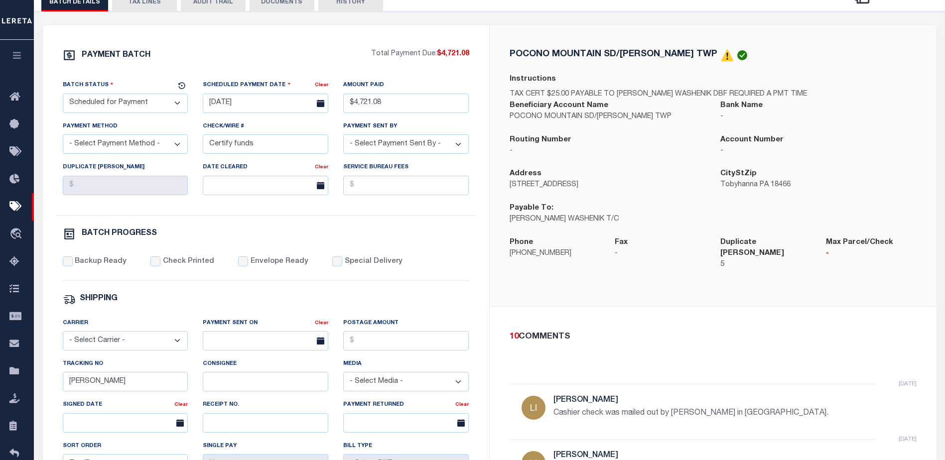
scroll to position [152, 0]
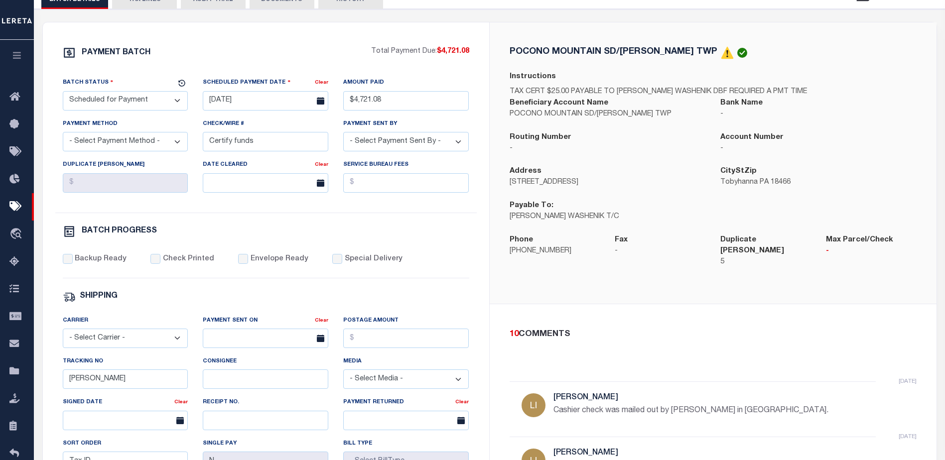
click at [151, 4] on button "TAX LINES" at bounding box center [144, -1] width 65 height 19
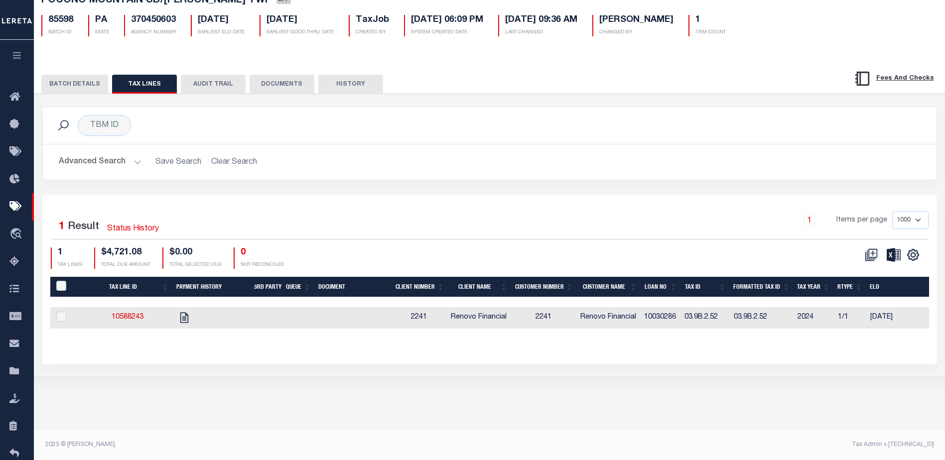
scroll to position [68, 0]
click at [187, 319] on icon "" at bounding box center [184, 317] width 13 height 13
checkbox input "true"
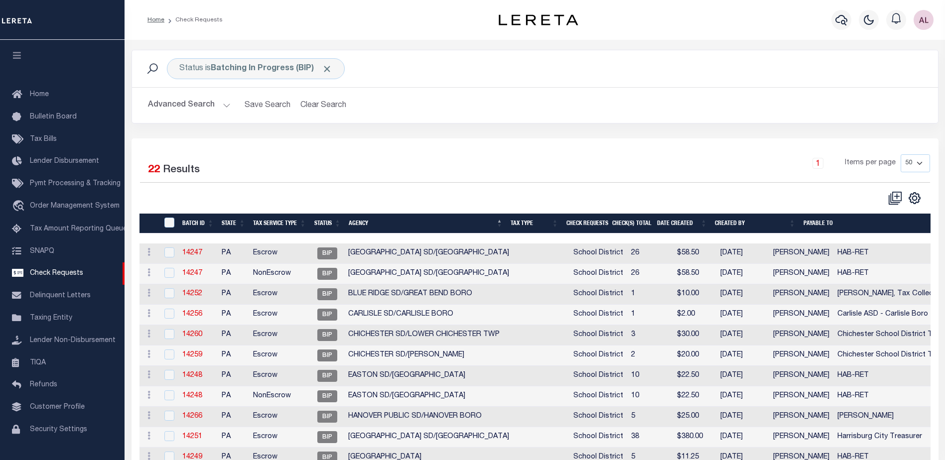
select select "50"
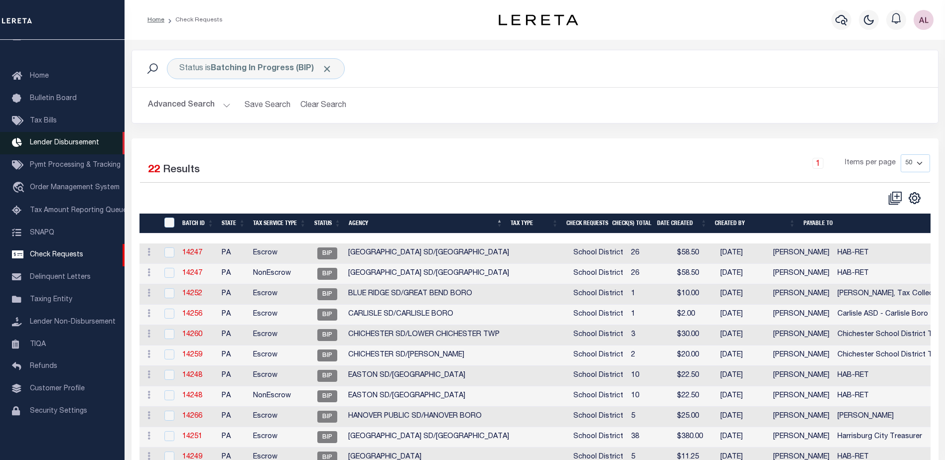
drag, startPoint x: 67, startPoint y: 163, endPoint x: 83, endPoint y: 142, distance: 26.7
click at [67, 163] on span "Pymt Processing & Tracking" at bounding box center [75, 165] width 91 height 7
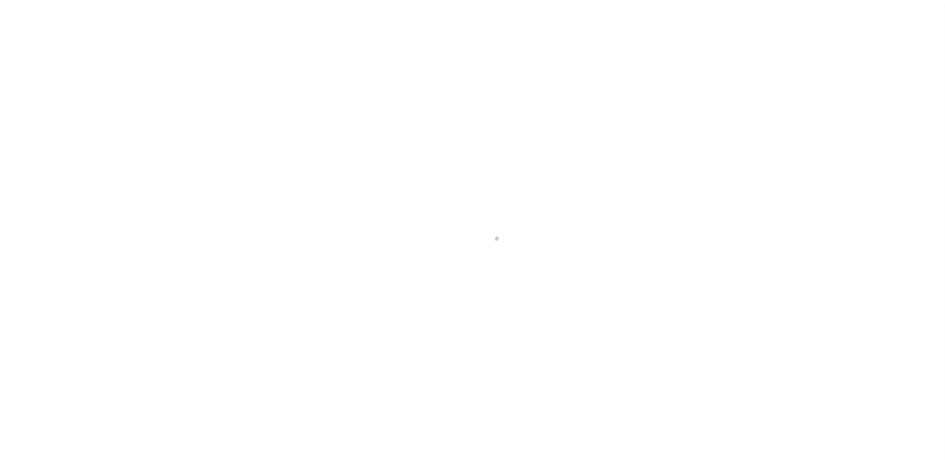
select select "1000"
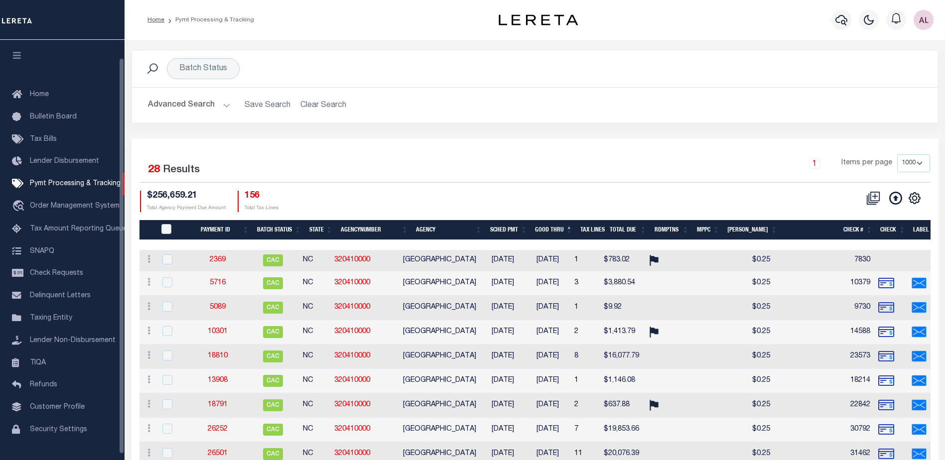
scroll to position [19, 0]
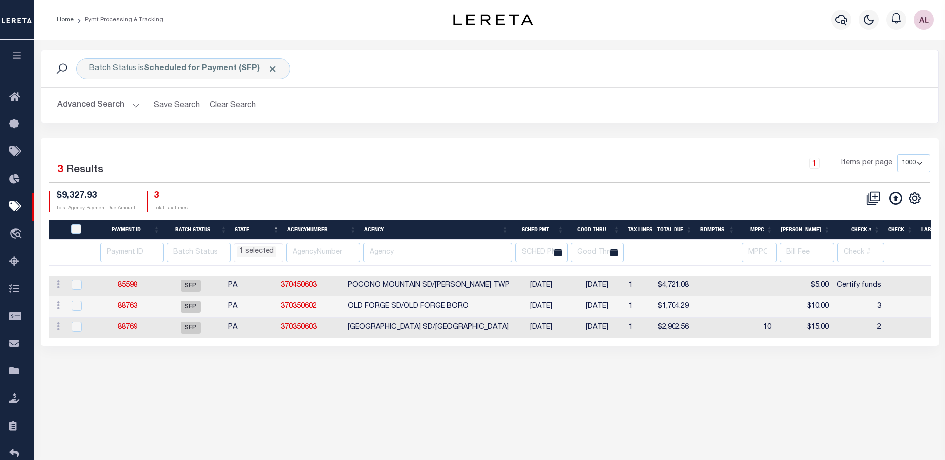
select select "1000"
select select "PA"
select select
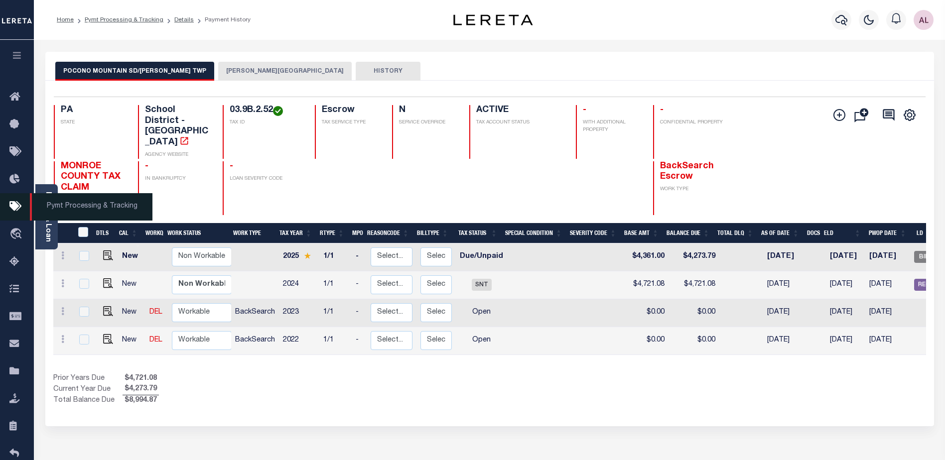
click at [15, 200] on link "Pymt Processing & Tracking" at bounding box center [17, 206] width 34 height 27
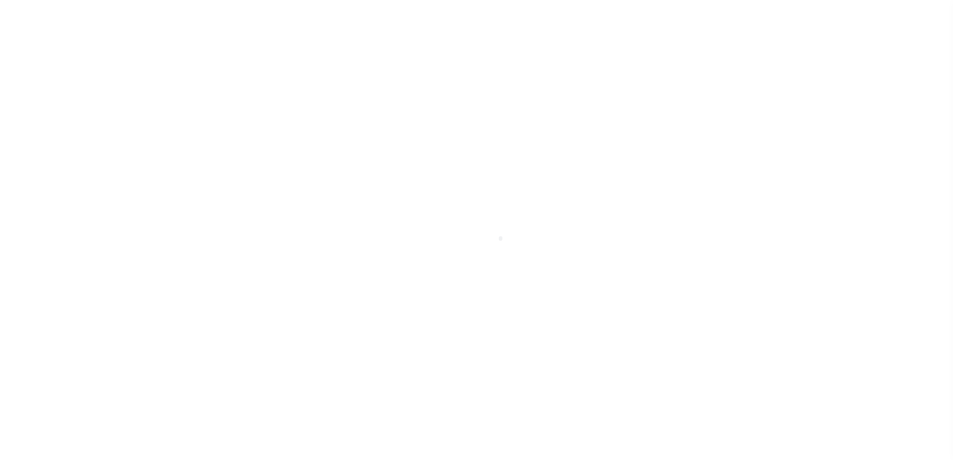
select select "1000"
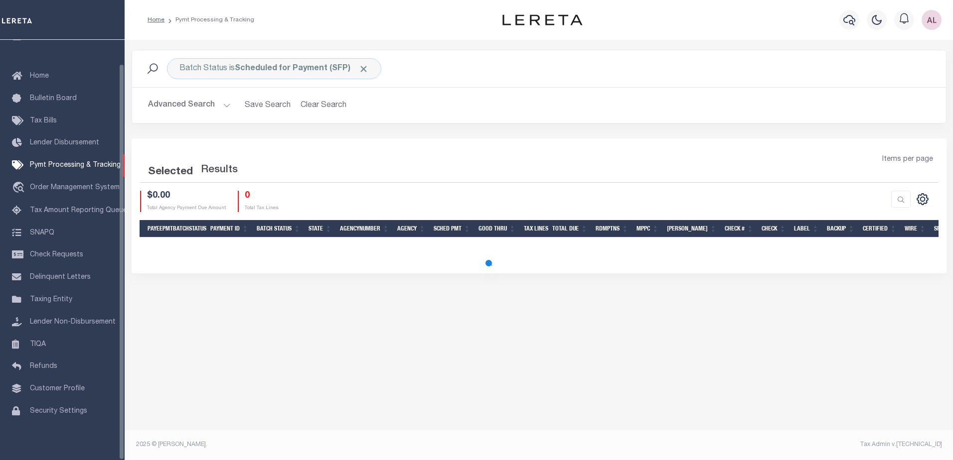
click at [41, 139] on span "Lender Disbursement" at bounding box center [64, 142] width 69 height 7
select select "1000"
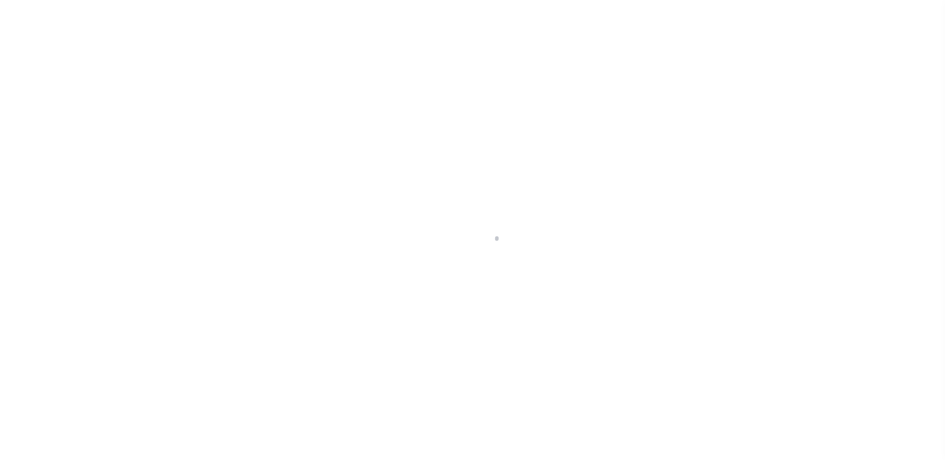
scroll to position [17, 0]
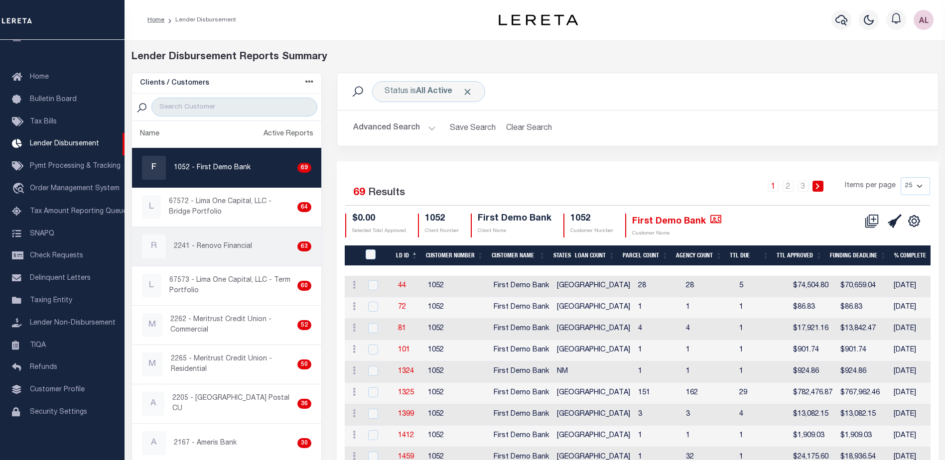
click at [233, 248] on p "2241 - Renovo Financial" at bounding box center [213, 247] width 78 height 10
checkbox input "true"
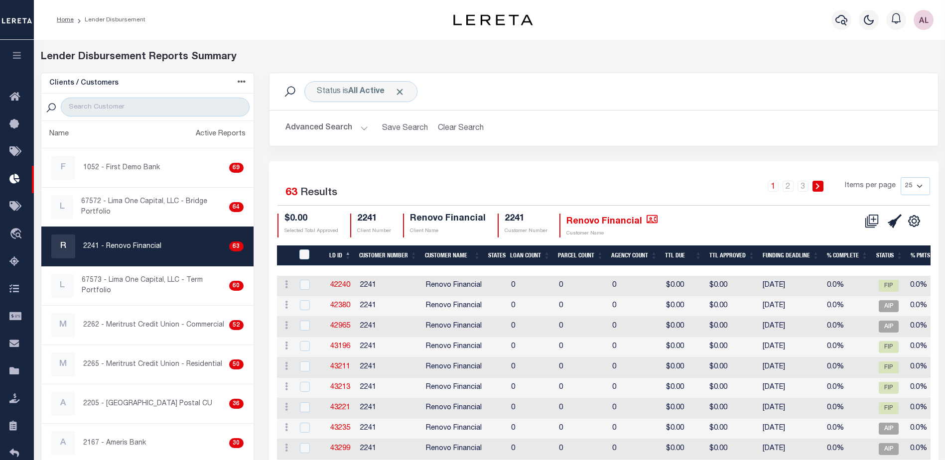
click at [362, 129] on button "Advanced Search" at bounding box center [326, 128] width 83 height 19
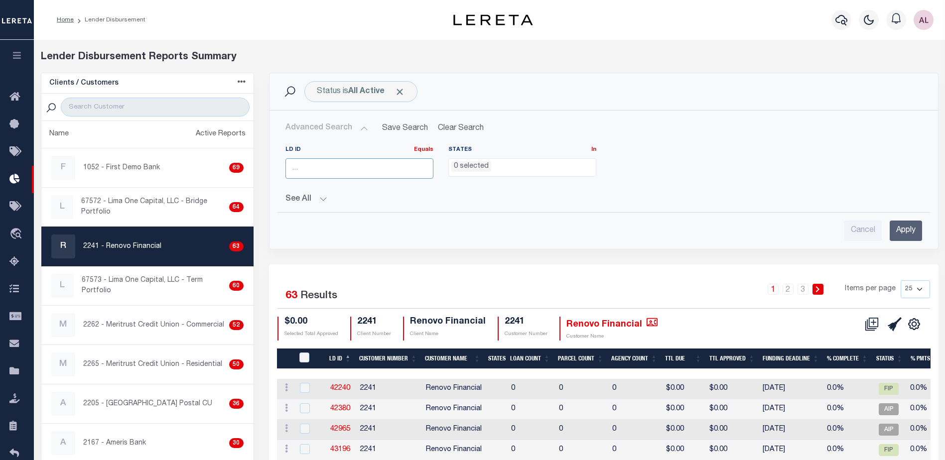
click at [343, 170] on input "number" at bounding box center [359, 168] width 148 height 20
type input "45923"
click at [901, 232] on input "Apply" at bounding box center [906, 231] width 32 height 20
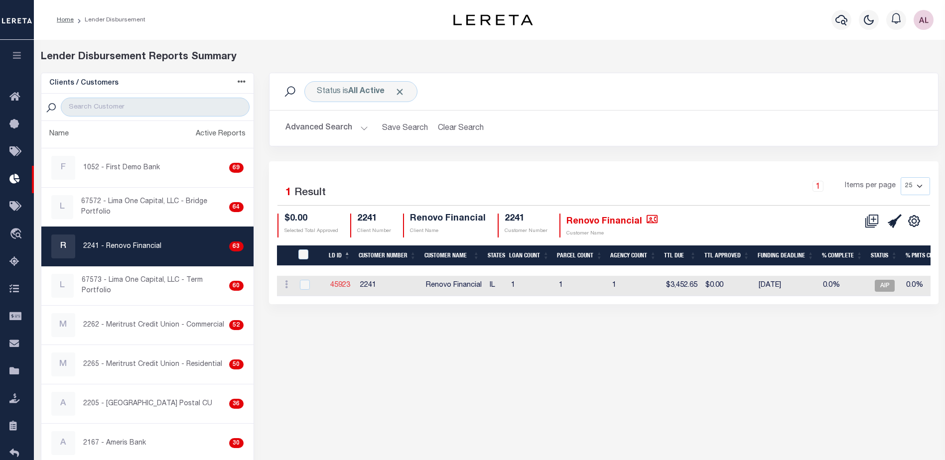
click at [344, 282] on link "45923" at bounding box center [340, 285] width 20 height 7
checkbox input "true"
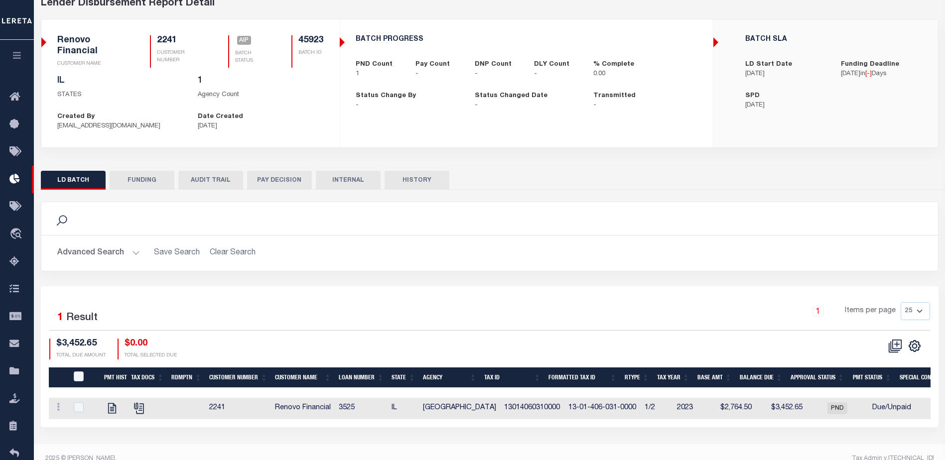
scroll to position [68, 0]
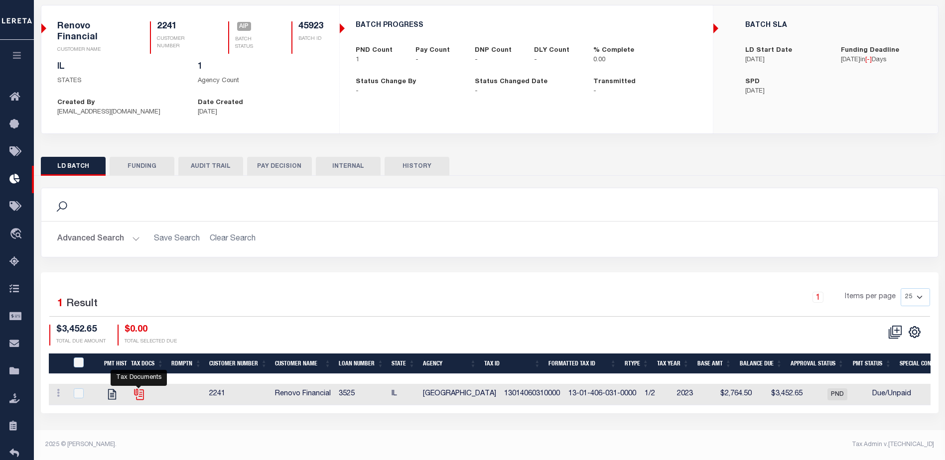
click at [138, 393] on icon "" at bounding box center [138, 393] width 8 height 8
checkbox input "true"
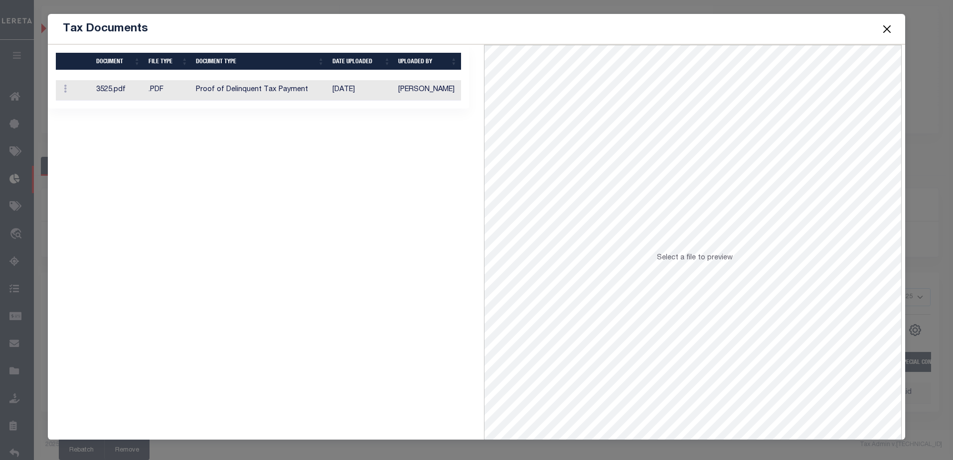
click at [888, 27] on button "Close" at bounding box center [886, 28] width 13 height 13
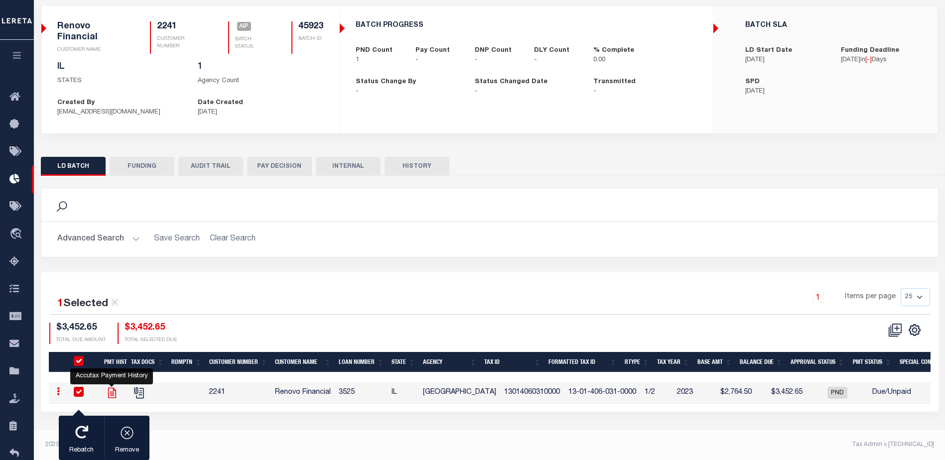
click at [114, 393] on icon "" at bounding box center [112, 393] width 8 height 10
checkbox input "false"
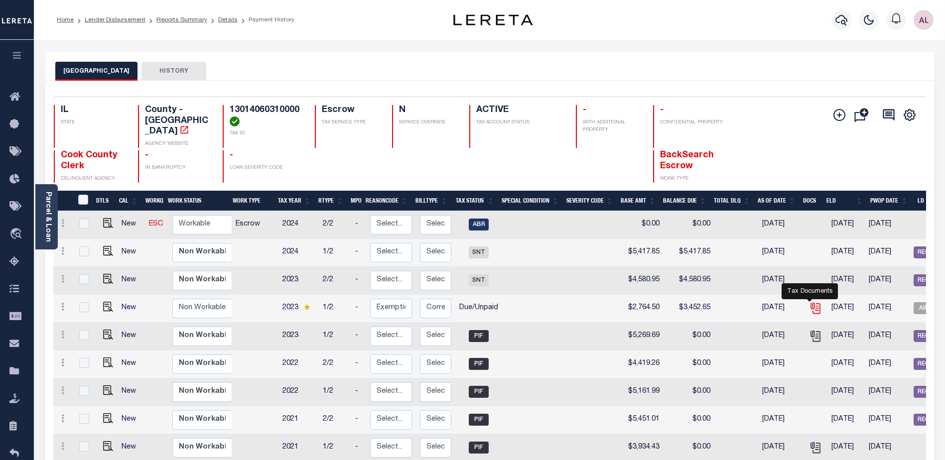
click at [812, 303] on icon "" at bounding box center [815, 308] width 13 height 13
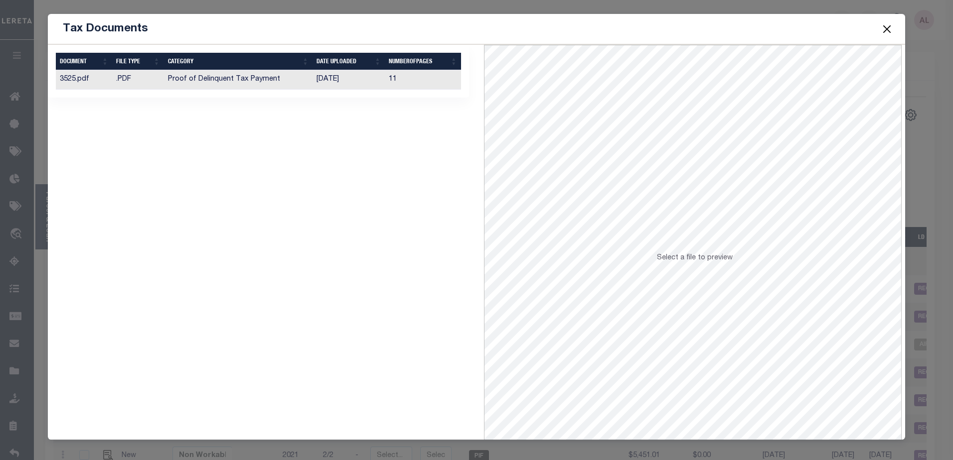
click at [82, 77] on td "3525.pdf" at bounding box center [84, 79] width 57 height 19
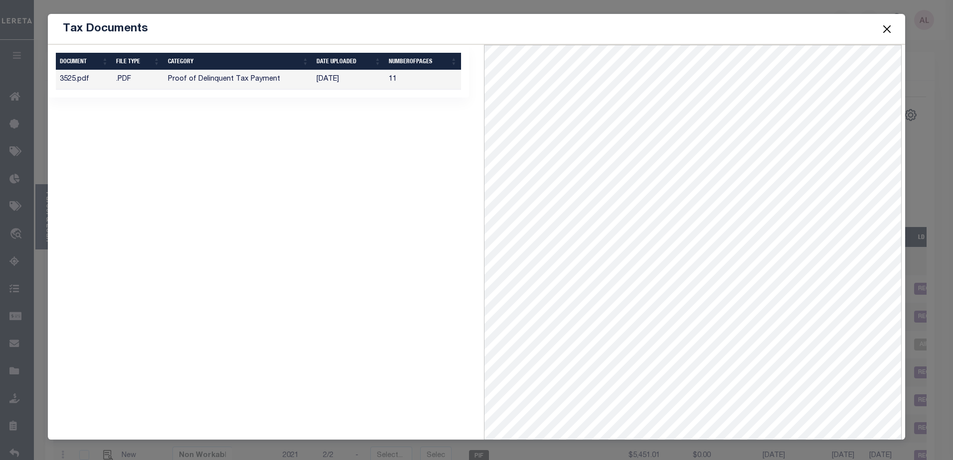
click at [882, 29] on button "Close" at bounding box center [886, 28] width 13 height 13
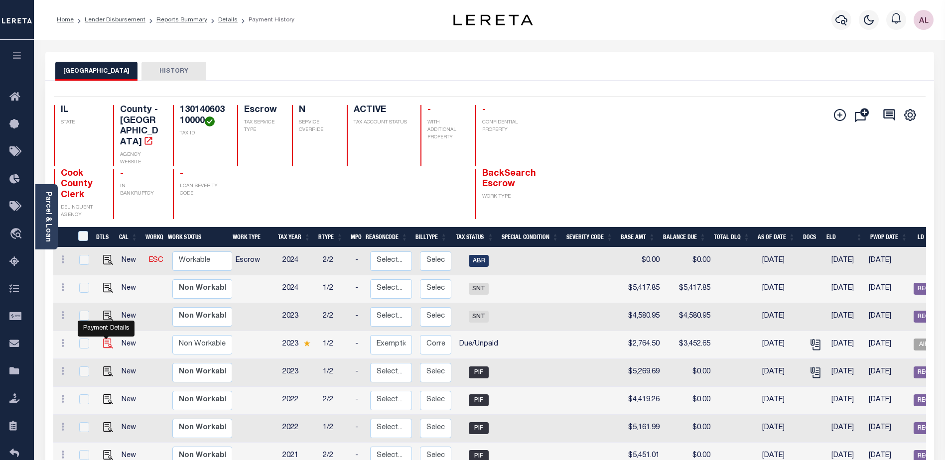
click at [105, 339] on img "" at bounding box center [108, 344] width 10 height 10
checkbox input "true"
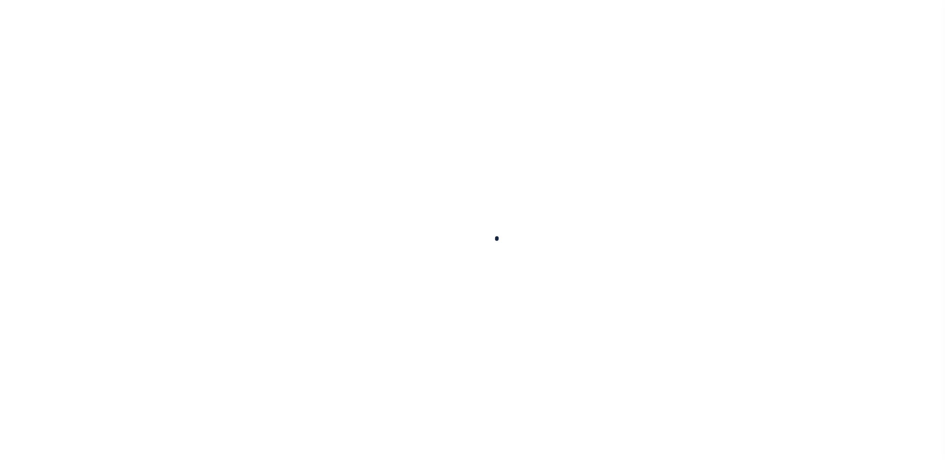
select select "DUE"
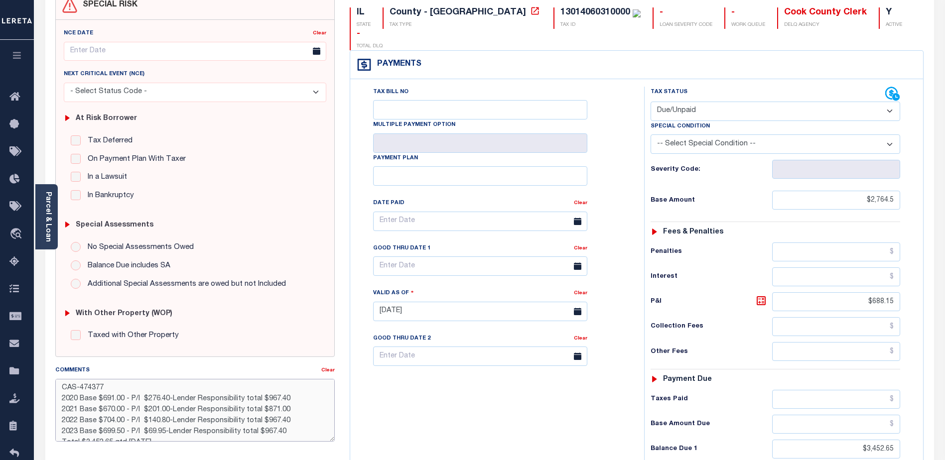
drag, startPoint x: 287, startPoint y: 419, endPoint x: 267, endPoint y: 420, distance: 20.9
click at [267, 420] on textarea "CAS-474377 2020 Base $691.00 - P/I $276.40-Lender Responsibility total $967.40 …" at bounding box center [194, 410] width 279 height 63
drag, startPoint x: 284, startPoint y: 432, endPoint x: 262, endPoint y: 431, distance: 22.9
click at [262, 431] on textarea "CAS-474377 2020 Base $691.00 - P/I $276.40-Lender Responsibility total $967.40 …" at bounding box center [194, 410] width 279 height 63
type textarea "CAS-474377 2020 Base $691.00 - P/I $276.40-Lender Responsibility total $967.40 …"
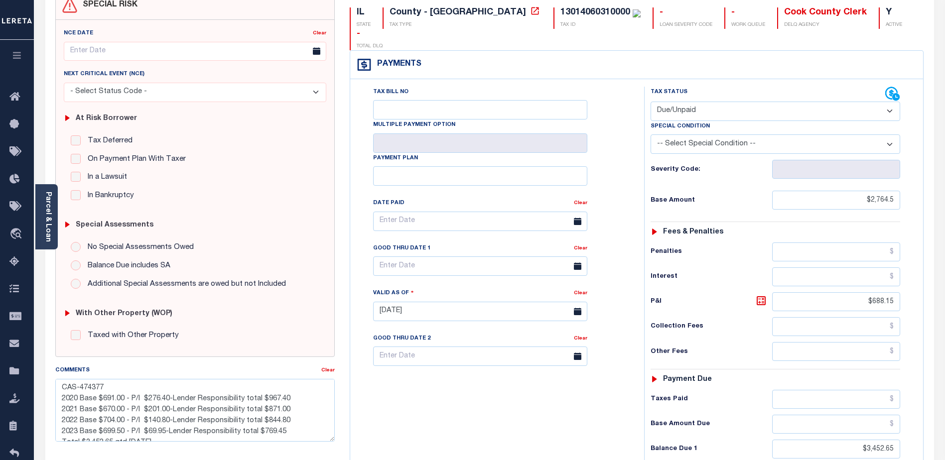
click at [417, 409] on div "Tax Bill No Multiple Payment Option Payment Plan Clear" at bounding box center [495, 307] width 284 height 440
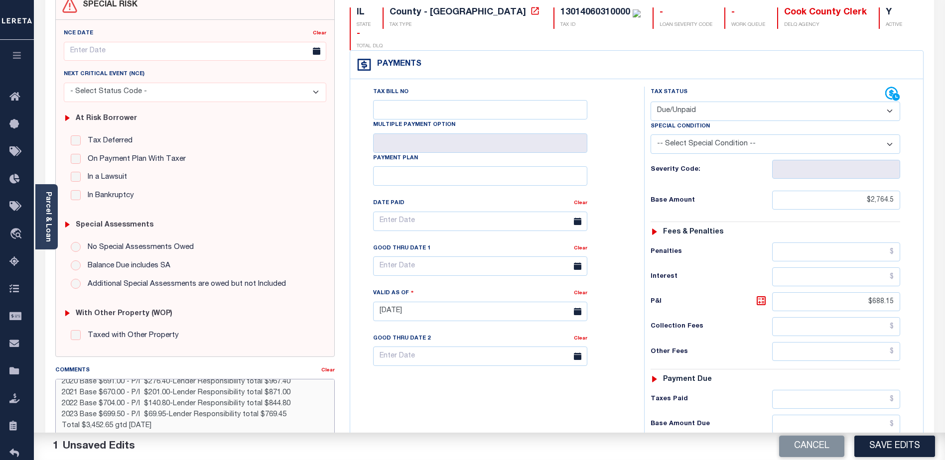
scroll to position [15, 0]
click at [893, 443] on button "Save Edits" at bounding box center [894, 446] width 81 height 21
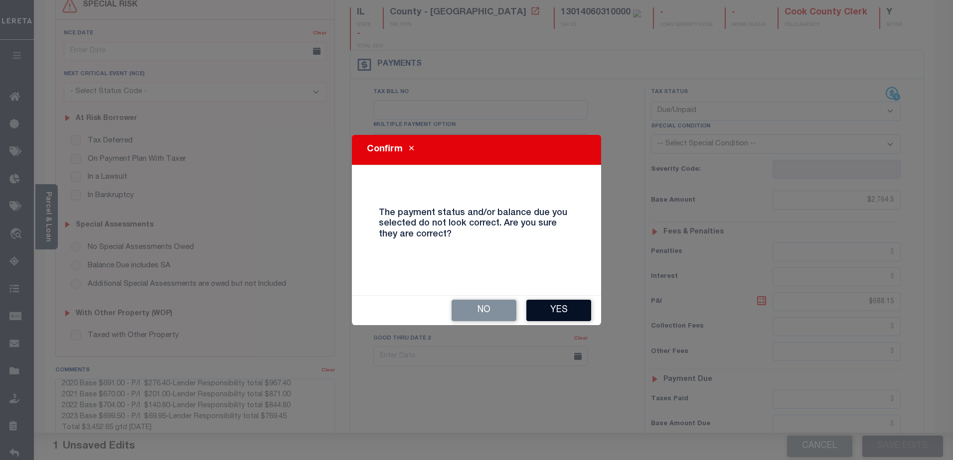
click at [568, 308] on button "Yes" at bounding box center [558, 310] width 65 height 21
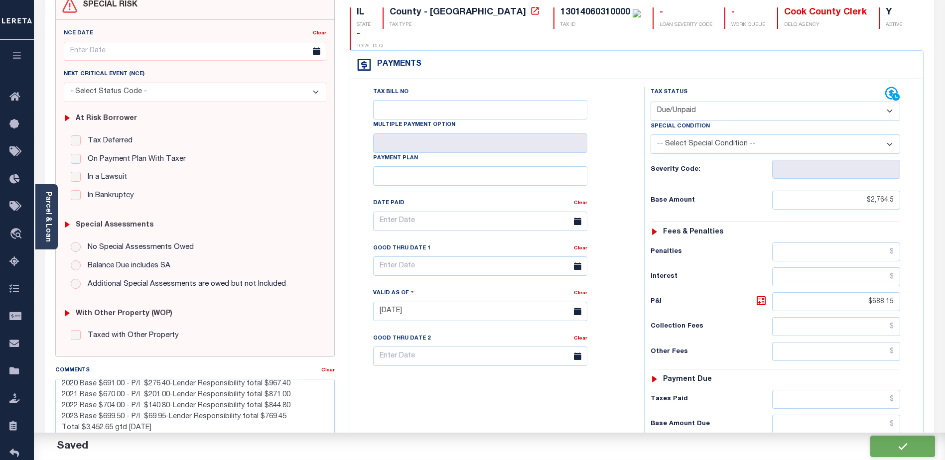
checkbox input "false"
type textarea "CAS-474377 2020 Base $691.00 - P/I $276.40-Lender Responsibility total $967.40 …"
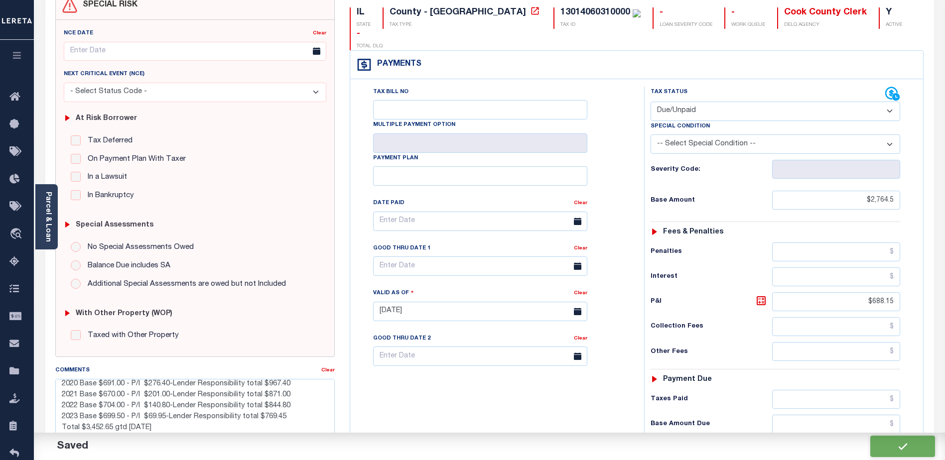
type input "$2,764.5"
type input "$688.15"
type input "$3,452.65"
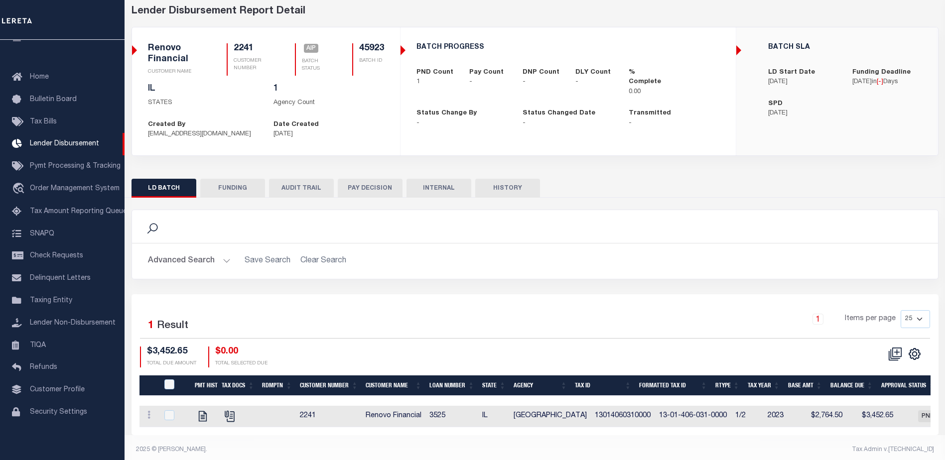
scroll to position [58, 0]
